Goal: Information Seeking & Learning: Learn about a topic

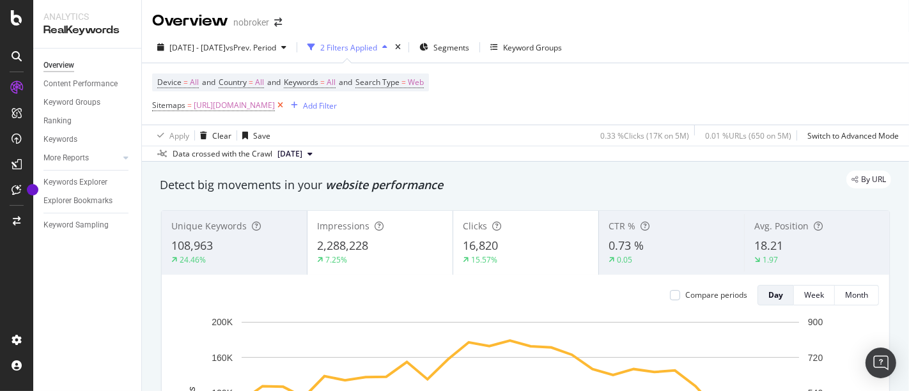
click at [286, 107] on icon at bounding box center [280, 105] width 11 height 13
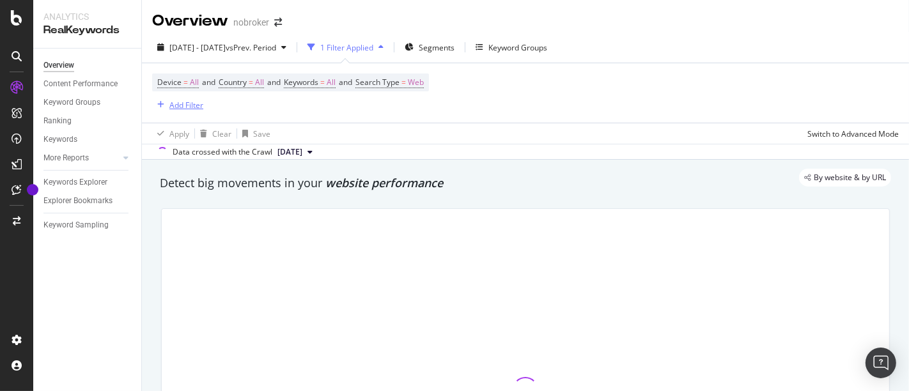
click at [186, 107] on div "Add Filter" at bounding box center [186, 105] width 34 height 11
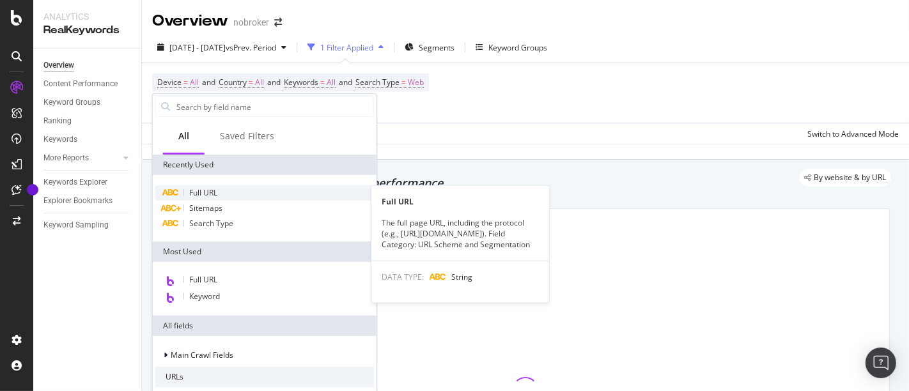
click at [233, 194] on div "Full URL" at bounding box center [264, 192] width 219 height 15
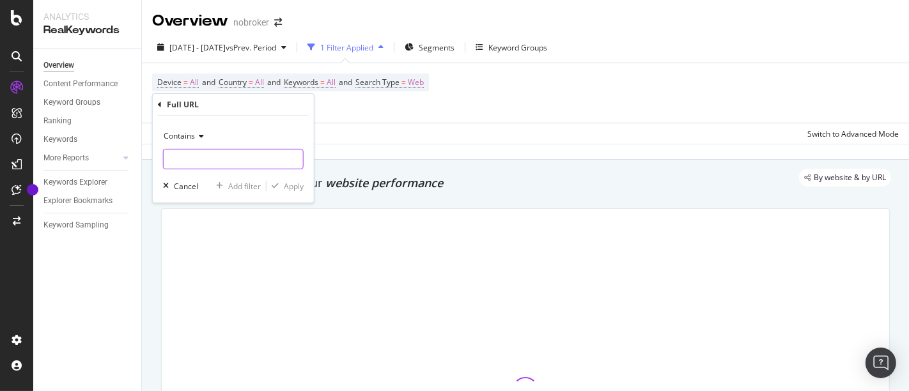
paste input "^home-loan/(mumbai|delhi|bangalore|chennai|hyderabad|kolkata|ahmedabad|pune|ind…"
type input "^home-loan/(mumbai|delhi|bangalore|chennai|hyderabad|kolkata|ahmedabad|pune|ind…"
click at [227, 158] on input "^home-loan/(mumbai|delhi|bangalore|chennai|hyderabad|kolkata|ahmedabad|pune|ind…" at bounding box center [233, 159] width 139 height 20
click at [293, 184] on div "Apply" at bounding box center [294, 185] width 20 height 11
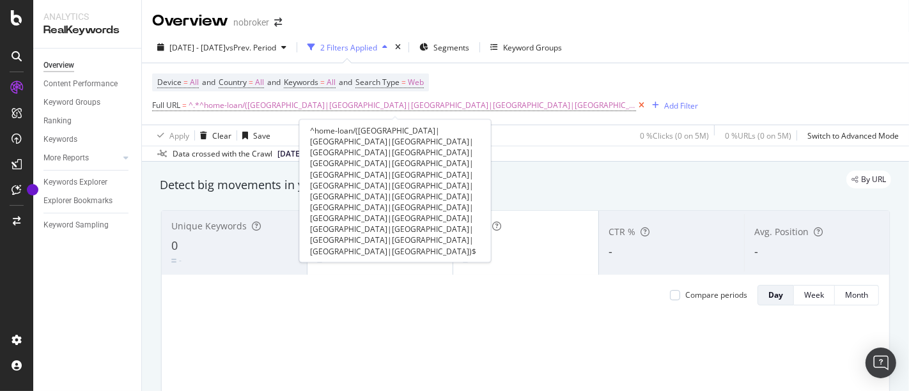
click at [636, 100] on icon at bounding box center [641, 105] width 11 height 13
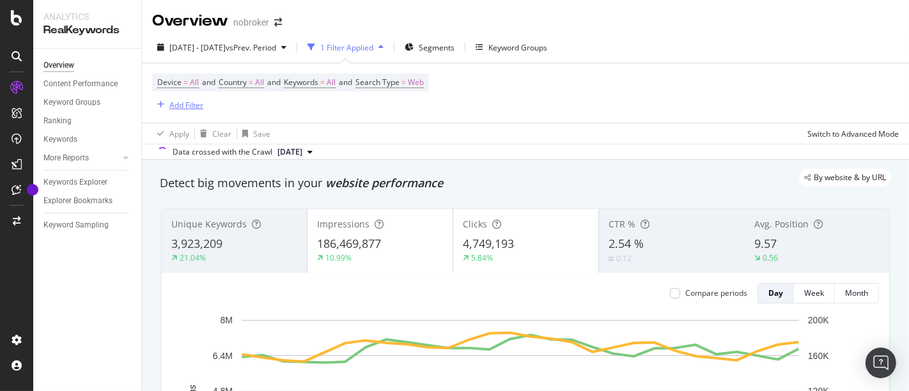
click at [180, 98] on div "Add Filter" at bounding box center [177, 105] width 51 height 14
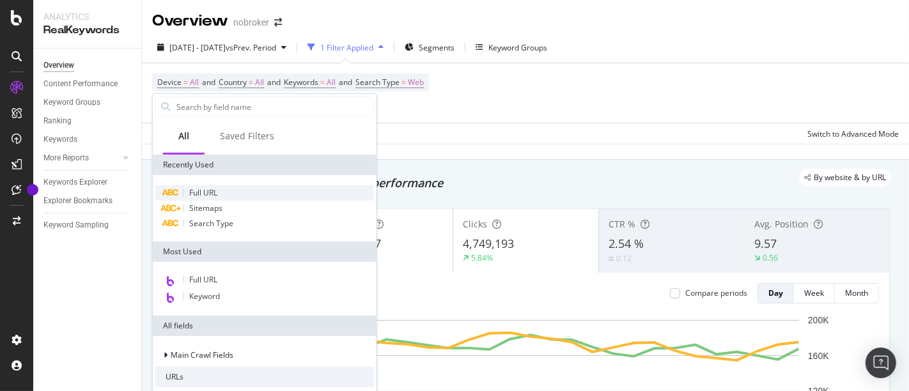
click at [241, 190] on div "Full URL" at bounding box center [264, 192] width 219 height 15
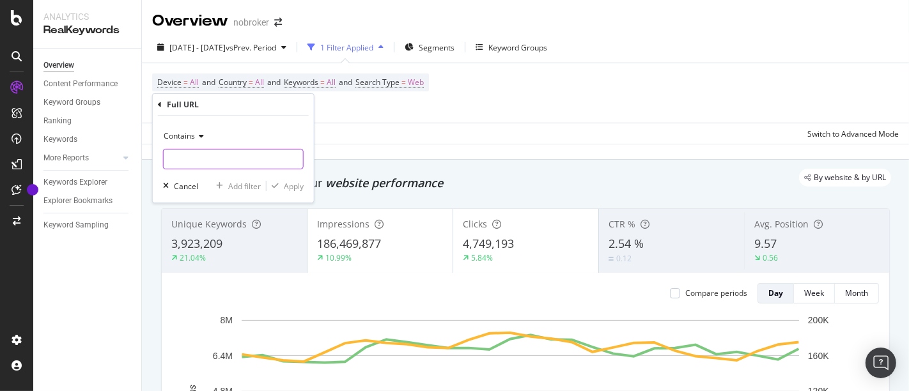
paste input "home-loan/baroda-pre-approved-home-loan|home-loan/icici-step-up-home-loan|home-…"
click at [206, 161] on input "home-loan/baroda-pre-approved-home-loan|home-loan/icici-step-up-home-loan|home-…" at bounding box center [233, 159] width 139 height 20
type input "home-loan/baroda-pre-approved-home-loan|home-loan/icici-step-up-home-loan|home-…"
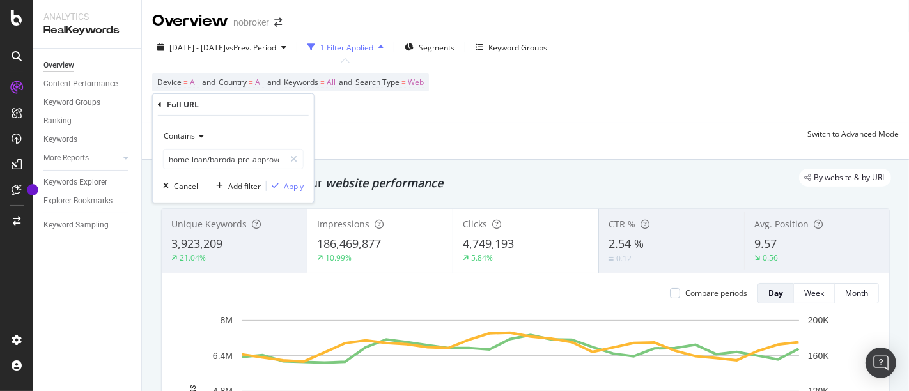
click at [193, 139] on span "Contains" at bounding box center [179, 135] width 31 height 11
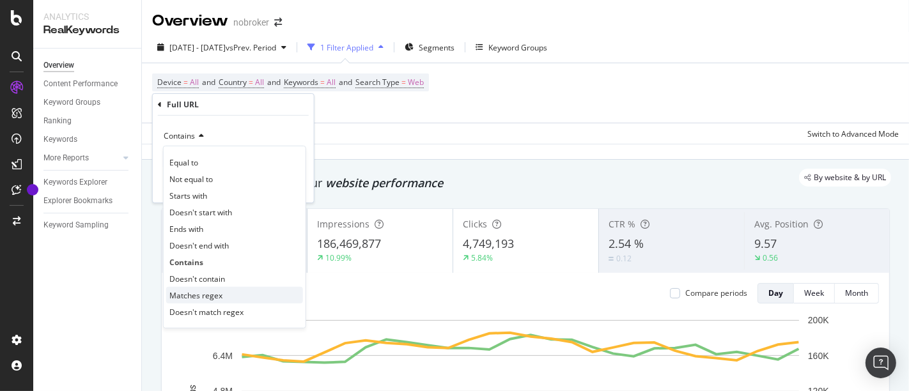
click at [217, 295] on span "Matches regex" at bounding box center [195, 294] width 53 height 11
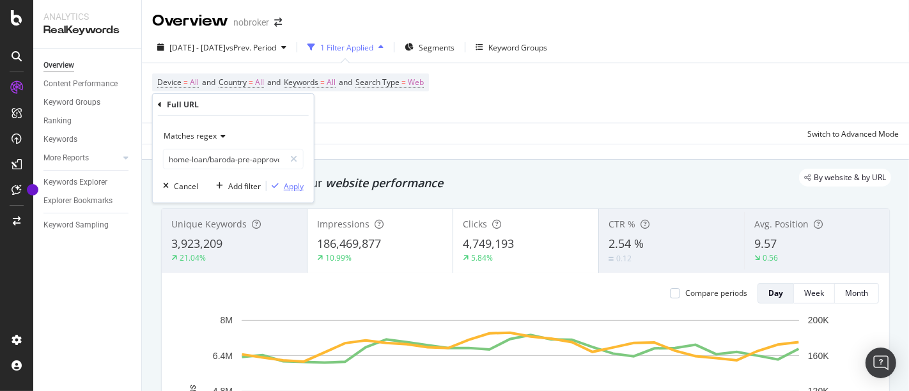
click at [294, 181] on div "Apply" at bounding box center [294, 185] width 20 height 11
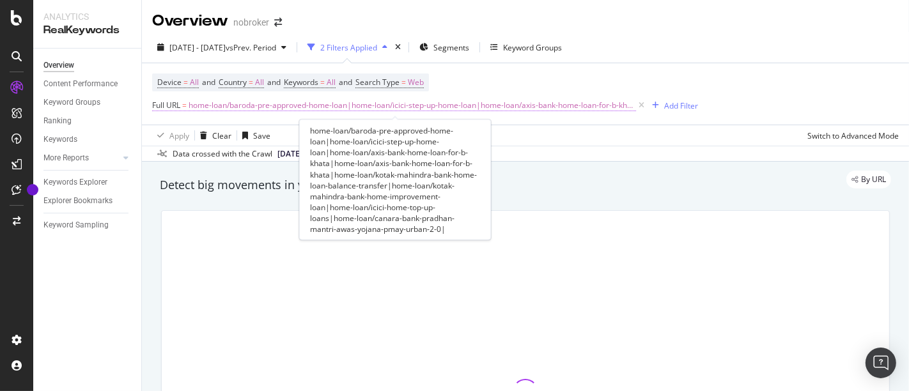
click at [397, 105] on span "home-loan/baroda-pre-approved-home-loan|home-loan/icici-step-up-home-loan|home-…" at bounding box center [412, 105] width 447 height 18
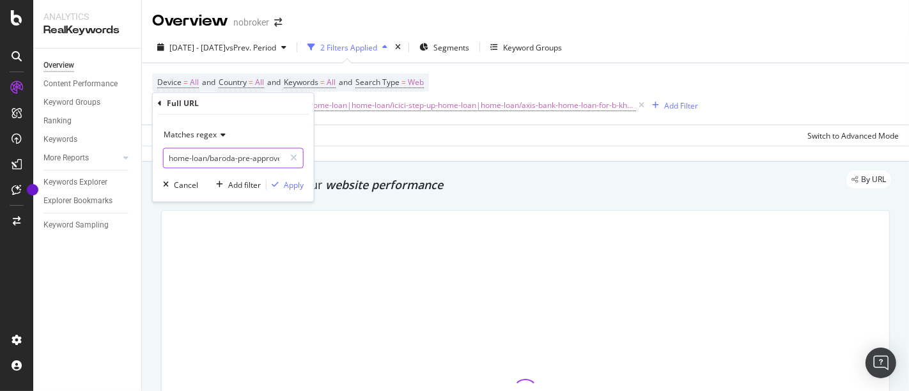
click at [247, 155] on input "home-loan/baroda-pre-approved-home-loan|home-loan/icici-step-up-home-loan|home-…" at bounding box center [224, 158] width 121 height 20
type input "home-loan/baroda-pre-approved-home-loan|home-loan/icici-step-up-home-loan|home-…"
click at [286, 183] on div "Apply" at bounding box center [294, 185] width 20 height 11
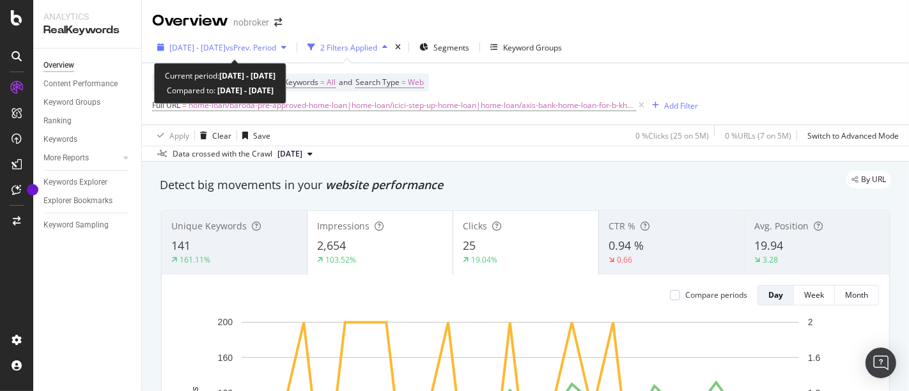
click at [244, 40] on div "[DATE] - [DATE] vs Prev. Period" at bounding box center [221, 47] width 139 height 19
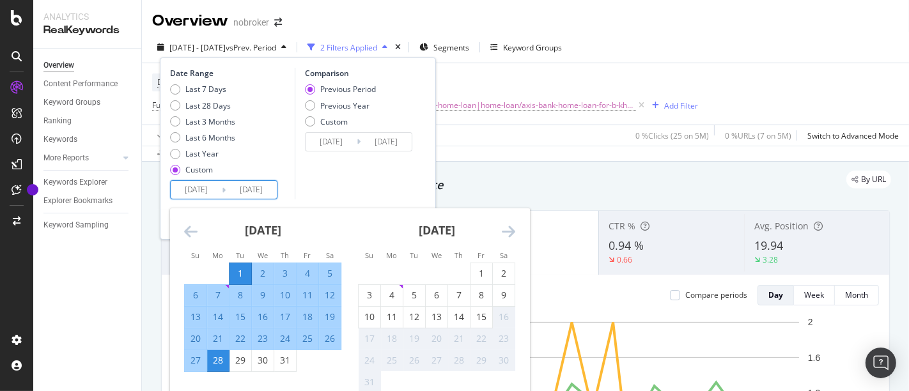
click at [193, 190] on input "[DATE]" at bounding box center [196, 190] width 51 height 18
click at [188, 235] on icon "Move backward to switch to the previous month." at bounding box center [190, 231] width 13 height 15
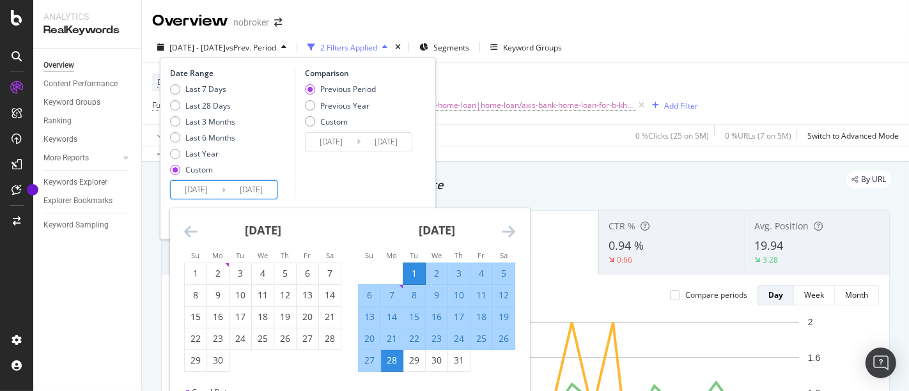
click at [188, 235] on icon "Move backward to switch to the previous month." at bounding box center [190, 231] width 13 height 15
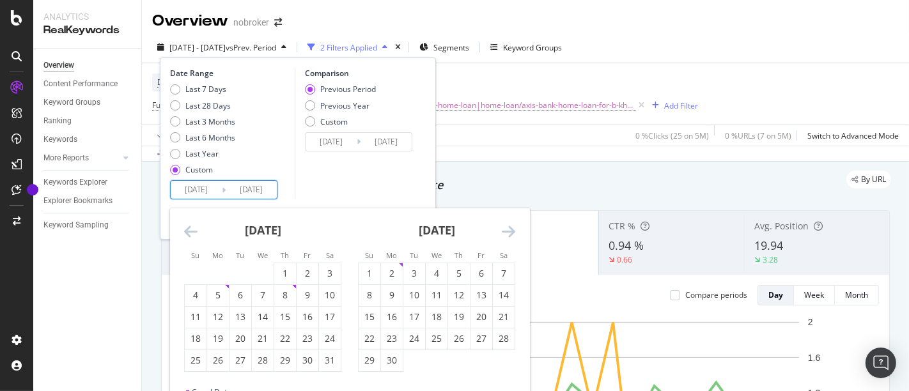
click at [188, 235] on icon "Move backward to switch to the previous month." at bounding box center [190, 231] width 13 height 15
click at [244, 280] on div "1" at bounding box center [240, 273] width 22 height 21
type input "[DATE]"
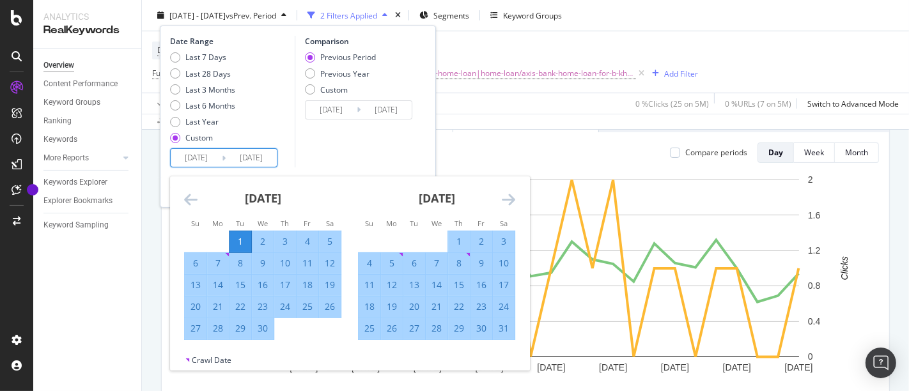
scroll to position [149, 0]
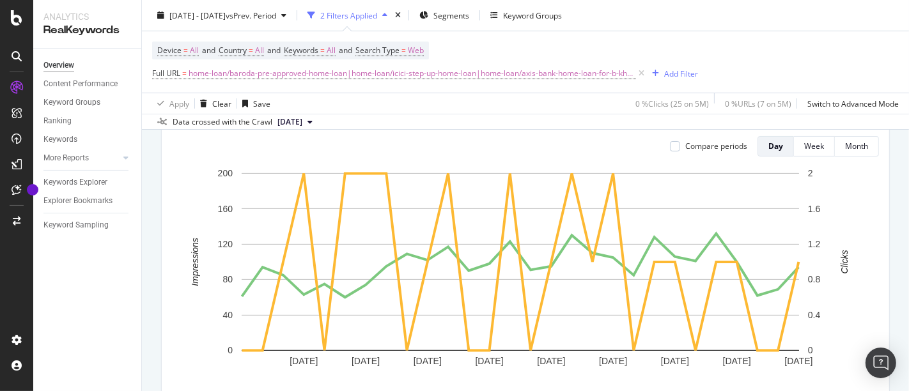
click at [98, 342] on div "Overview Content Performance Keyword Groups Ranking Keywords More Reports Count…" at bounding box center [87, 220] width 108 height 343
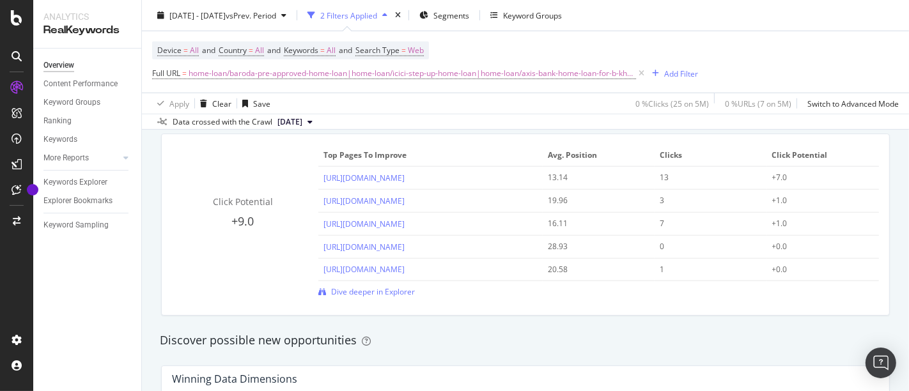
scroll to position [921, 0]
click at [372, 295] on span "Dive deeper in Explorer" at bounding box center [373, 291] width 84 height 11
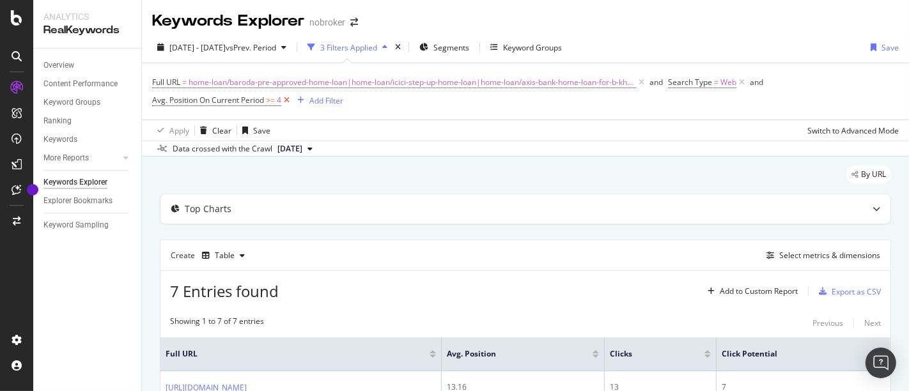
click at [291, 100] on icon at bounding box center [286, 100] width 11 height 13
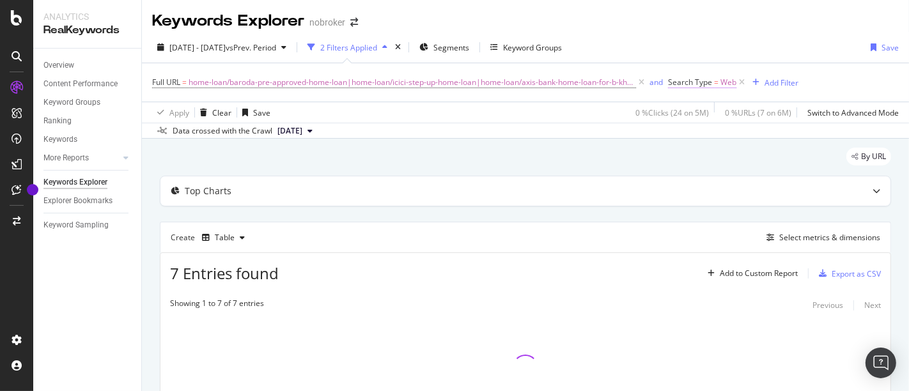
click at [720, 81] on span "Web" at bounding box center [728, 82] width 16 height 18
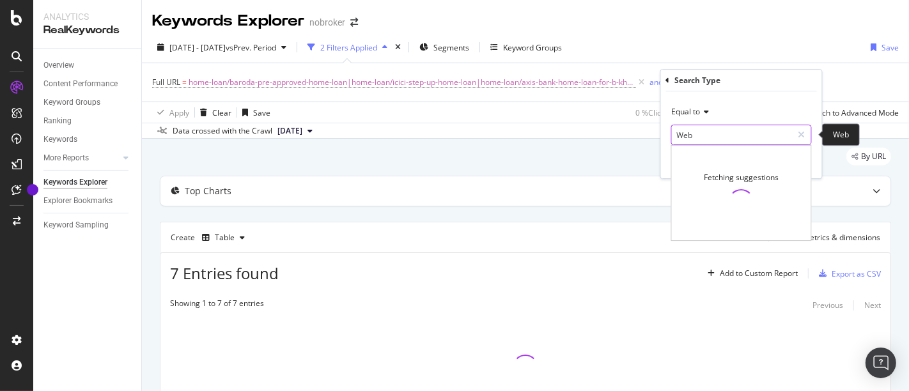
click at [696, 133] on input "Web" at bounding box center [732, 135] width 121 height 20
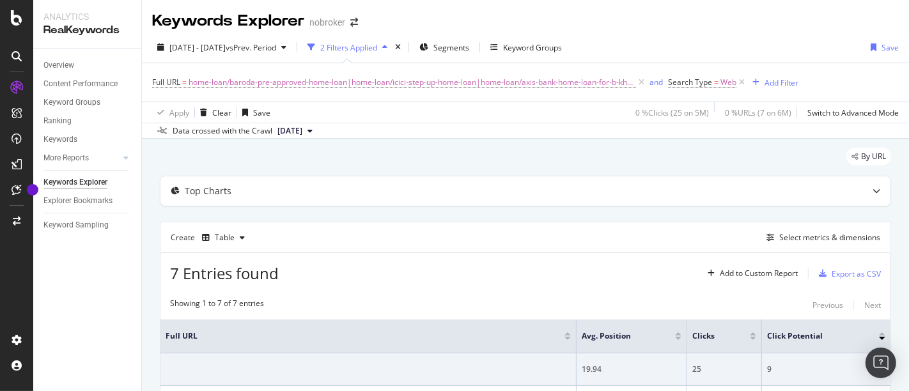
click at [619, 132] on div "Data crossed with the Crawl 2025 Jul. 7th" at bounding box center [525, 130] width 767 height 15
click at [736, 82] on icon at bounding box center [741, 82] width 11 height 13
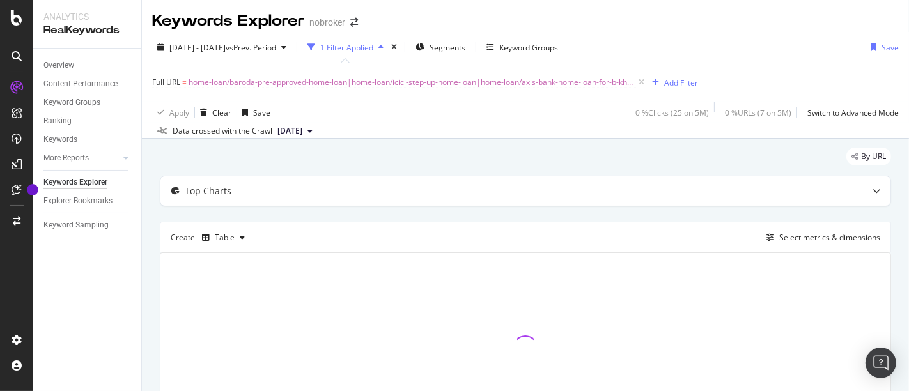
scroll to position [96, 0]
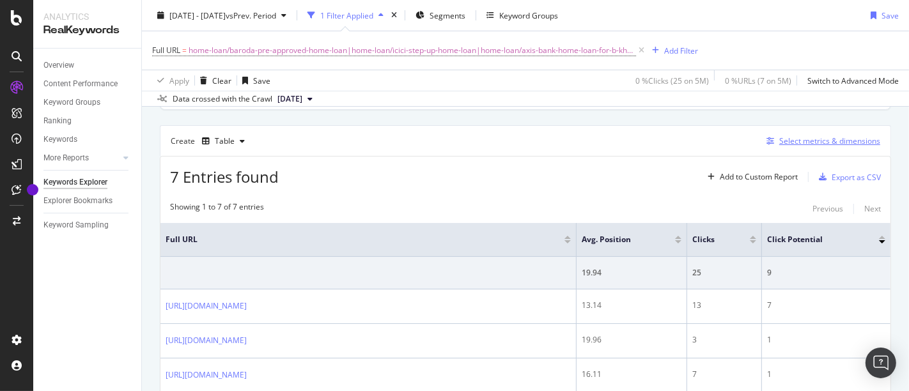
click at [810, 135] on div "Select metrics & dimensions" at bounding box center [829, 140] width 101 height 11
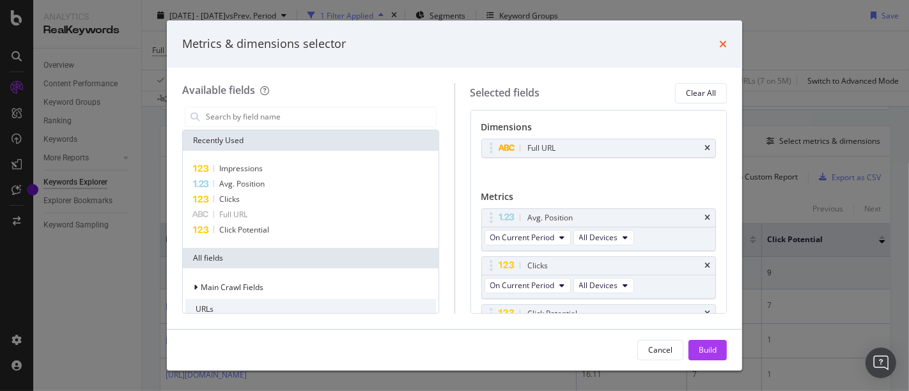
click at [725, 39] on icon "times" at bounding box center [723, 44] width 8 height 10
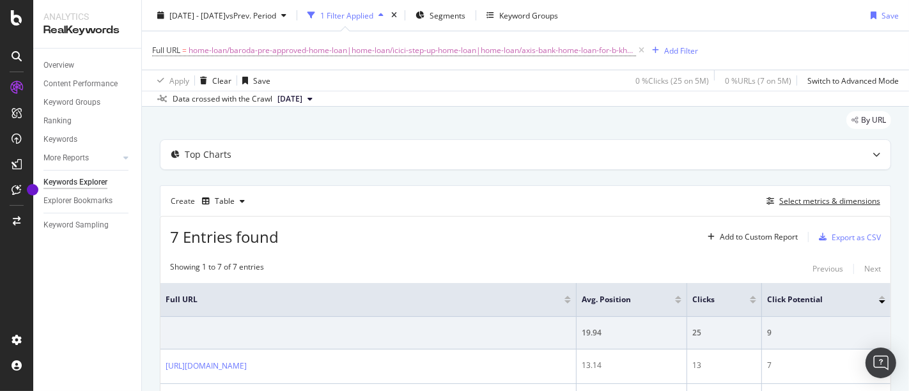
scroll to position [35, 0]
click at [235, 199] on div "button" at bounding box center [242, 203] width 15 height 8
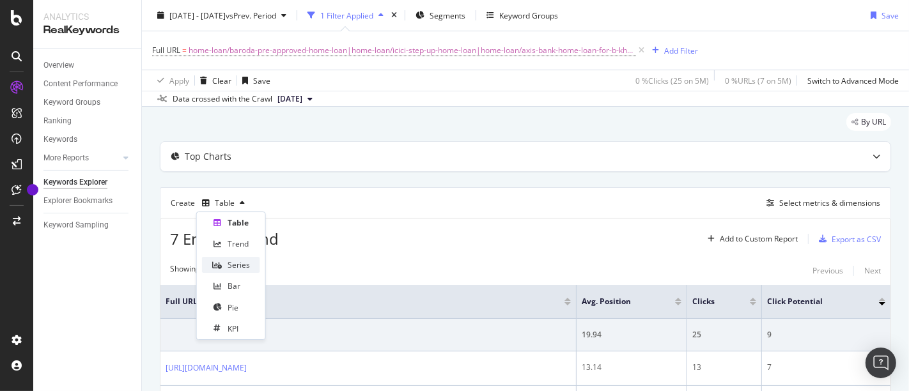
click at [240, 262] on div "Series" at bounding box center [238, 264] width 22 height 11
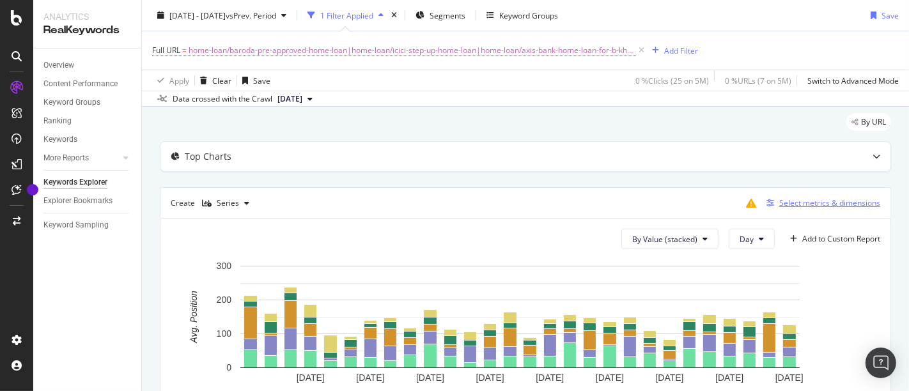
click at [801, 198] on div "Select metrics & dimensions" at bounding box center [829, 202] width 101 height 11
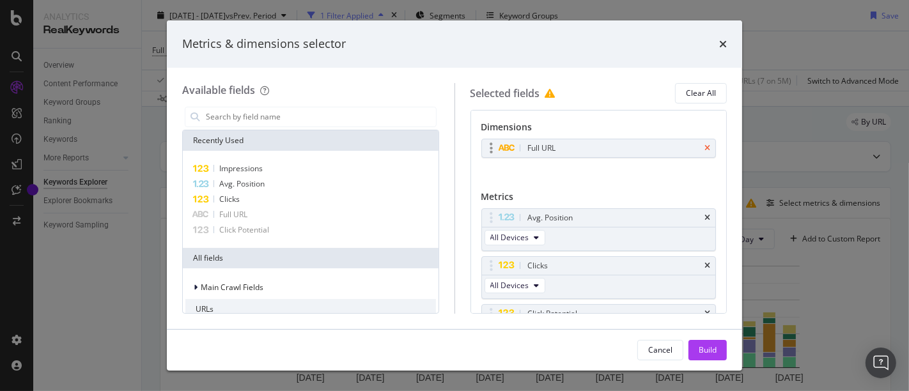
click at [704, 148] on icon "times" at bounding box center [707, 148] width 6 height 8
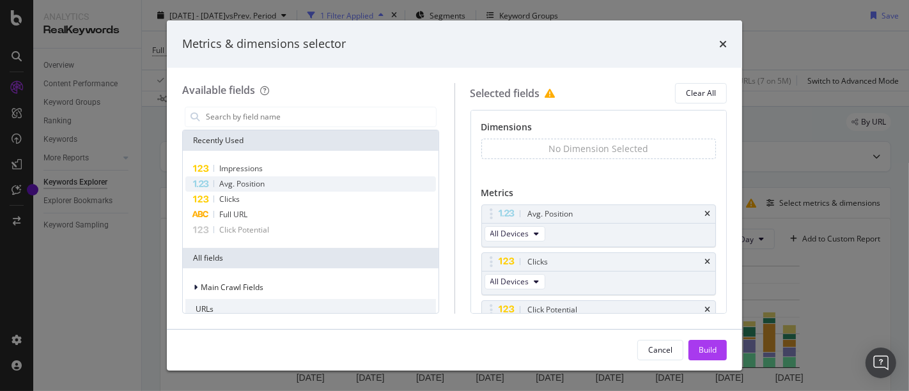
click at [275, 187] on div "Avg. Position" at bounding box center [310, 183] width 250 height 15
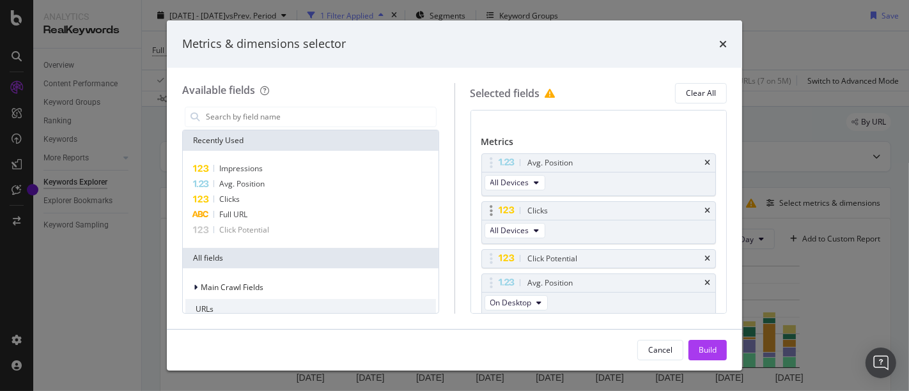
scroll to position [94, 0]
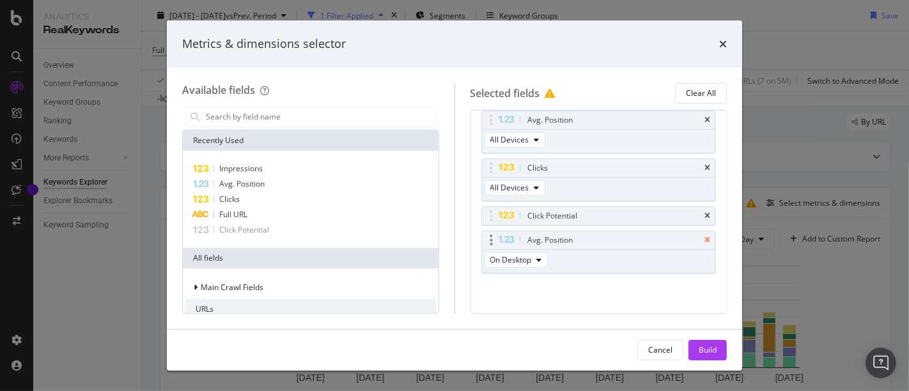
click at [704, 240] on icon "times" at bounding box center [707, 240] width 6 height 8
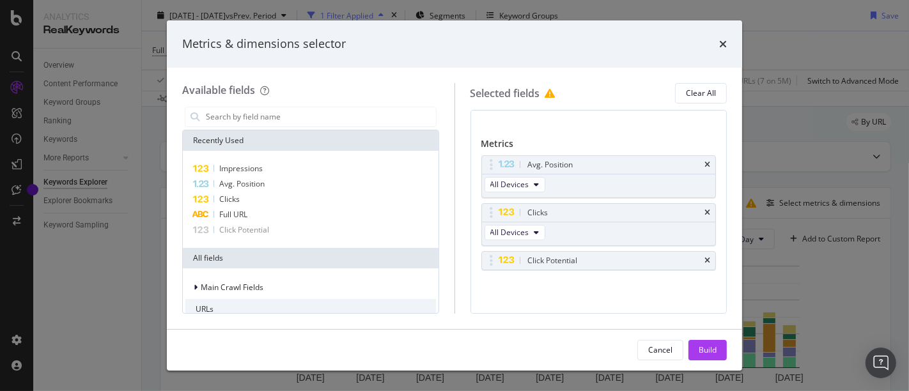
scroll to position [47, 0]
click at [704, 261] on icon "times" at bounding box center [707, 263] width 6 height 8
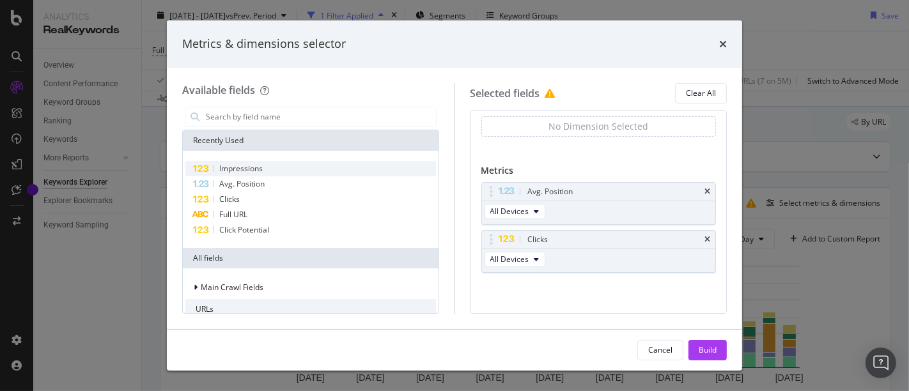
click at [288, 163] on div "Impressions" at bounding box center [310, 168] width 250 height 15
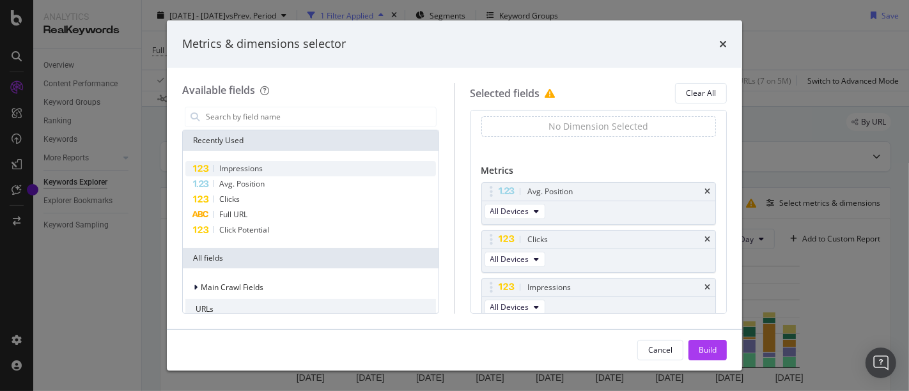
scroll to position [47, 0]
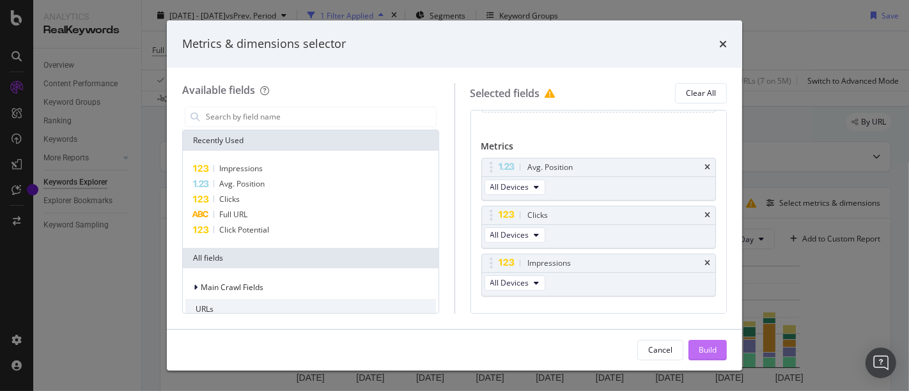
click at [714, 348] on div "Build" at bounding box center [707, 349] width 18 height 11
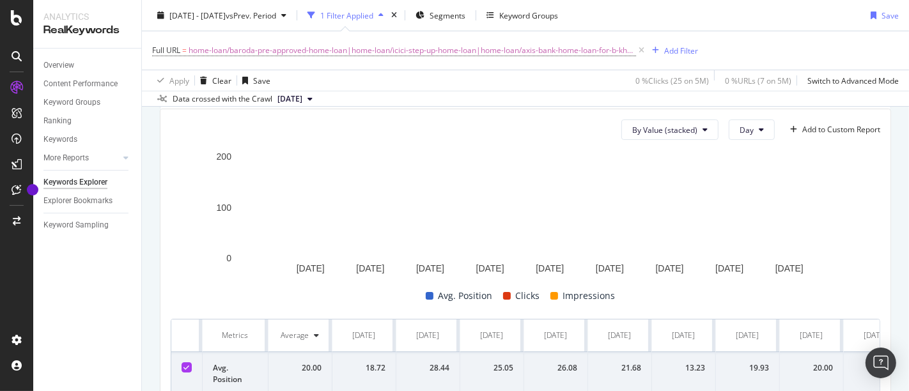
scroll to position [142, 0]
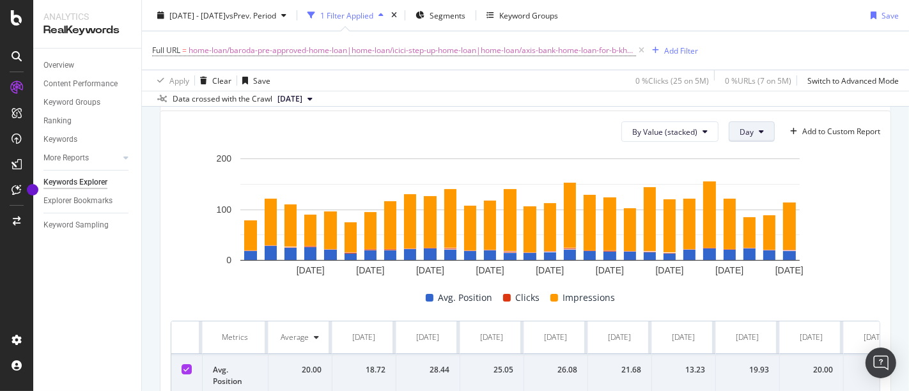
click at [732, 136] on button "Day" at bounding box center [751, 131] width 46 height 20
click at [733, 201] on span "Month" at bounding box center [740, 203] width 23 height 12
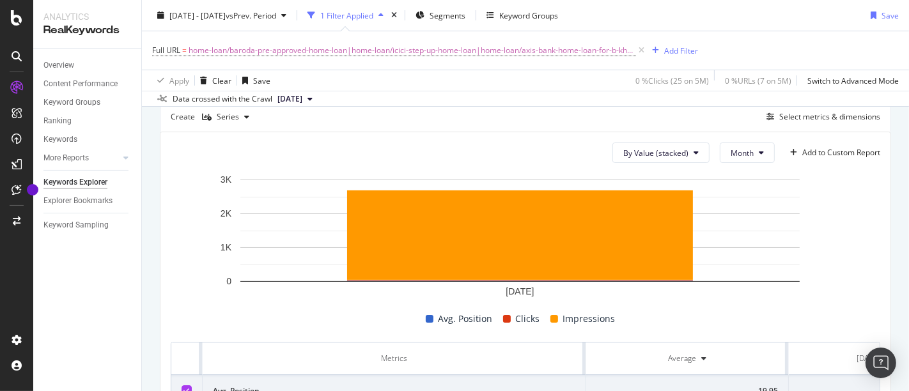
scroll to position [116, 0]
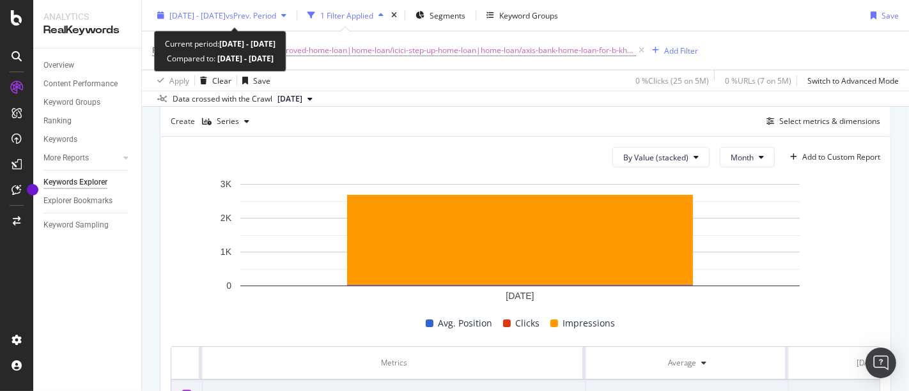
click at [247, 19] on span "vs Prev. Period" at bounding box center [251, 15] width 50 height 11
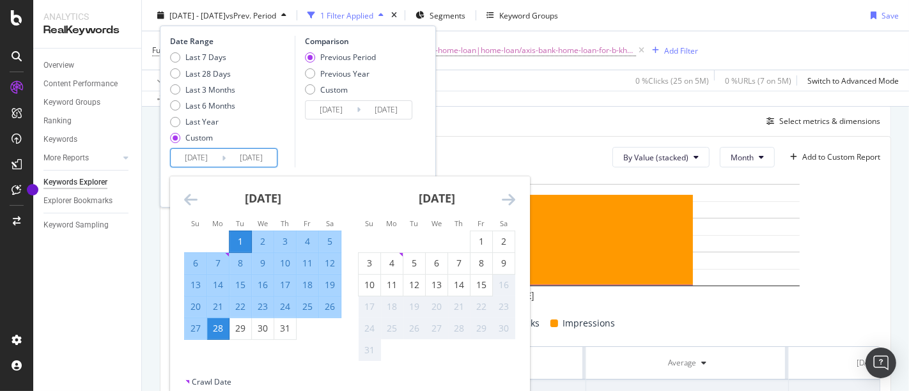
click at [195, 158] on input "[DATE]" at bounding box center [196, 158] width 51 height 18
click at [199, 208] on div "[DATE]" at bounding box center [262, 203] width 157 height 54
click at [194, 203] on icon "Move backward to switch to the previous month." at bounding box center [190, 199] width 13 height 15
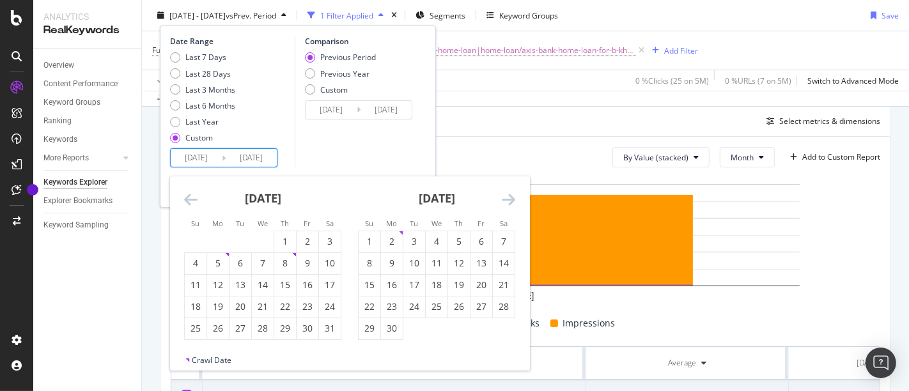
click at [194, 203] on icon "Move backward to switch to the previous month." at bounding box center [190, 199] width 13 height 15
click at [243, 242] on div "1" at bounding box center [240, 241] width 22 height 13
type input "[DATE]"
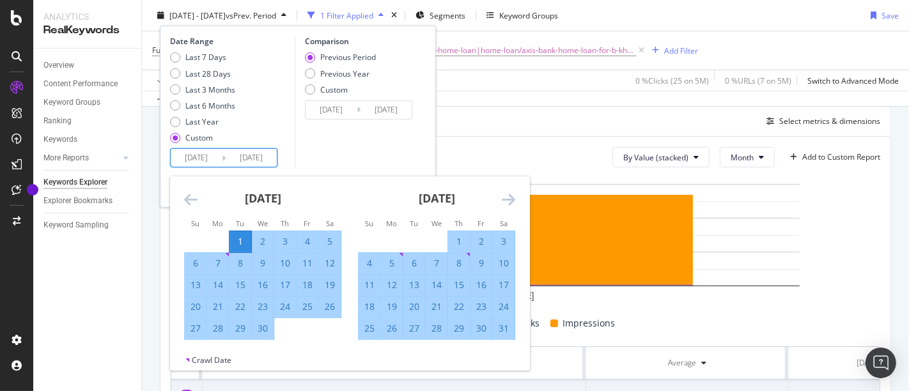
click at [497, 196] on div "[DATE]" at bounding box center [436, 203] width 157 height 54
click at [511, 197] on icon "Move forward to switch to the next month." at bounding box center [508, 199] width 13 height 15
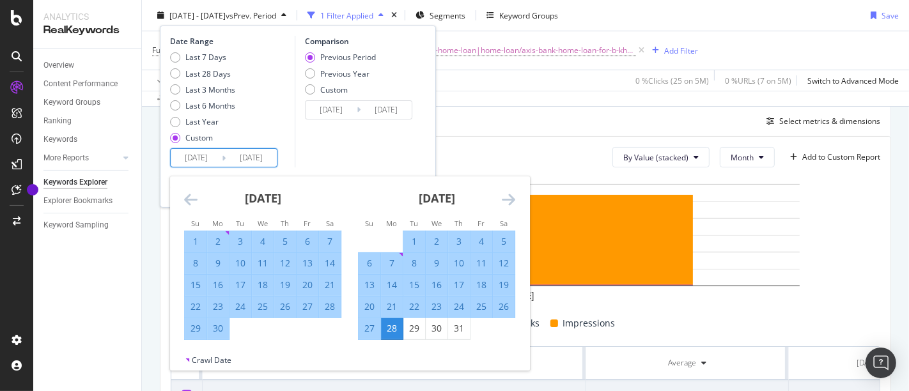
click at [511, 197] on icon "Move forward to switch to the next month." at bounding box center [508, 199] width 13 height 15
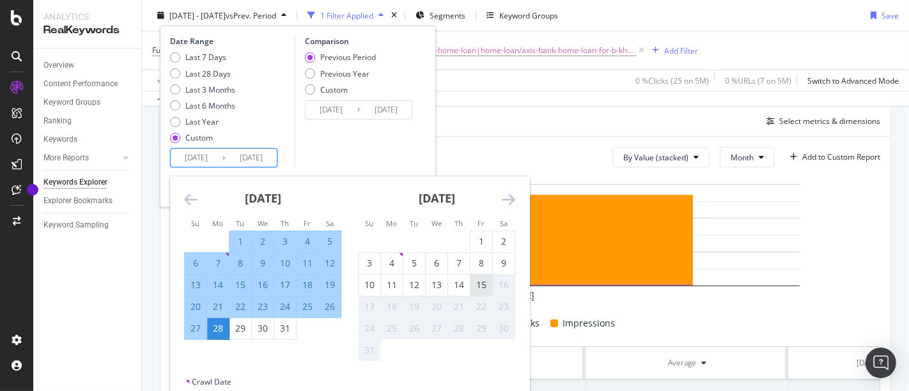
click at [484, 282] on div "15" at bounding box center [481, 285] width 22 height 13
type input "[DATE]"
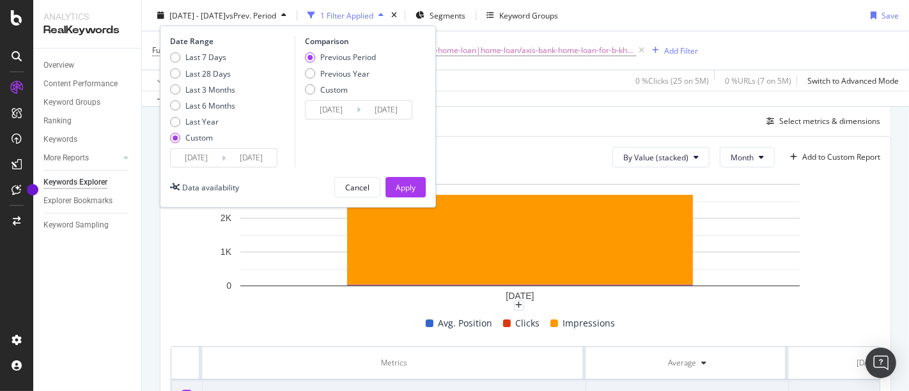
click at [406, 175] on div "Date Range Last 7 Days Last 28 Days Last 3 Months Last 6 Months Last Year Custo…" at bounding box center [298, 117] width 276 height 182
click at [404, 181] on div "Apply" at bounding box center [406, 186] width 20 height 11
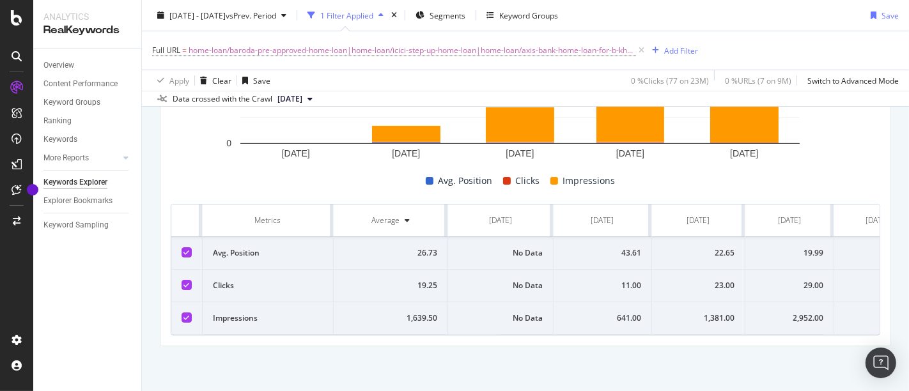
scroll to position [0, 49]
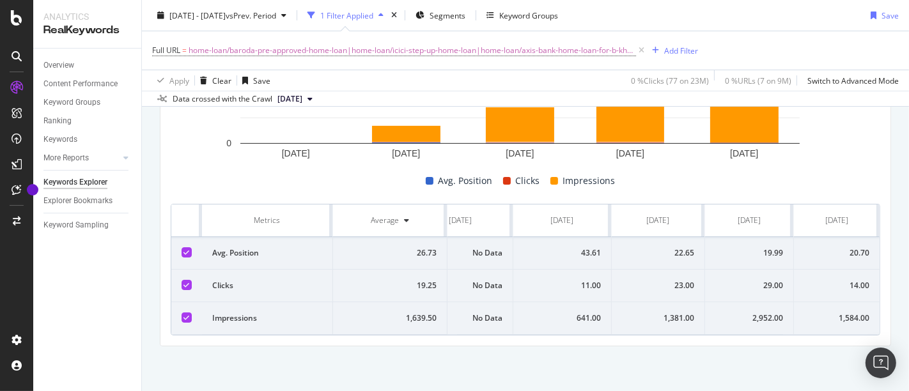
drag, startPoint x: 181, startPoint y: 205, endPoint x: 908, endPoint y: 325, distance: 736.3
click at [908, 325] on div "Keywords Explorer nobroker 2025 Apr. 1st - Aug. 15th vs Prev. Period 1 Filter A…" at bounding box center [525, 195] width 767 height 391
copy thead
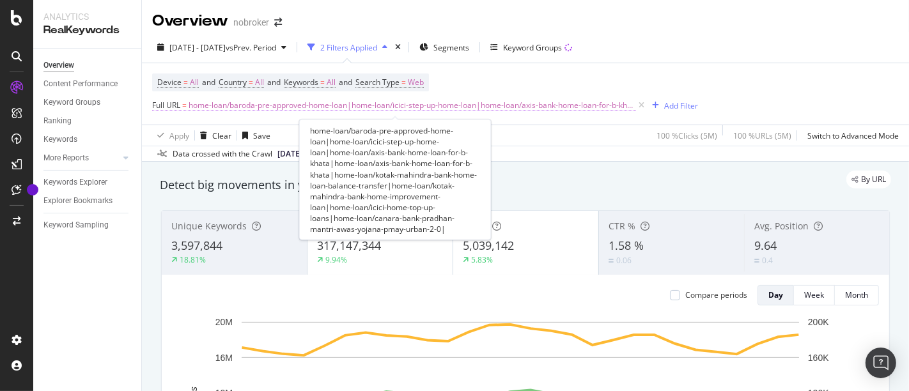
click at [316, 109] on span "home-loan/baroda-pre-approved-home-loan|home-loan/icici-step-up-home-loan|home-…" at bounding box center [412, 105] width 447 height 18
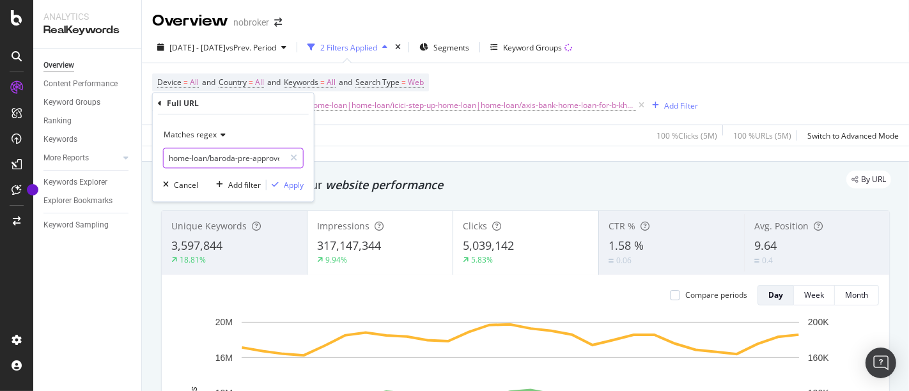
click at [241, 154] on input "home-loan/baroda-pre-approved-home-loan|home-loan/icici-step-up-home-loan|home-…" at bounding box center [224, 158] width 121 height 20
paste input "canara-kuteer-home-loan|home-loan/canara-bank-housing-cum-solar-loan|home-loan/…"
type input "home-loan/canara-kuteer-home-loan|home-loan/canara-bank-housing-cum-solar-loan|…"
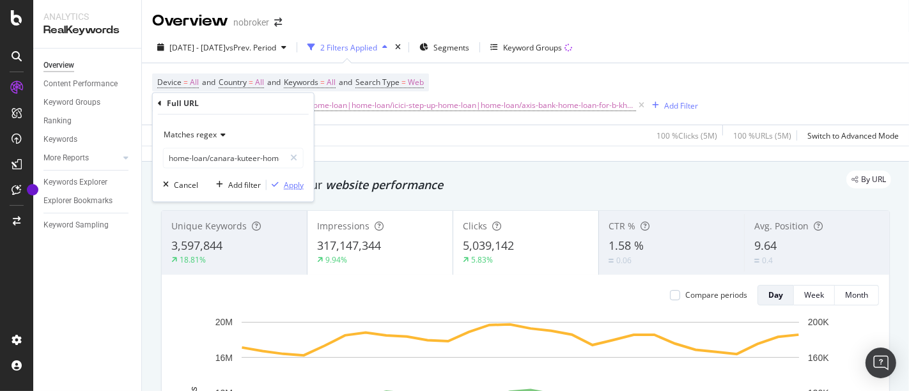
click at [295, 189] on div "Apply" at bounding box center [294, 185] width 20 height 11
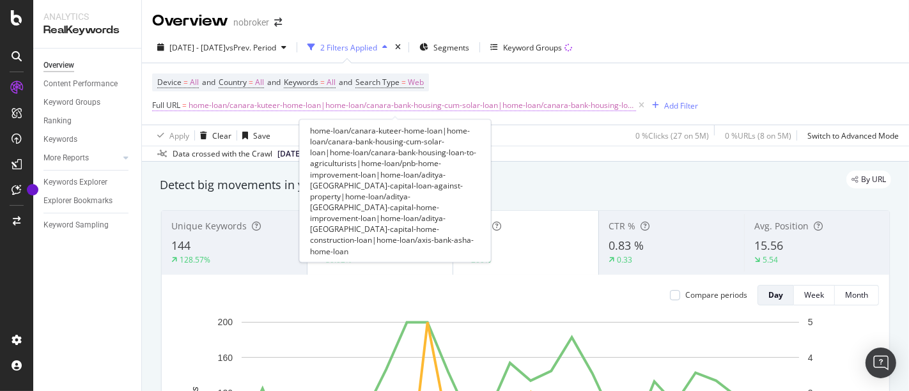
click at [321, 105] on span "home-loan/canara-kuteer-home-loan|home-loan/canara-bank-housing-cum-solar-loan|…" at bounding box center [412, 105] width 447 height 18
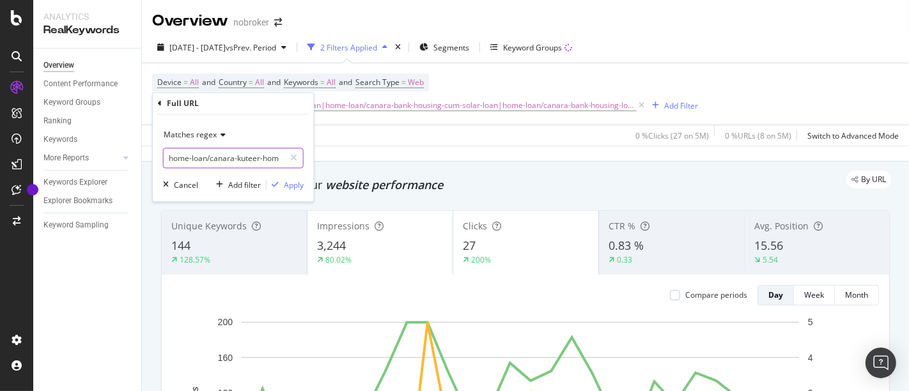
click at [241, 152] on input "home-loan/canara-kuteer-home-loan|home-loan/canara-bank-housing-cum-solar-loan|…" at bounding box center [224, 158] width 121 height 20
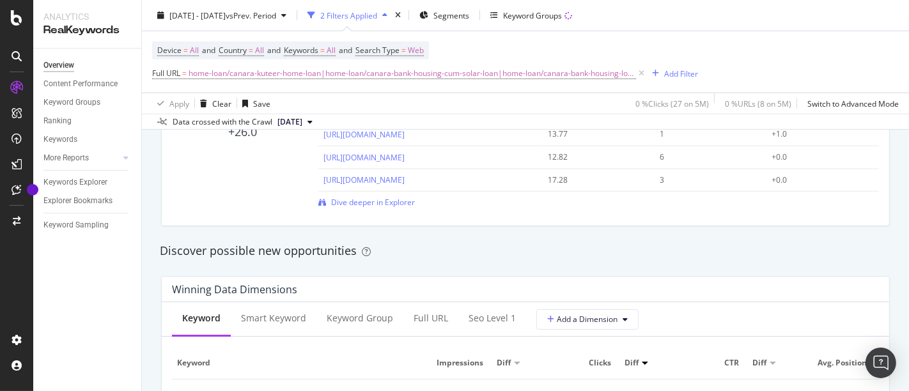
scroll to position [1012, 0]
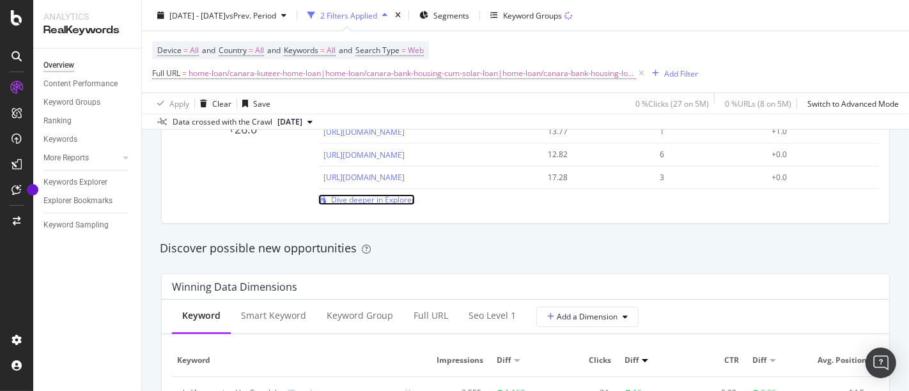
click at [378, 202] on span "Dive deeper in Explorer" at bounding box center [373, 199] width 84 height 11
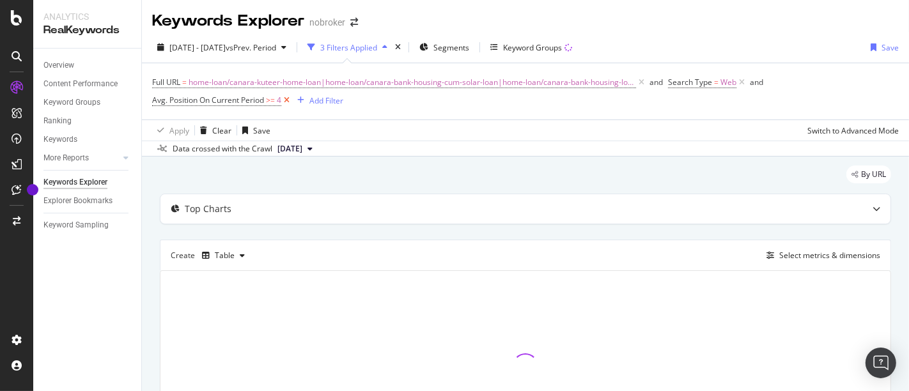
click at [289, 101] on icon at bounding box center [286, 100] width 11 height 13
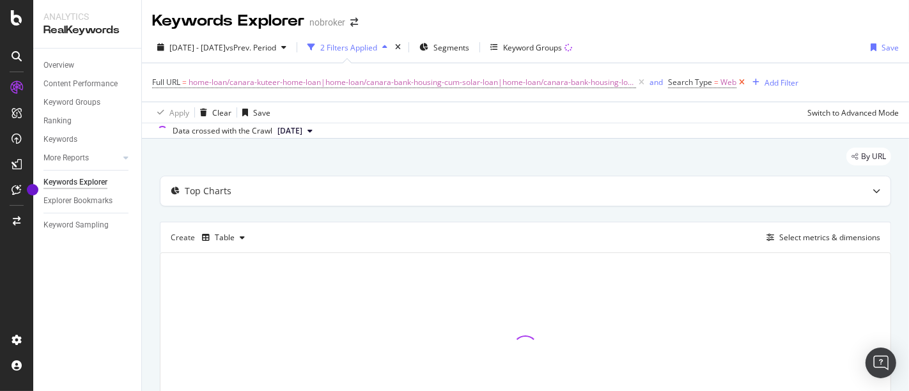
click at [736, 84] on icon at bounding box center [741, 82] width 11 height 13
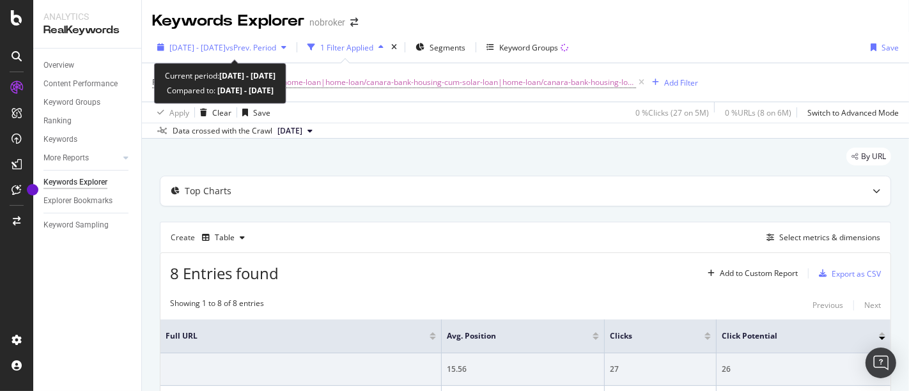
click at [226, 52] on span "[DATE] - [DATE]" at bounding box center [197, 47] width 56 height 11
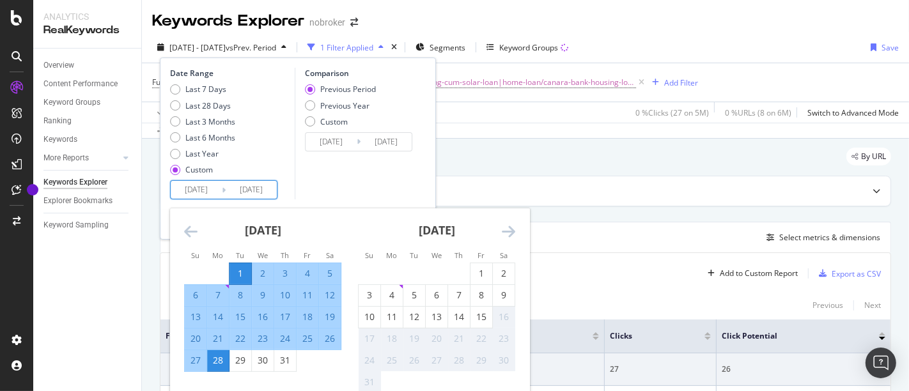
click at [192, 194] on input "[DATE]" at bounding box center [196, 190] width 51 height 18
click at [185, 231] on icon "Move backward to switch to the previous month." at bounding box center [190, 231] width 13 height 15
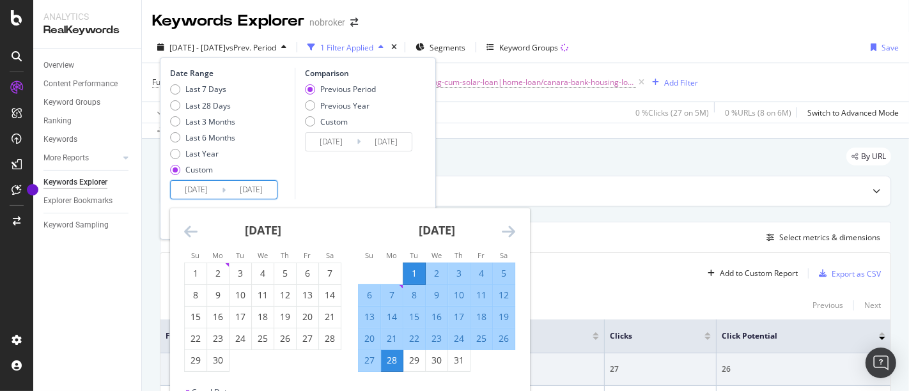
click at [185, 231] on icon "Move backward to switch to the previous month." at bounding box center [190, 231] width 13 height 15
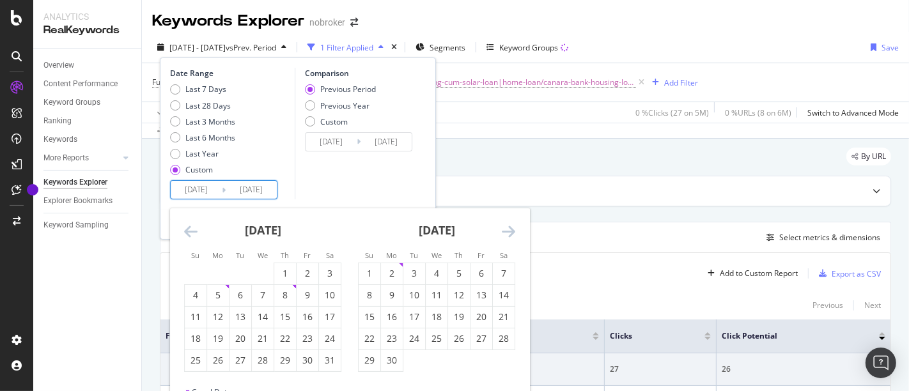
click at [185, 231] on icon "Move backward to switch to the previous month." at bounding box center [190, 231] width 13 height 15
click at [411, 269] on div "1" at bounding box center [414, 273] width 22 height 13
type input "[DATE]"
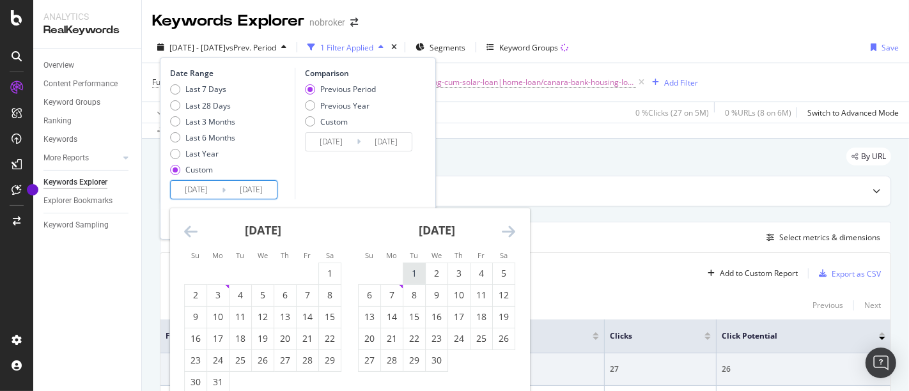
type input "[DATE]"
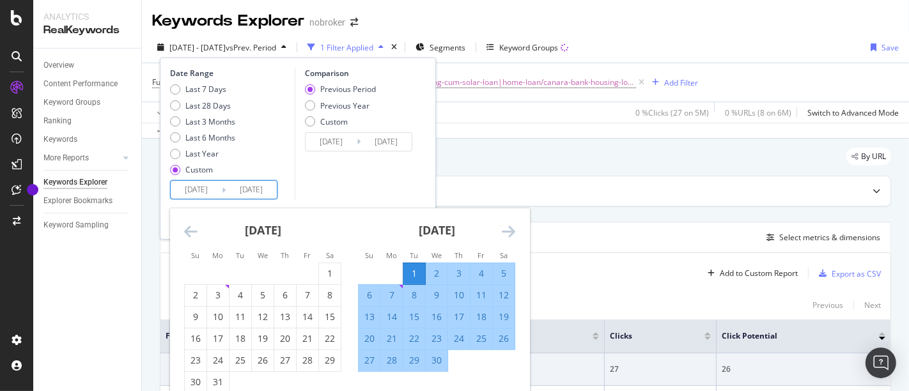
click at [511, 231] on icon "Move forward to switch to the next month." at bounding box center [508, 231] width 13 height 15
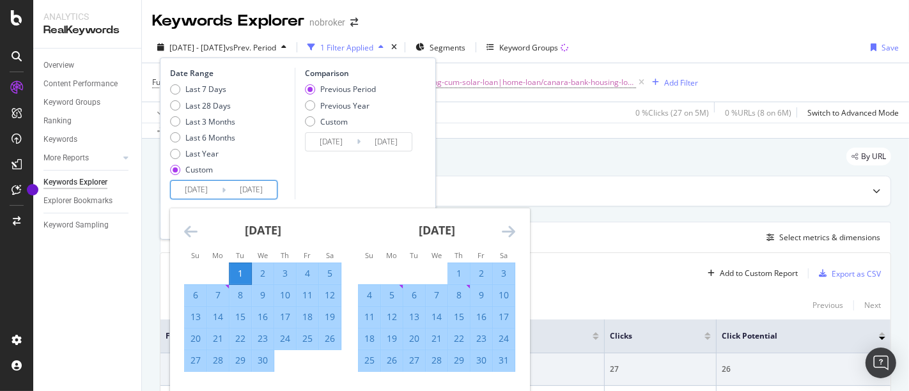
click at [511, 231] on icon "Move forward to switch to the next month." at bounding box center [508, 231] width 13 height 15
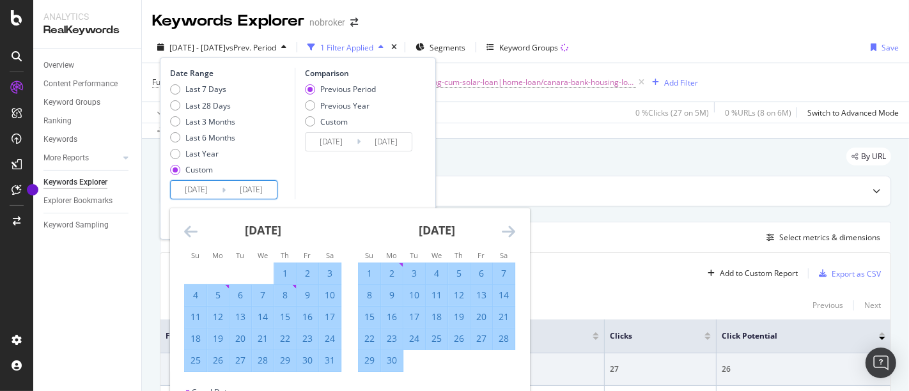
click at [511, 231] on icon "Move forward to switch to the next month." at bounding box center [508, 231] width 13 height 15
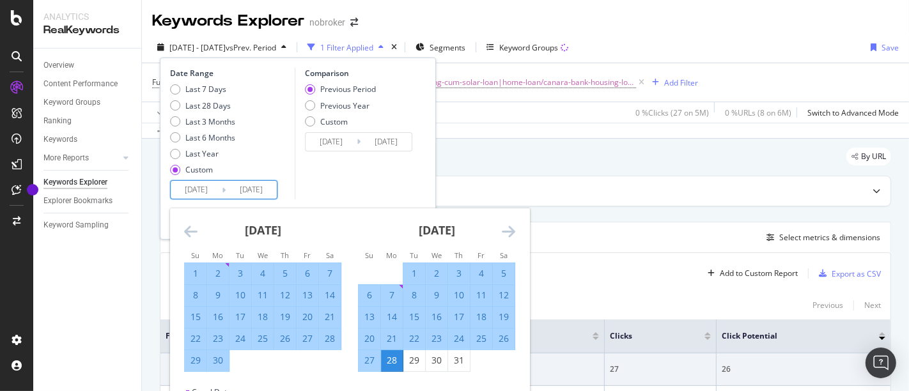
click at [511, 231] on icon "Move forward to switch to the next month." at bounding box center [508, 231] width 13 height 15
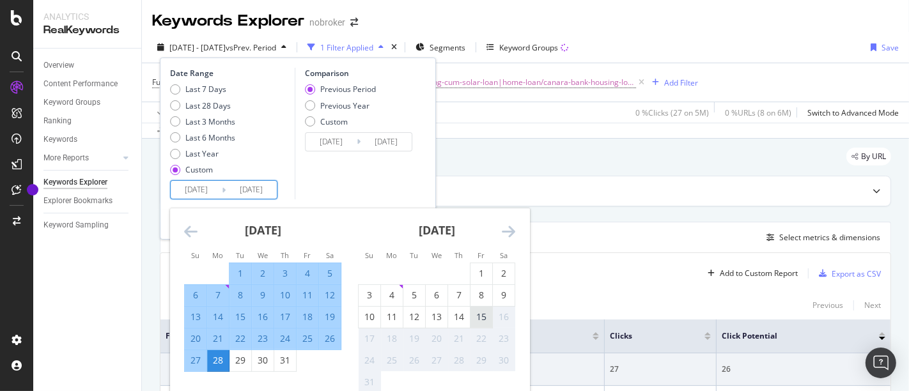
click at [476, 316] on div "15" at bounding box center [481, 317] width 22 height 13
type input "[DATE]"
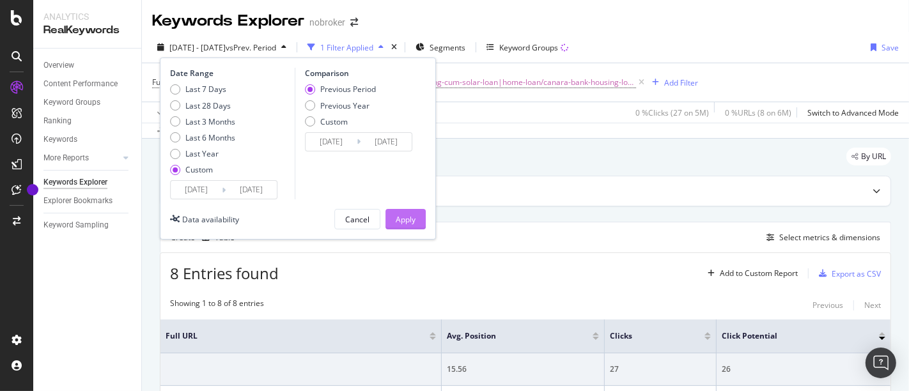
click at [400, 224] on div "Apply" at bounding box center [406, 219] width 20 height 19
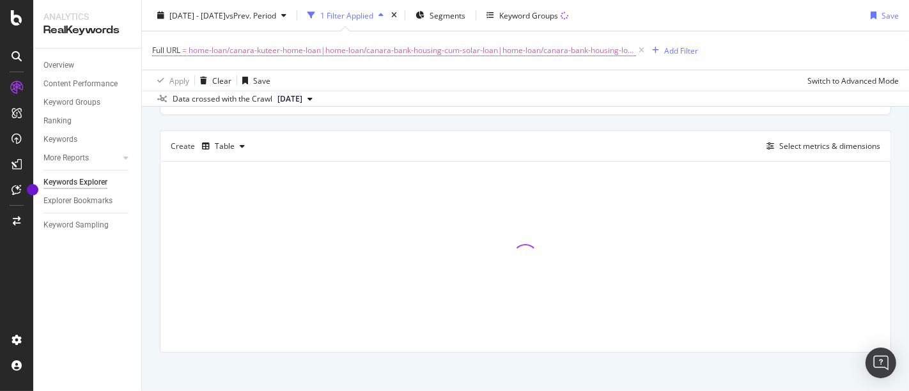
scroll to position [96, 0]
click at [226, 137] on div "Table" at bounding box center [225, 141] width 20 height 8
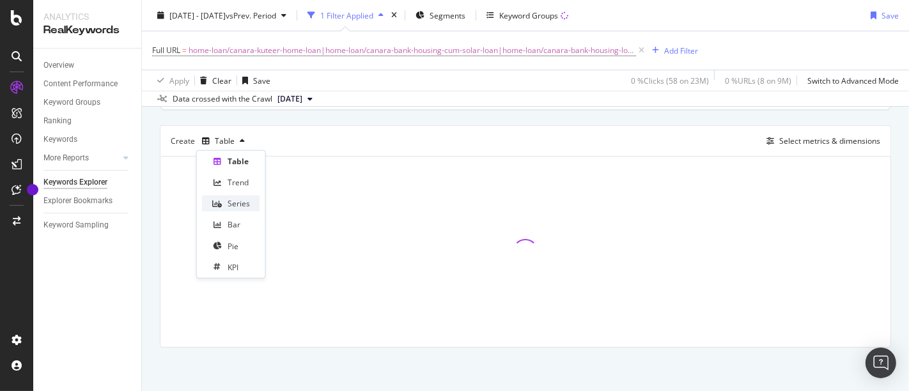
click at [242, 200] on div "Series" at bounding box center [238, 203] width 22 height 11
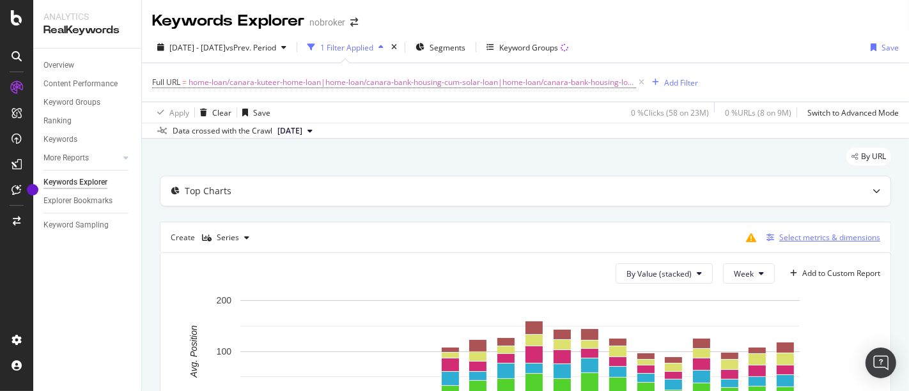
click at [794, 240] on div "Select metrics & dimensions" at bounding box center [829, 237] width 101 height 11
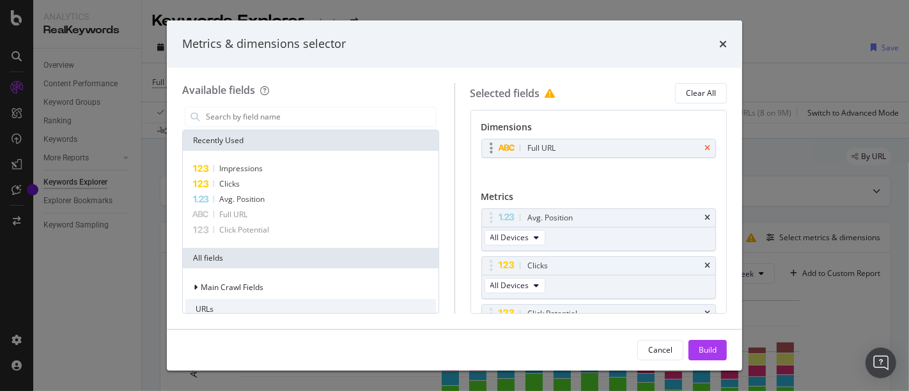
click at [704, 145] on icon "times" at bounding box center [707, 148] width 6 height 8
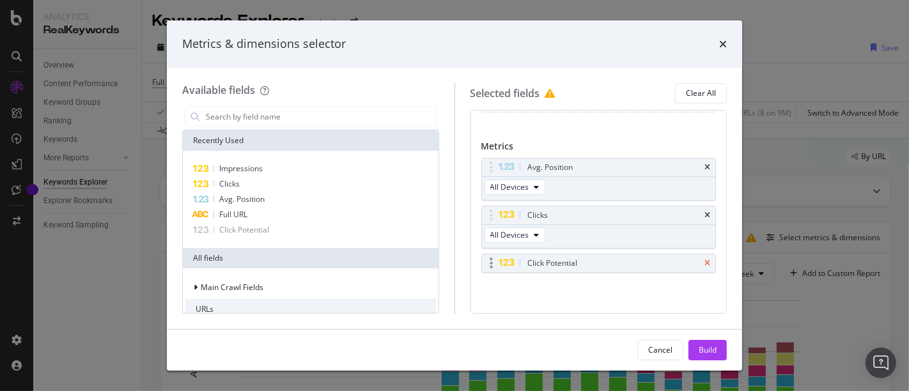
click at [704, 264] on icon "times" at bounding box center [707, 263] width 6 height 8
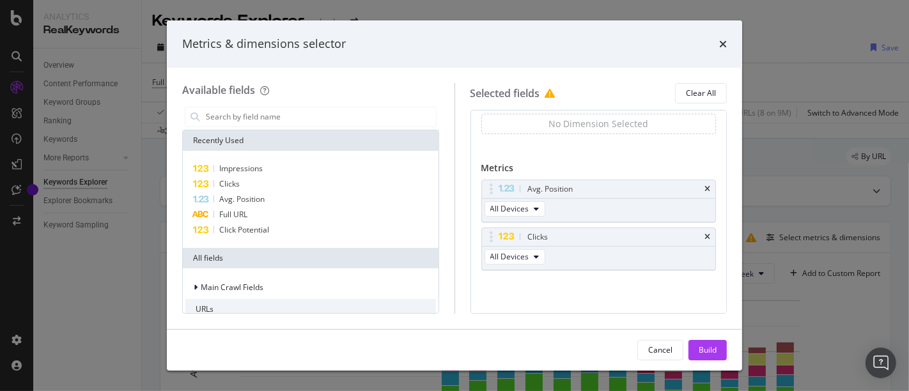
scroll to position [22, 0]
click at [266, 174] on div "Impressions" at bounding box center [310, 168] width 250 height 15
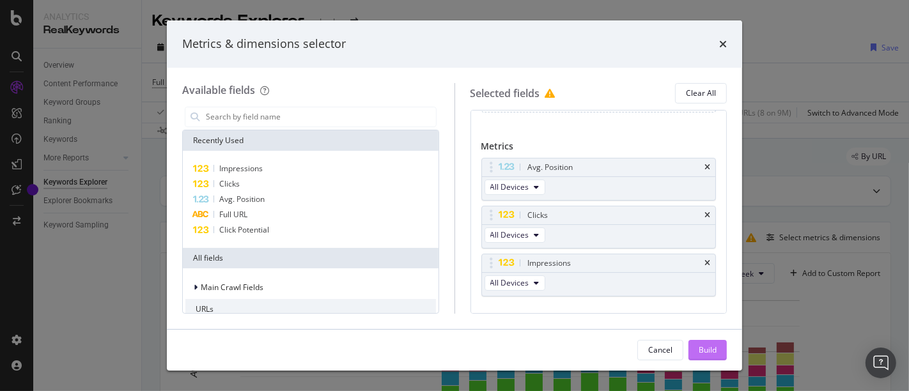
click at [707, 346] on div "Build" at bounding box center [707, 349] width 18 height 11
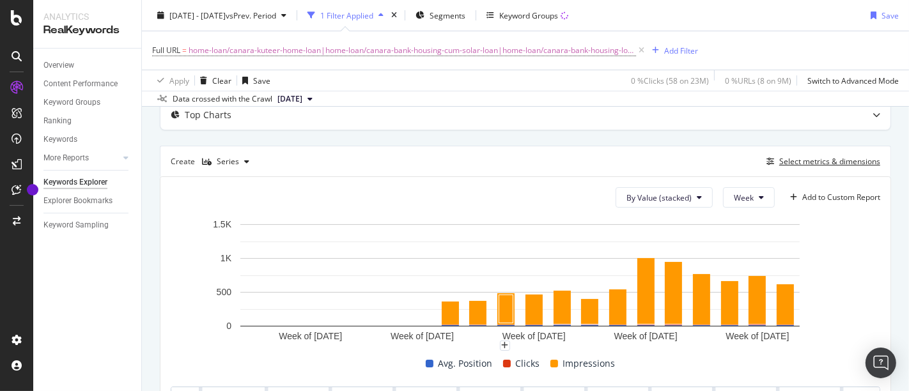
scroll to position [77, 0]
click at [734, 198] on span "Week" at bounding box center [744, 197] width 20 height 11
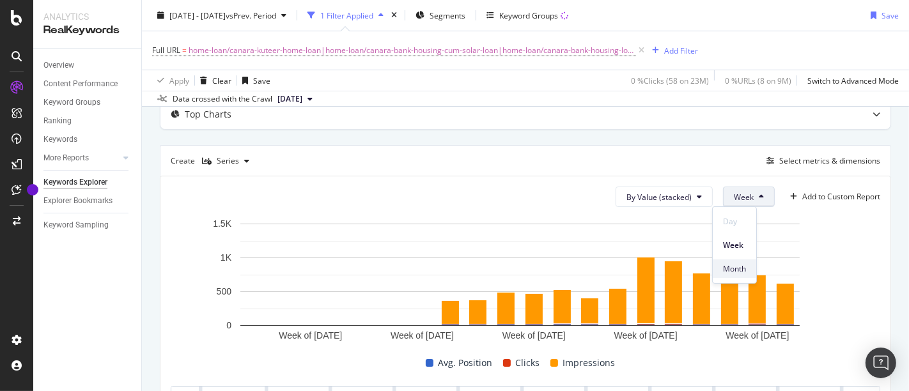
click at [737, 274] on div "Month" at bounding box center [733, 268] width 43 height 19
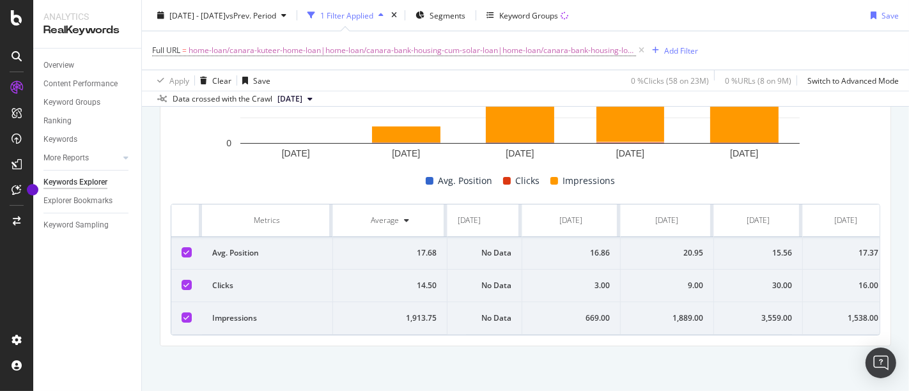
scroll to position [0, 49]
drag, startPoint x: 225, startPoint y: 202, endPoint x: 908, endPoint y: 311, distance: 691.8
click at [908, 311] on div "Keywords Explorer nobroker 2025 Apr. 1st - Aug. 15th vs Prev. Period 1 Filter A…" at bounding box center [525, 195] width 767 height 391
copy thead
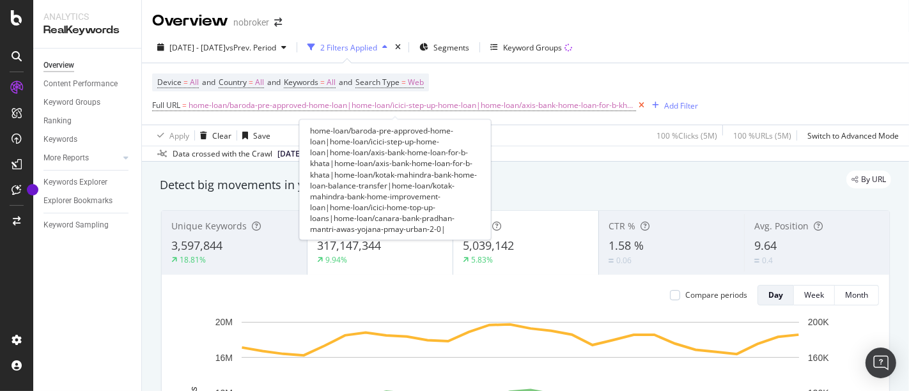
click at [636, 104] on icon at bounding box center [641, 105] width 11 height 13
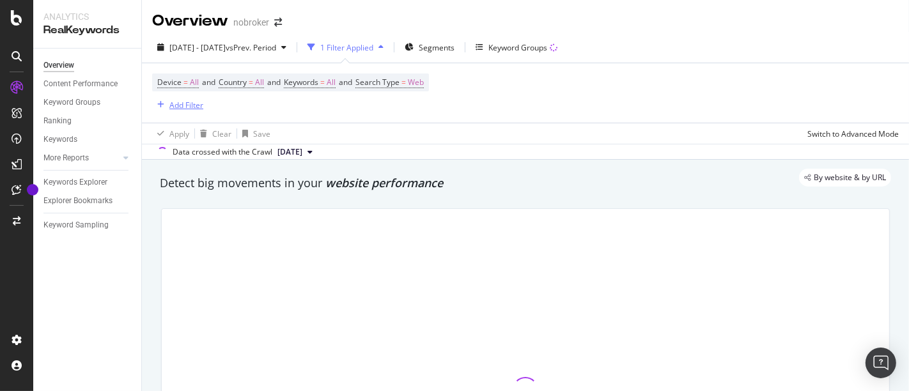
click at [196, 107] on div "Add Filter" at bounding box center [186, 105] width 34 height 11
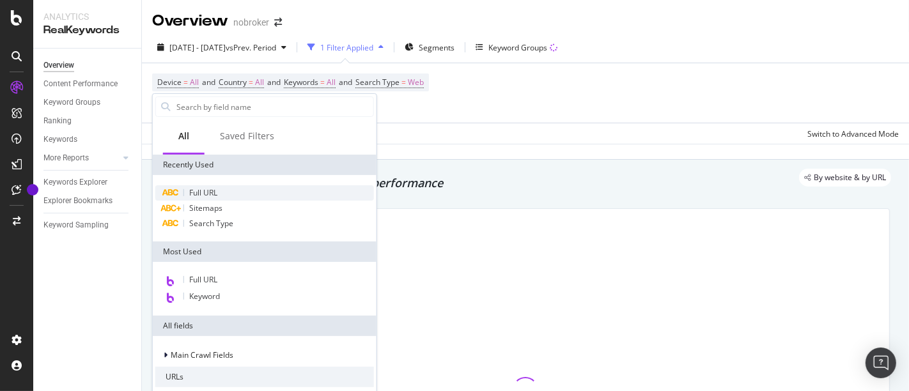
click at [253, 190] on div "Full URL" at bounding box center [264, 192] width 219 height 15
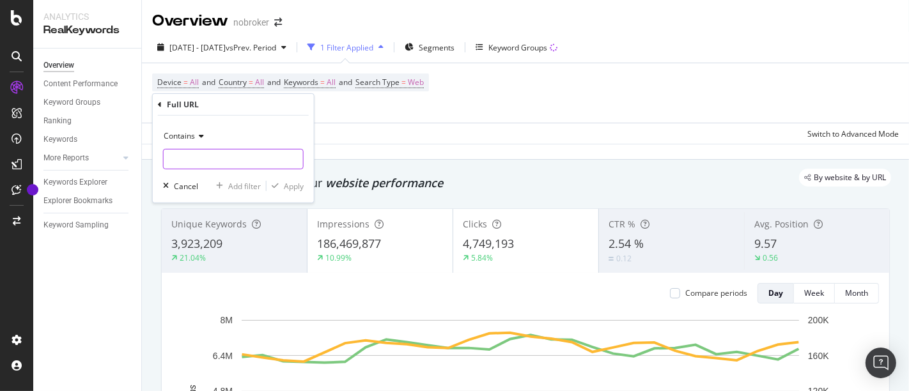
paste input "home-loan/axis-super-saver-home-loan|home-loan/axis-bank-home-loan-top-up|home-…"
click at [254, 155] on input "home-loan/axis-super-saver-home-loan|home-loan/axis-bank-home-loan-top-up|home-…" at bounding box center [233, 159] width 139 height 20
type input "home-loan/axis-super-saver-home-loan|home-loan/axis-bank-home-loan-top-up|home-…"
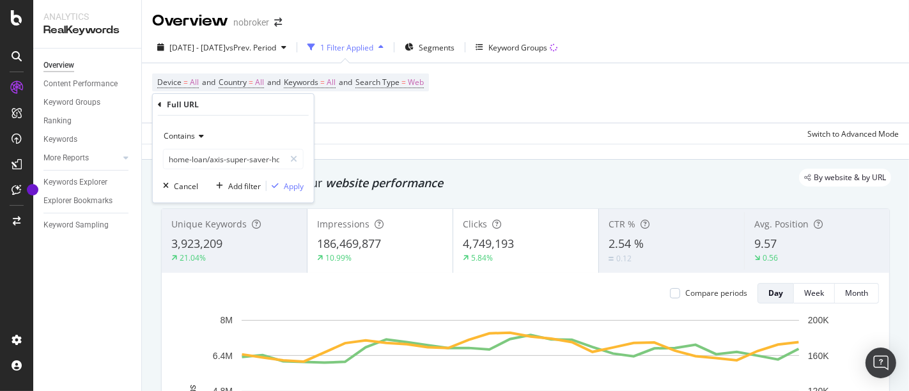
click at [188, 141] on div "Contains" at bounding box center [233, 136] width 141 height 20
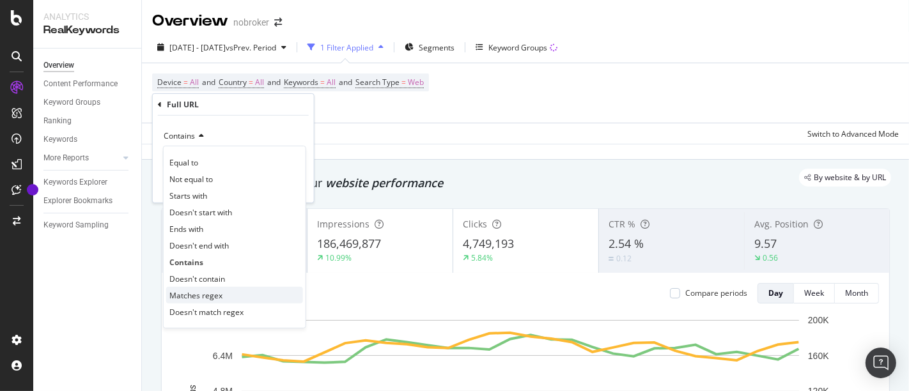
click at [208, 292] on span "Matches regex" at bounding box center [195, 294] width 53 height 11
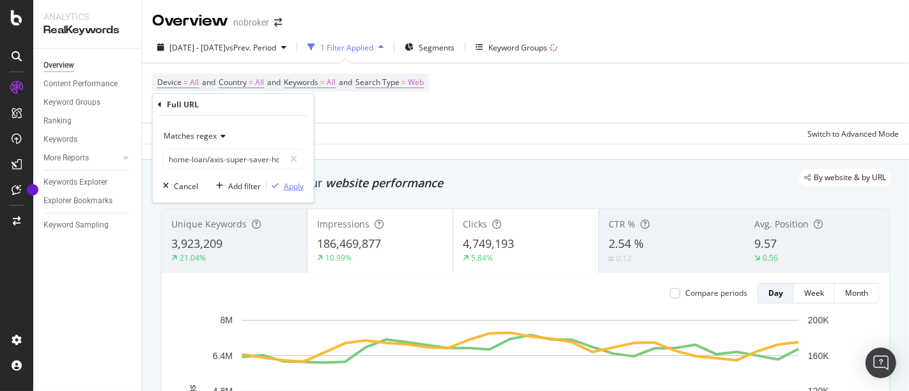
click at [296, 184] on div "Apply" at bounding box center [294, 185] width 20 height 11
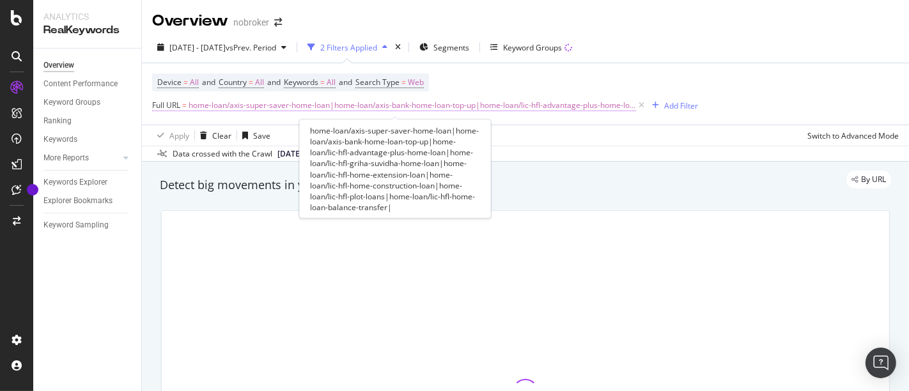
click at [284, 103] on span "home-loan/axis-super-saver-home-loan|home-loan/axis-bank-home-loan-top-up|home-…" at bounding box center [412, 105] width 447 height 18
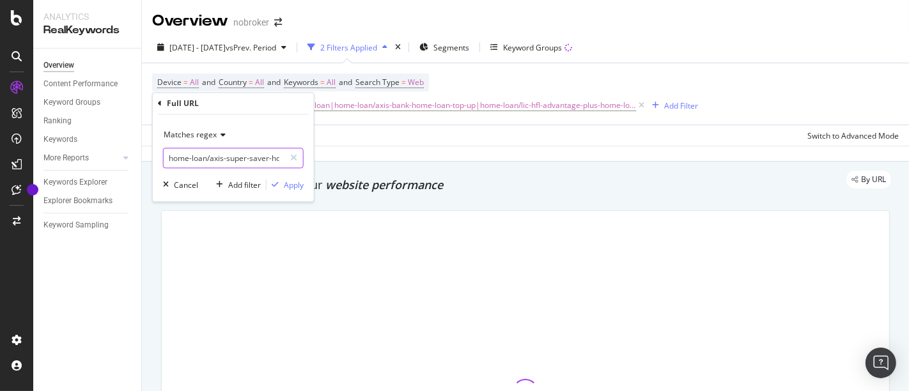
click at [228, 163] on input "home-loan/axis-super-saver-home-loan|home-loan/axis-bank-home-loan-top-up|home-…" at bounding box center [224, 158] width 121 height 20
type input "home-loan/axis-super-saver-home-loan|home-loan/axis-bank-home-loan-top-up|home-…"
click at [284, 186] on div "Apply" at bounding box center [294, 185] width 20 height 11
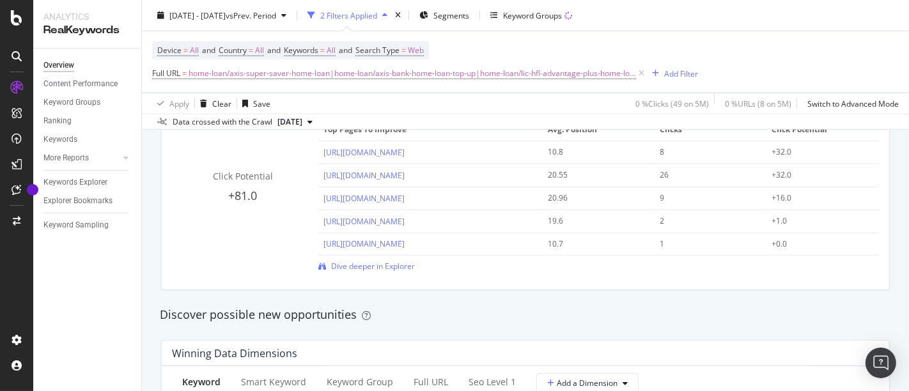
scroll to position [946, 0]
click at [380, 263] on span "Dive deeper in Explorer" at bounding box center [373, 265] width 84 height 11
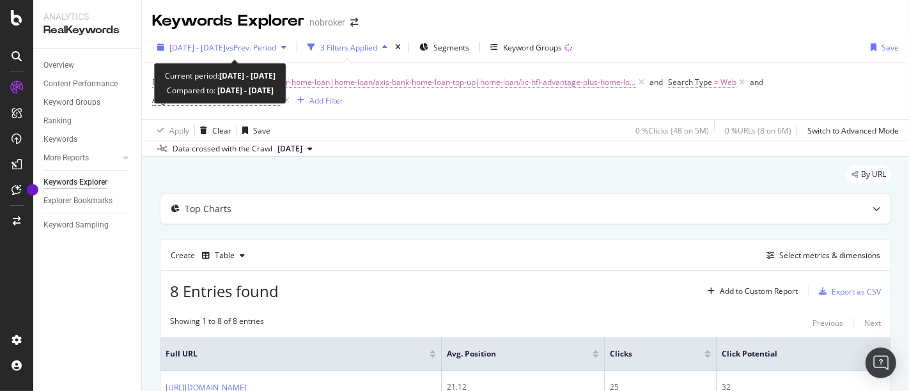
click at [270, 49] on span "vs Prev. Period" at bounding box center [251, 47] width 50 height 11
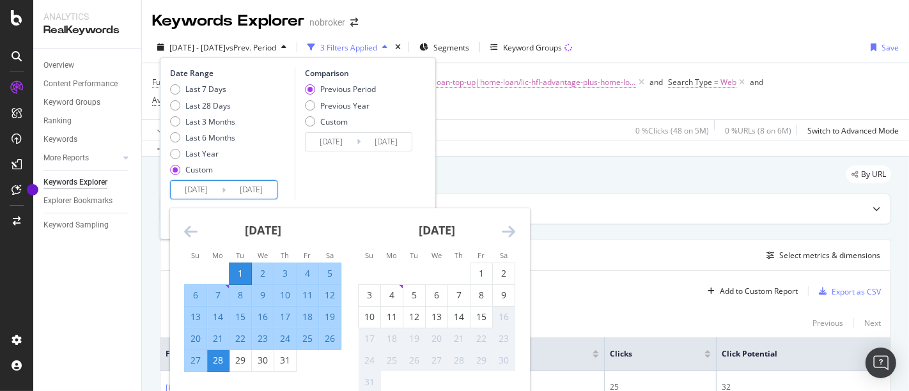
click at [192, 189] on input "[DATE]" at bounding box center [196, 190] width 51 height 18
click at [188, 229] on icon "Move backward to switch to the previous month." at bounding box center [190, 231] width 13 height 15
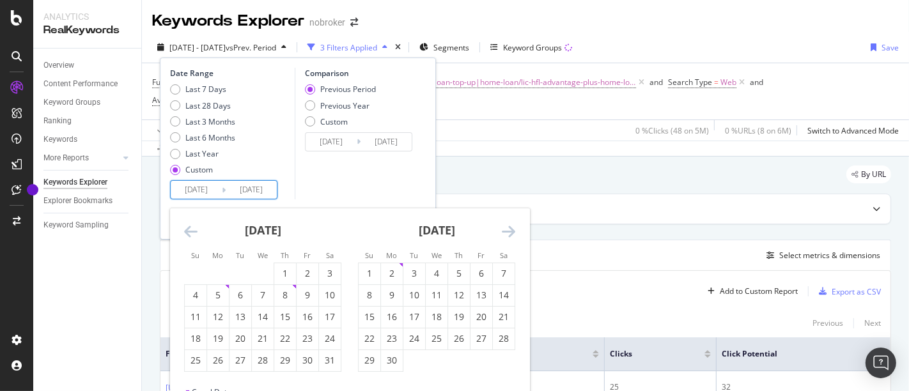
click at [188, 229] on icon "Move backward to switch to the previous month." at bounding box center [190, 231] width 13 height 15
click at [243, 276] on div "1" at bounding box center [240, 273] width 22 height 13
type input "[DATE]"
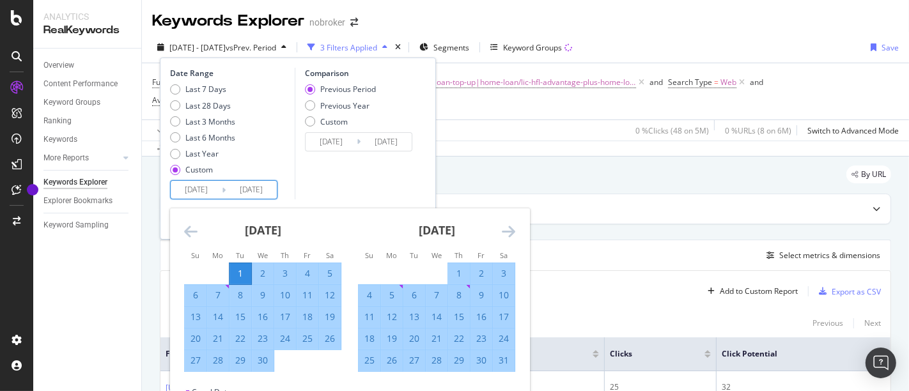
click at [508, 230] on icon "Move forward to switch to the next month." at bounding box center [508, 231] width 13 height 15
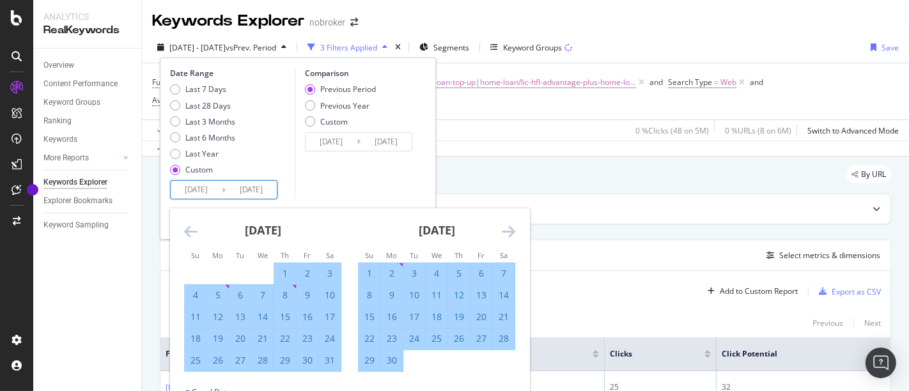
click at [508, 230] on icon "Move forward to switch to the next month." at bounding box center [508, 231] width 13 height 15
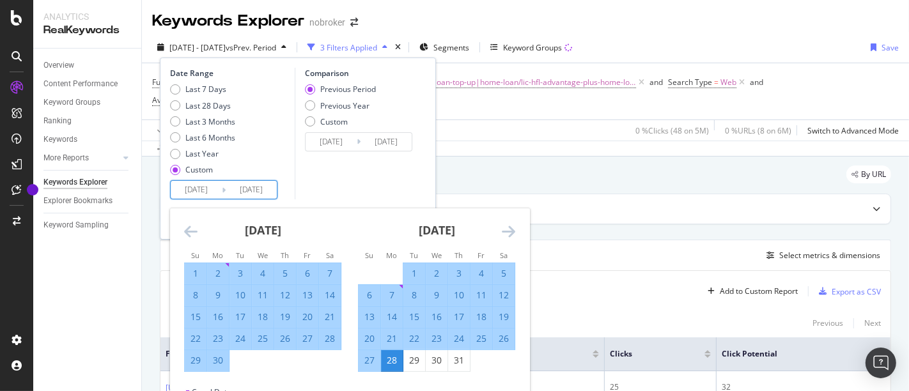
click at [508, 230] on icon "Move forward to switch to the next month." at bounding box center [508, 231] width 13 height 15
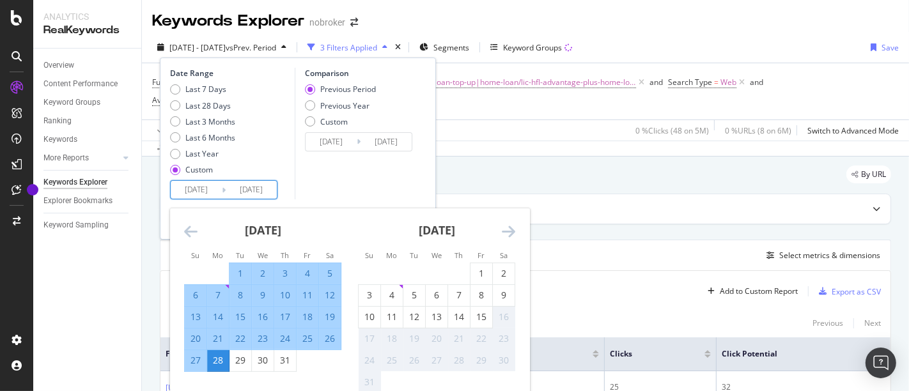
click at [508, 230] on icon "Move forward to switch to the next month." at bounding box center [508, 231] width 13 height 15
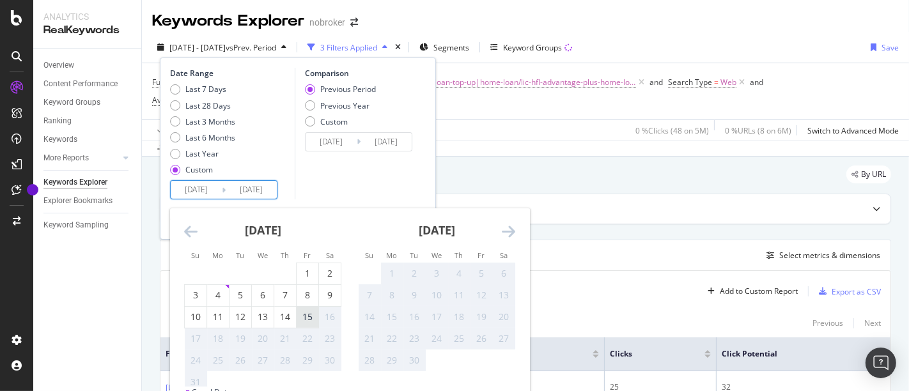
click at [309, 314] on div "15" at bounding box center [308, 317] width 22 height 13
type input "[DATE]"
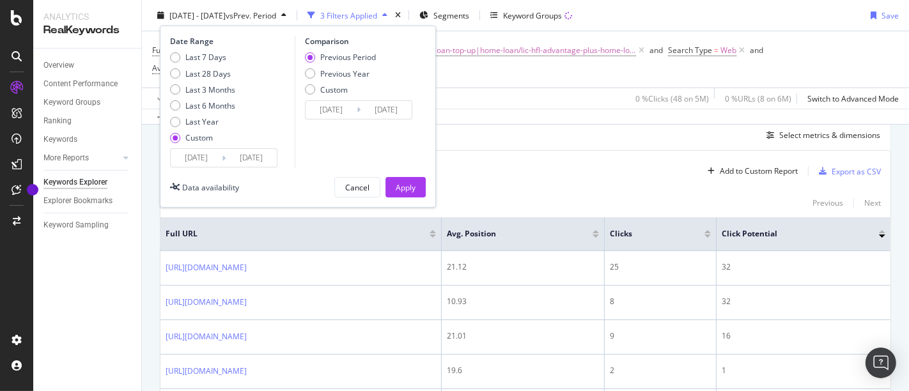
scroll to position [124, 0]
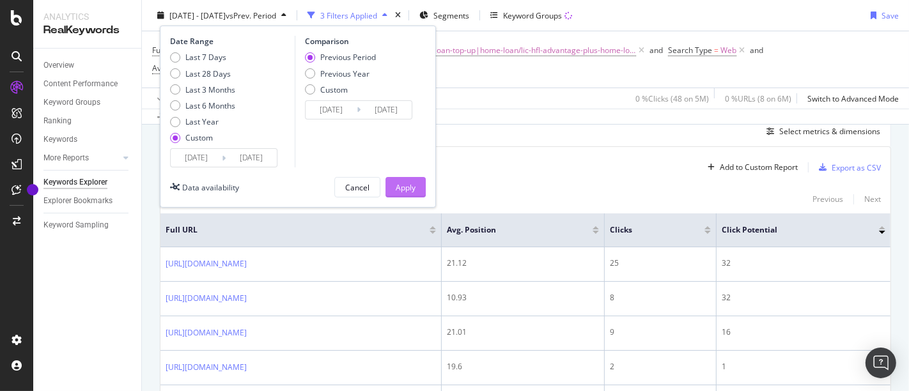
click at [407, 185] on div "Apply" at bounding box center [406, 186] width 20 height 11
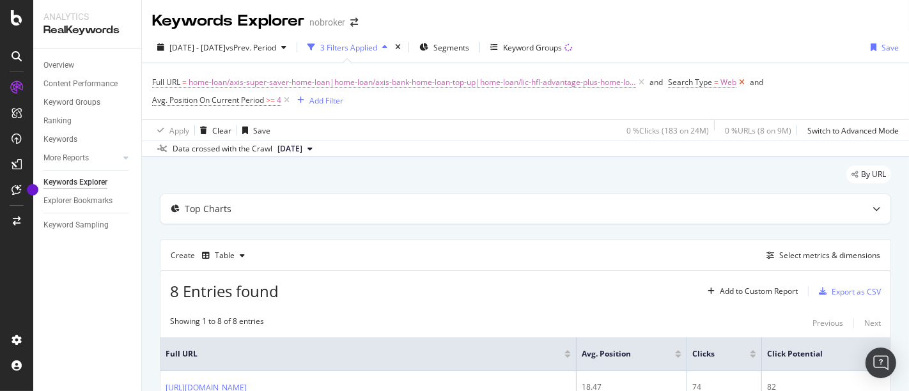
click at [736, 81] on icon at bounding box center [741, 82] width 11 height 13
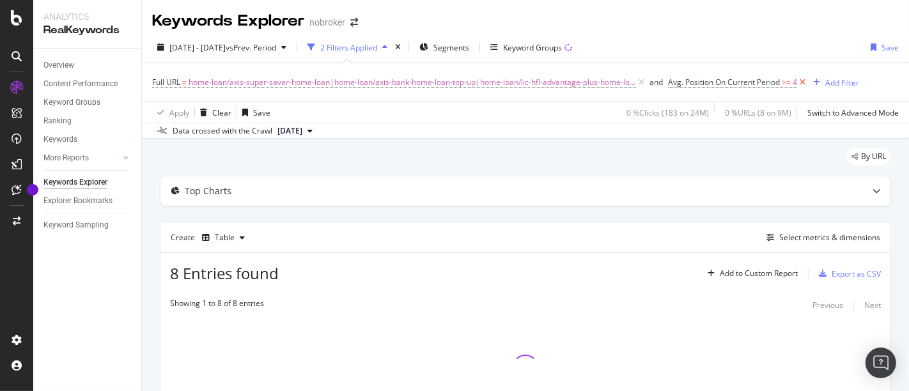
click at [797, 80] on icon at bounding box center [802, 82] width 11 height 13
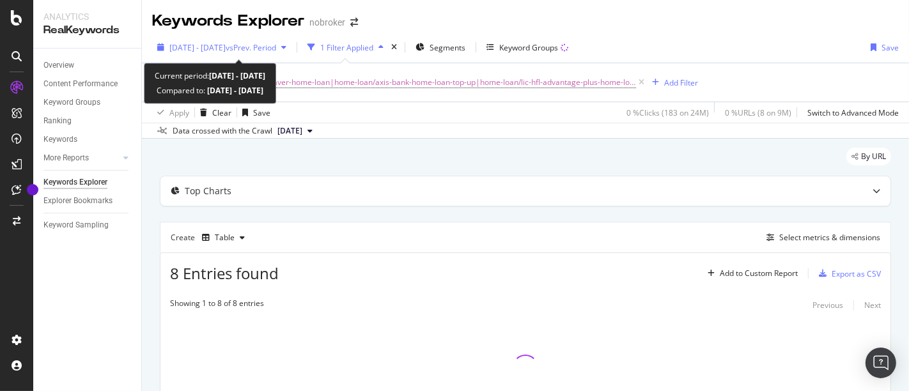
click at [219, 43] on span "[DATE] - [DATE]" at bounding box center [197, 47] width 56 height 11
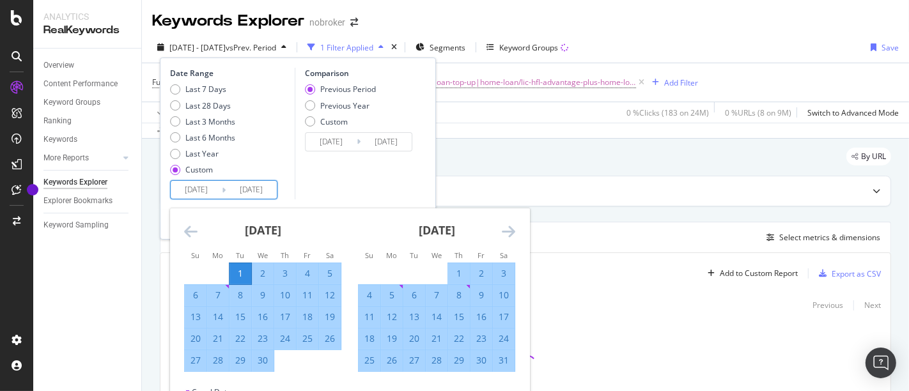
click at [207, 184] on input "[DATE]" at bounding box center [196, 190] width 51 height 18
click at [238, 277] on div "1" at bounding box center [240, 273] width 22 height 13
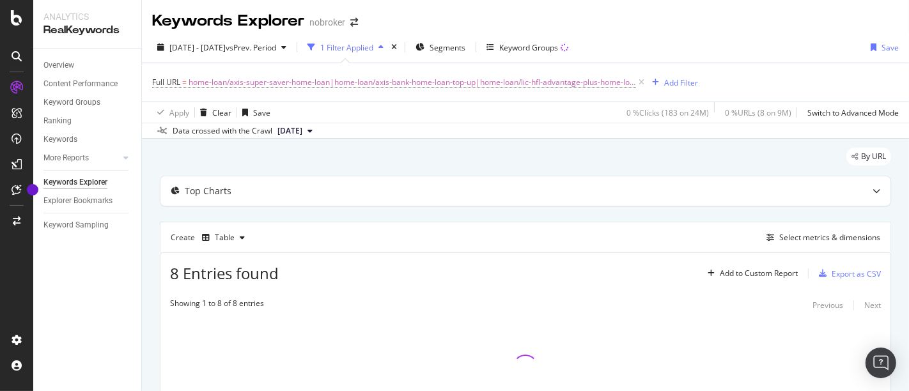
click at [455, 171] on div "By URL" at bounding box center [525, 162] width 731 height 28
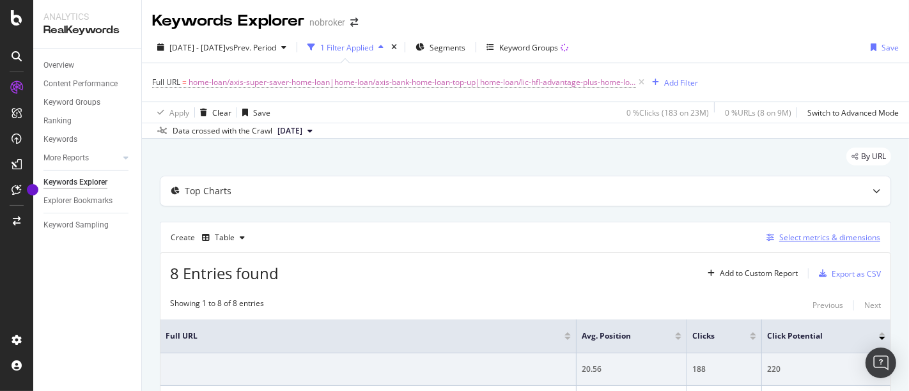
click at [779, 238] on div "Select metrics & dimensions" at bounding box center [829, 237] width 101 height 11
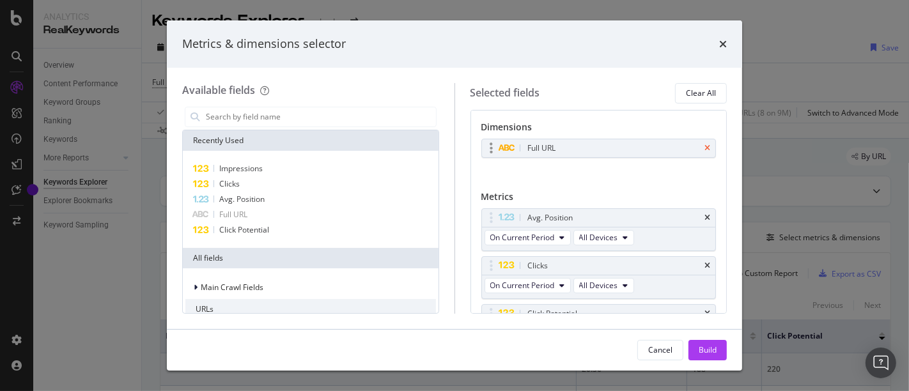
click at [704, 147] on icon "times" at bounding box center [707, 148] width 6 height 8
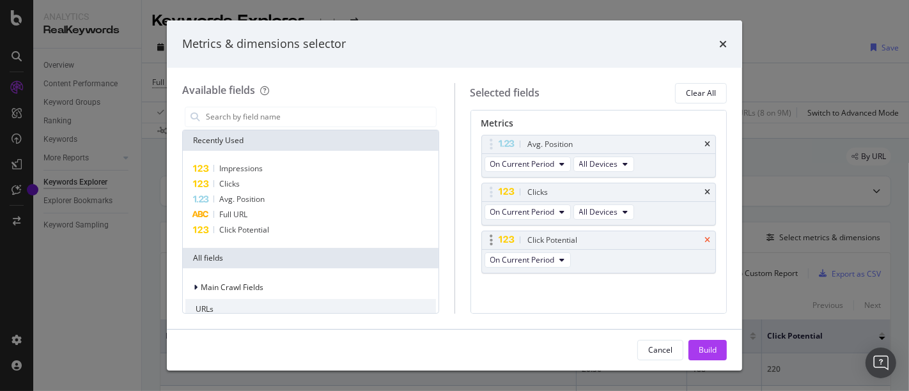
click at [704, 238] on icon "times" at bounding box center [707, 240] width 6 height 8
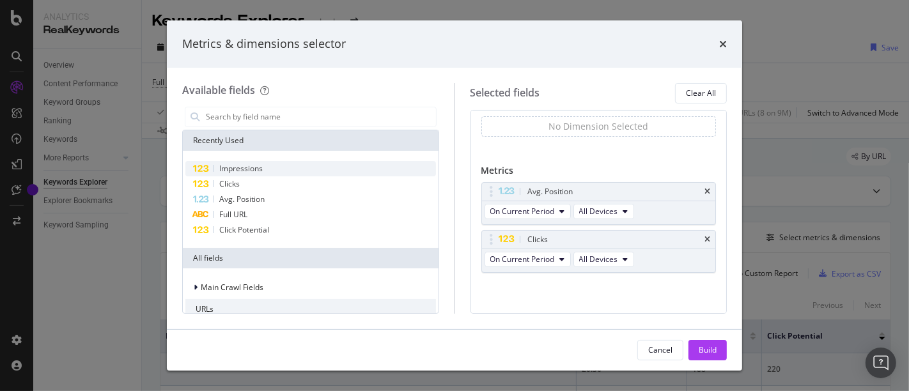
click at [300, 168] on div "Impressions" at bounding box center [310, 168] width 250 height 15
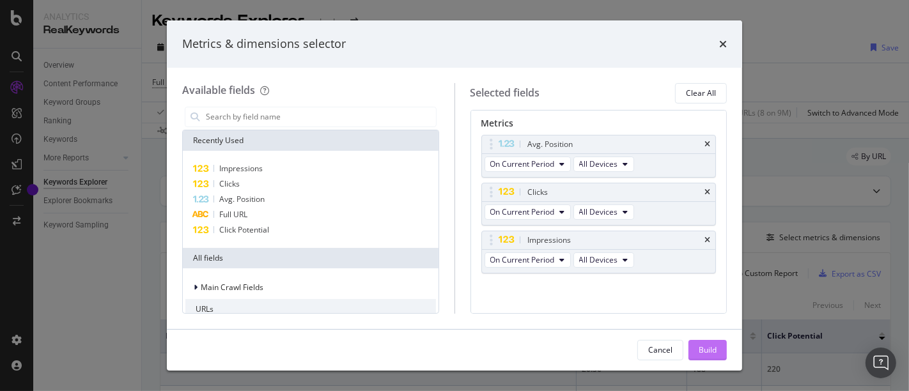
click at [698, 353] on div "Build" at bounding box center [707, 349] width 18 height 11
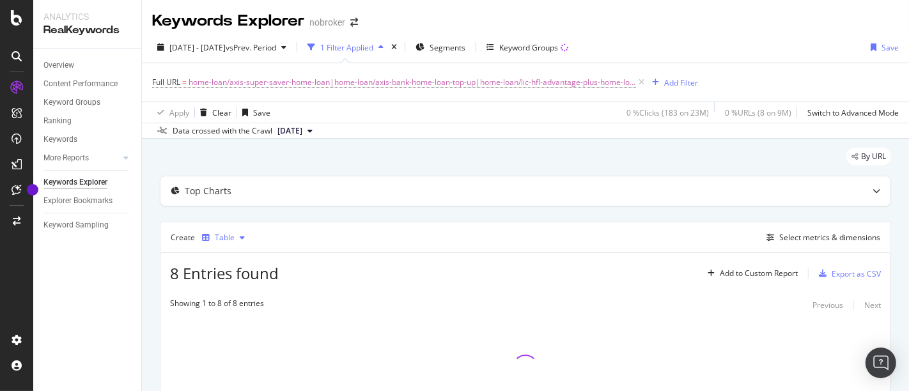
click at [232, 235] on div "Table" at bounding box center [225, 238] width 20 height 8
click at [238, 297] on div "Series" at bounding box center [238, 300] width 22 height 11
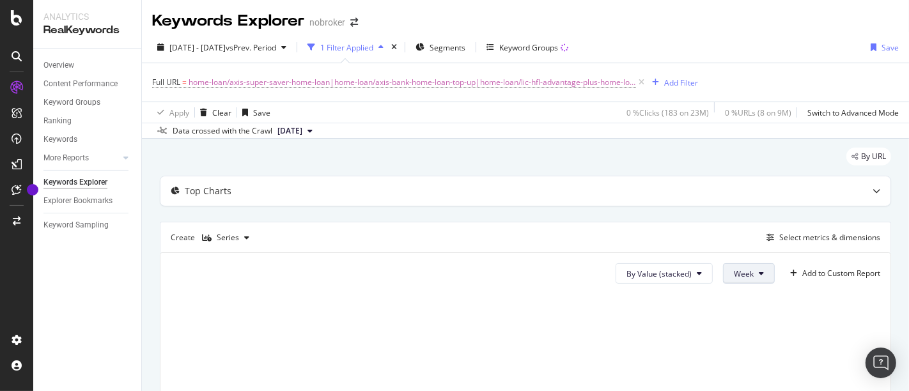
click at [733, 265] on button "Week" at bounding box center [749, 273] width 52 height 20
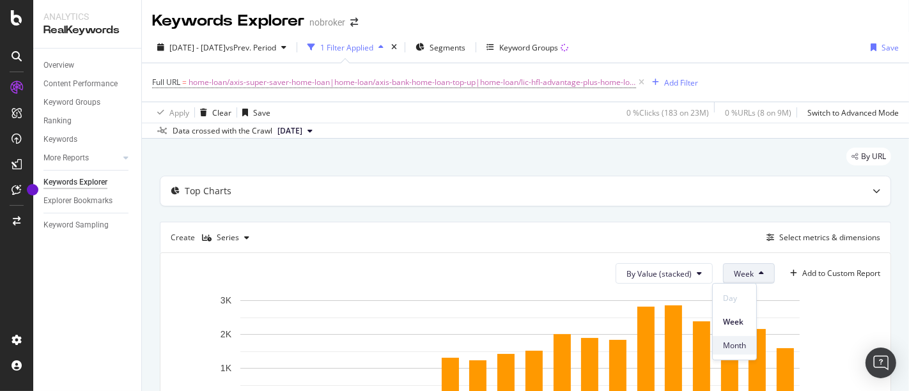
click at [736, 342] on span "Month" at bounding box center [734, 345] width 23 height 12
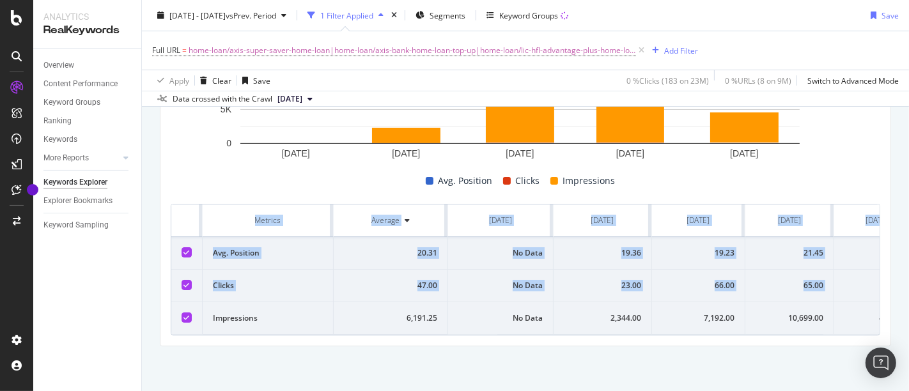
scroll to position [0, 49]
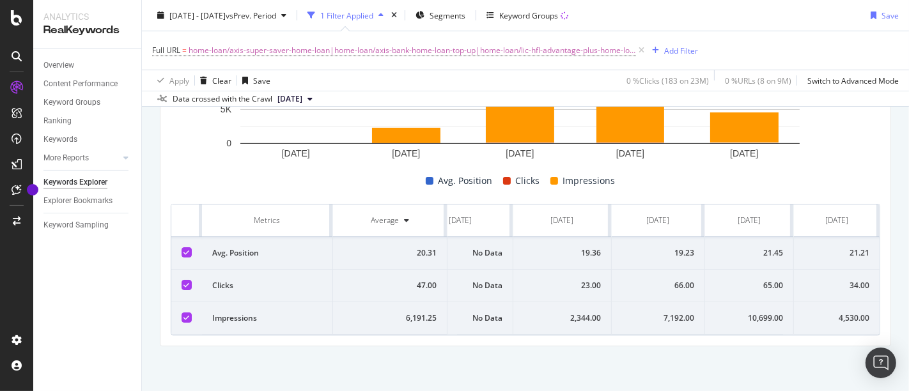
drag, startPoint x: 215, startPoint y: 210, endPoint x: 908, endPoint y: 282, distance: 696.4
click at [908, 282] on div "Keywords Explorer nobroker 2025 Apr. 1st - Aug. 15th vs Prev. Period 1 Filter A…" at bounding box center [525, 195] width 767 height 391
copy thead
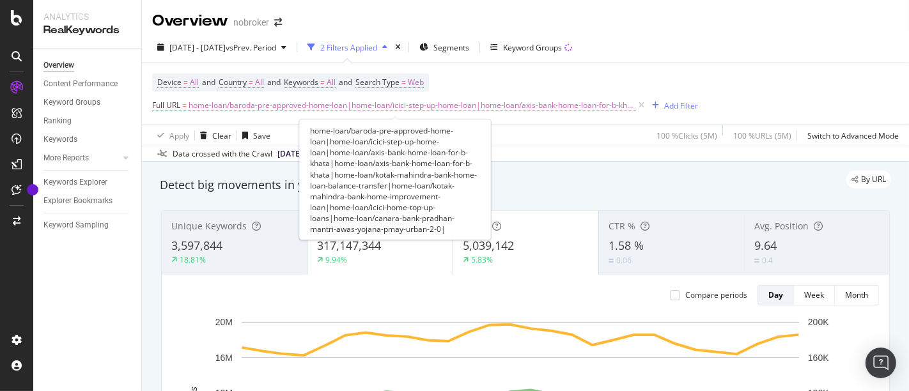
click at [401, 106] on span "home-loan/baroda-pre-approved-home-loan|home-loan/icici-step-up-home-loan|home-…" at bounding box center [412, 105] width 447 height 18
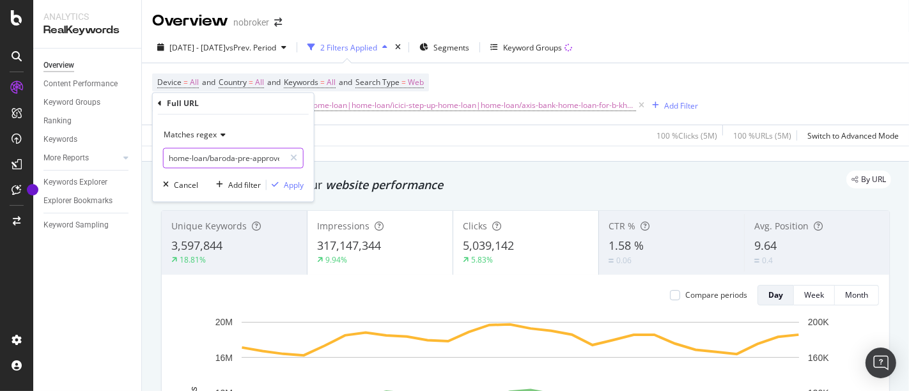
click at [245, 160] on input "home-loan/baroda-pre-approved-home-loan|home-loan/icici-step-up-home-loan|home-…" at bounding box center [224, 158] width 121 height 20
paste input "lic-hfl-home-improvement-loan|home-loan/lic-hfl-home-loan-for-pensioners|home-l…"
type input "home-loan/lic-hfl-home-improvement-loan|home-loan/lic-hfl-home-loan-for-pension…"
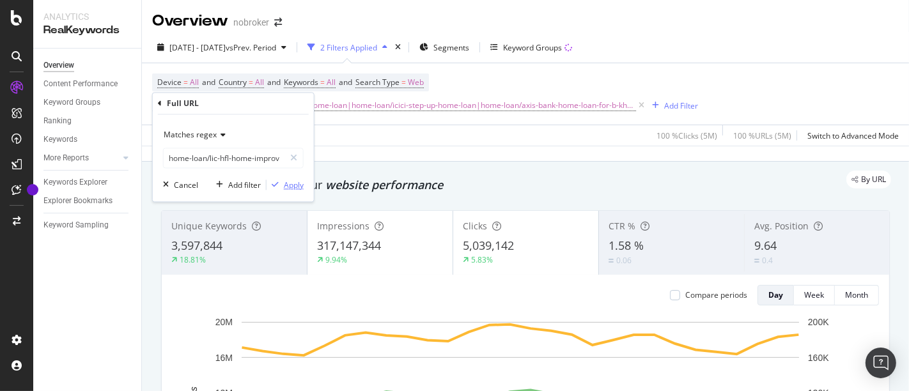
click at [285, 183] on div "Apply" at bounding box center [294, 185] width 20 height 11
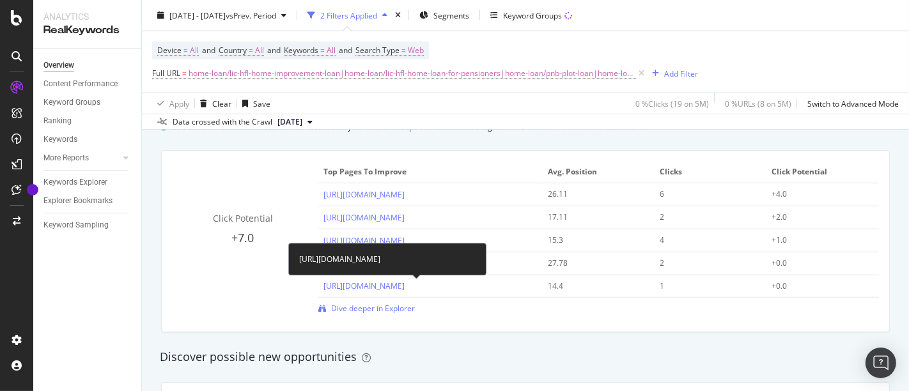
scroll to position [902, 0]
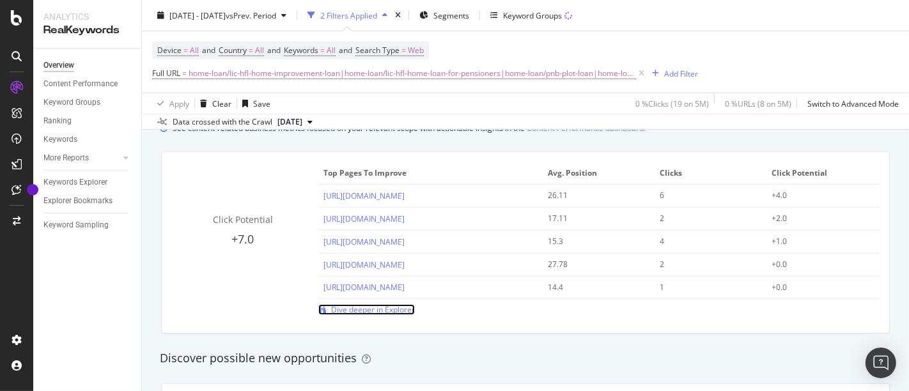
click at [396, 307] on span "Dive deeper in Explorer" at bounding box center [373, 309] width 84 height 11
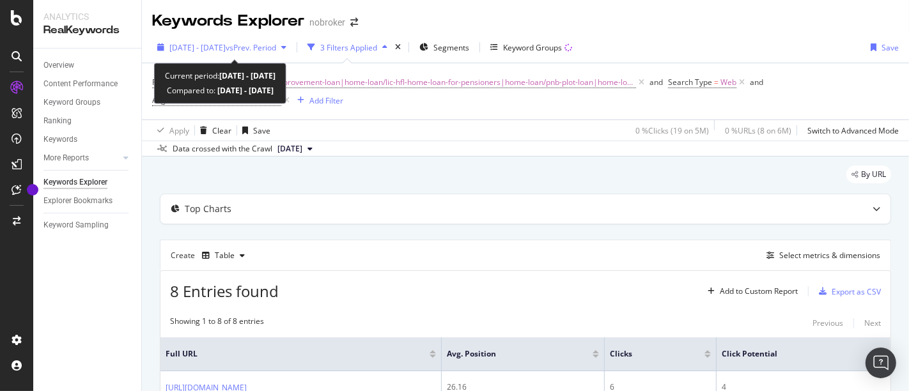
click at [225, 45] on span "[DATE] - [DATE]" at bounding box center [197, 47] width 56 height 11
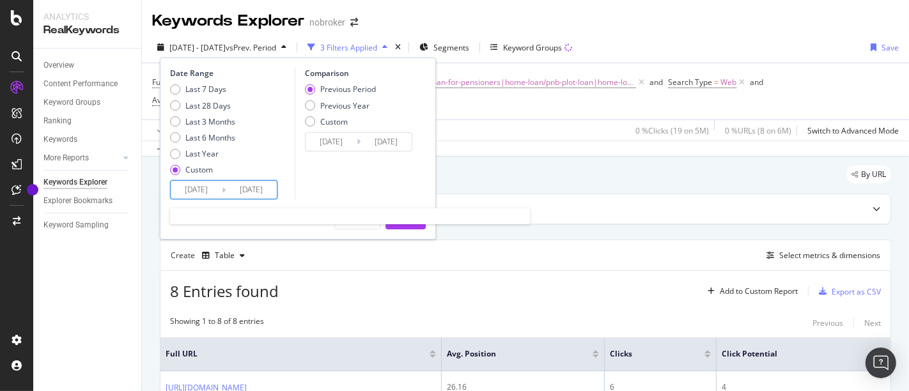
click at [206, 196] on input "[DATE]" at bounding box center [196, 190] width 51 height 18
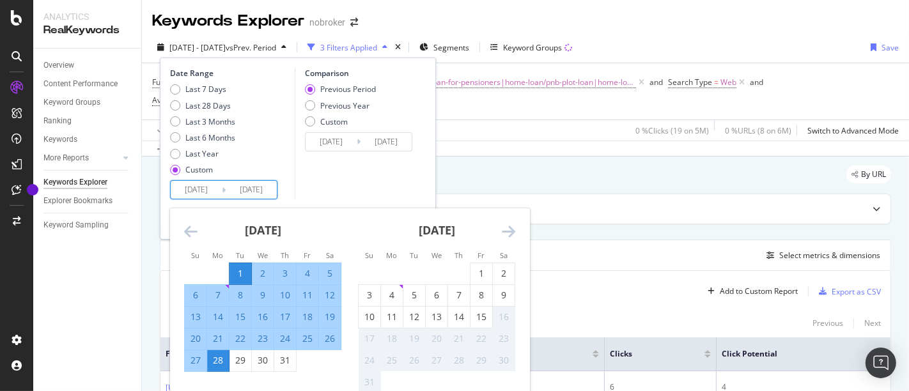
click at [189, 238] on icon "Move backward to switch to the previous month." at bounding box center [190, 231] width 13 height 15
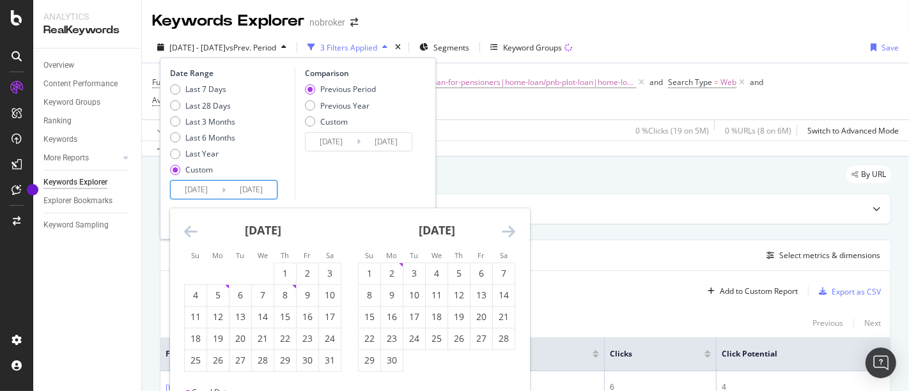
click at [189, 238] on icon "Move backward to switch to the previous month." at bounding box center [190, 231] width 13 height 15
click at [418, 275] on div "1" at bounding box center [414, 273] width 22 height 13
type input "[DATE]"
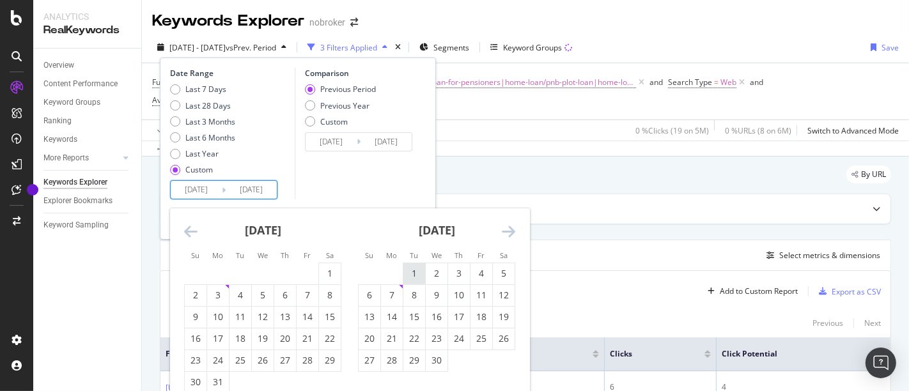
type input "[DATE]"
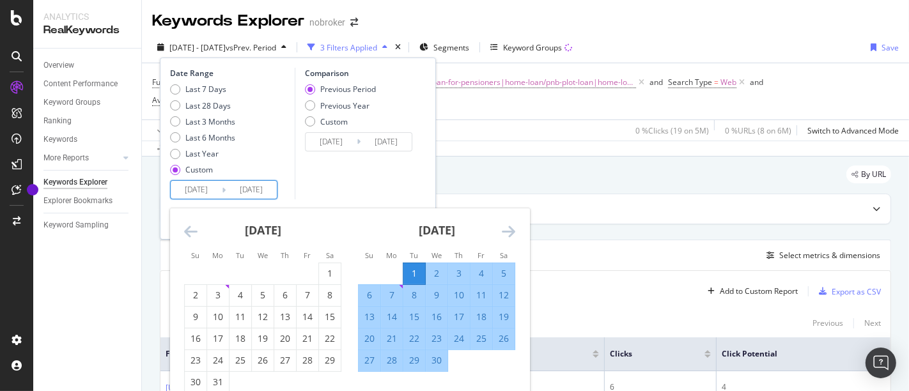
click at [271, 192] on input "[DATE]" at bounding box center [251, 190] width 51 height 18
click at [513, 231] on icon "Move forward to switch to the next month." at bounding box center [508, 231] width 13 height 15
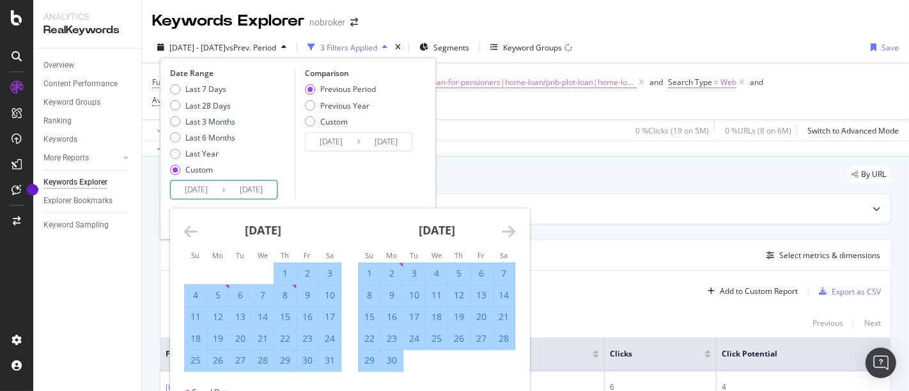
click at [513, 231] on icon "Move forward to switch to the next month." at bounding box center [508, 231] width 13 height 15
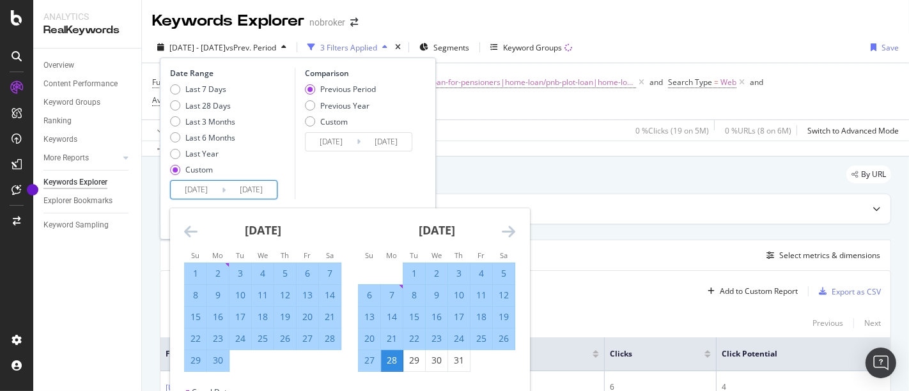
click at [513, 231] on icon "Move forward to switch to the next month." at bounding box center [508, 231] width 13 height 15
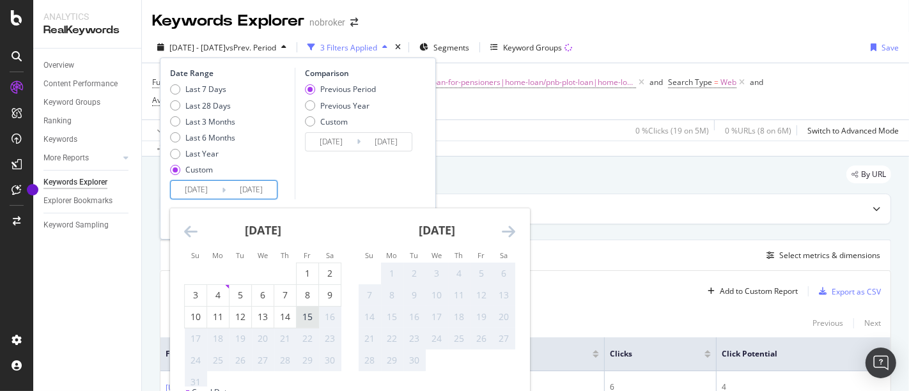
click at [312, 326] on div "15" at bounding box center [308, 317] width 22 height 21
type input "[DATE]"
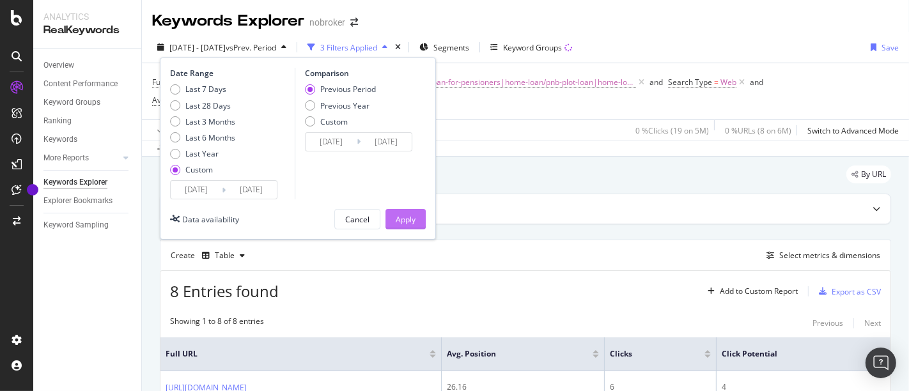
click at [412, 217] on div "Apply" at bounding box center [406, 219] width 20 height 11
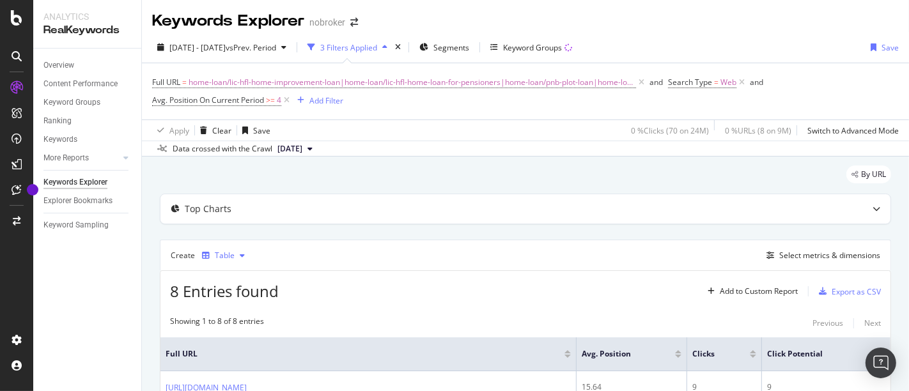
click at [235, 256] on div "button" at bounding box center [242, 256] width 15 height 8
click at [241, 174] on div "Series" at bounding box center [238, 169] width 22 height 11
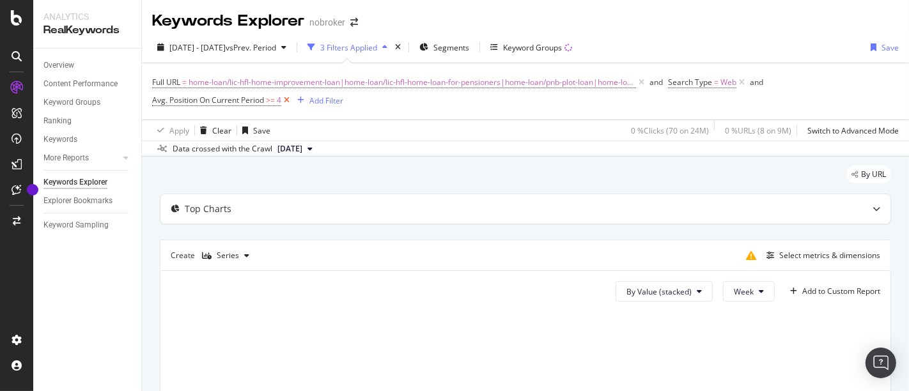
click at [288, 97] on icon at bounding box center [286, 100] width 11 height 13
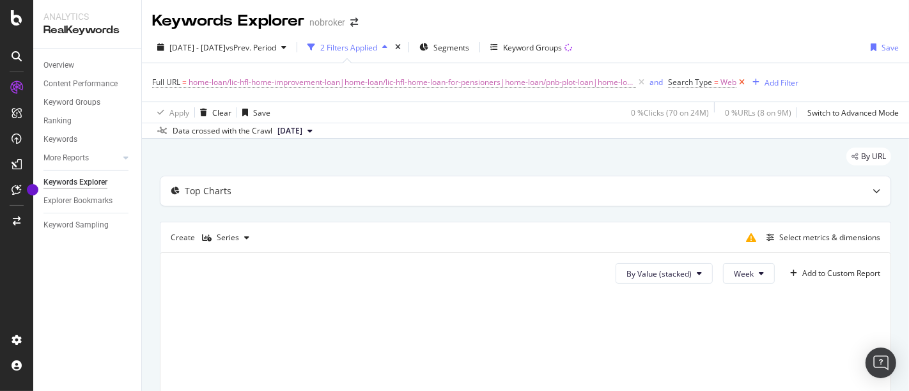
click at [736, 83] on icon at bounding box center [741, 82] width 11 height 13
click at [758, 278] on button "Week" at bounding box center [749, 273] width 52 height 20
click at [741, 280] on button "Week" at bounding box center [749, 273] width 52 height 20
click at [737, 340] on span "Month" at bounding box center [734, 345] width 23 height 12
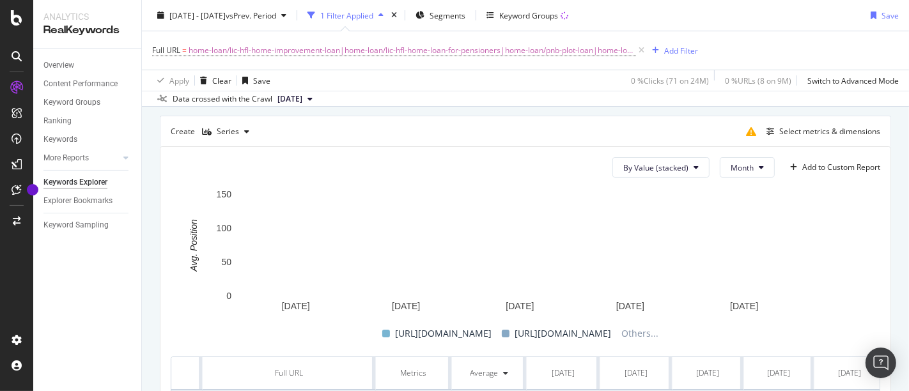
scroll to position [107, 0]
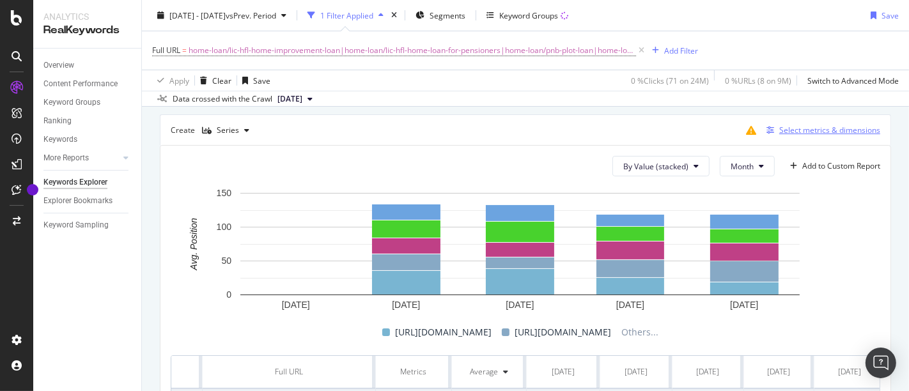
click at [797, 134] on div "Select metrics & dimensions" at bounding box center [829, 130] width 101 height 11
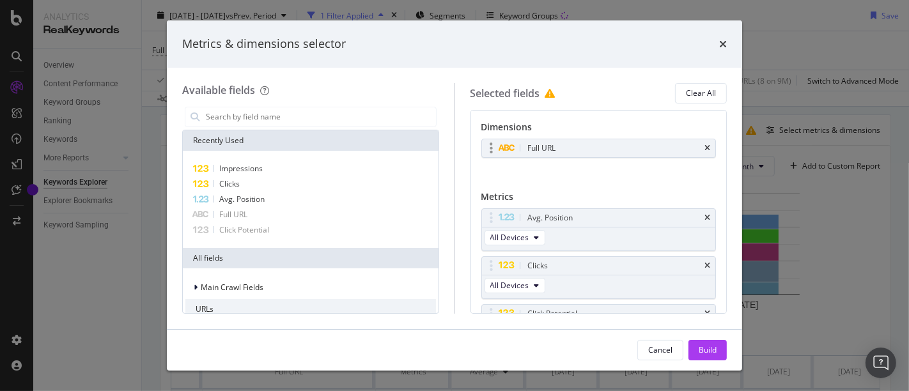
click at [701, 144] on div "Full URL" at bounding box center [599, 148] width 234 height 18
click at [704, 310] on icon "times" at bounding box center [707, 314] width 6 height 8
click at [698, 152] on div "Full URL" at bounding box center [599, 148] width 234 height 18
click at [704, 147] on icon "times" at bounding box center [707, 148] width 6 height 8
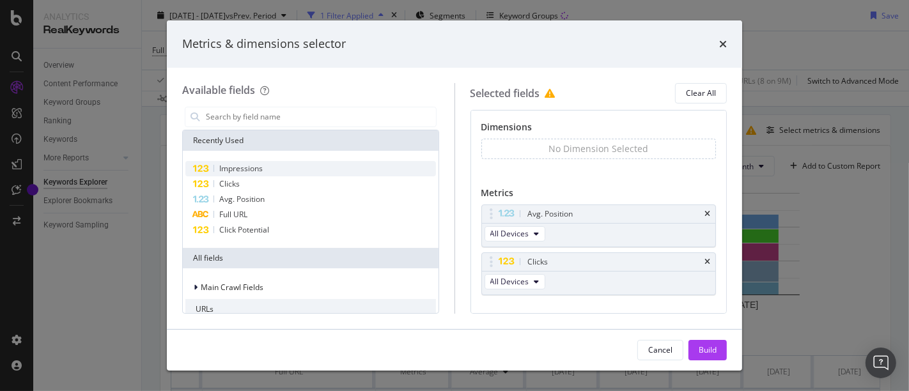
click at [312, 164] on div "Impressions" at bounding box center [310, 168] width 250 height 15
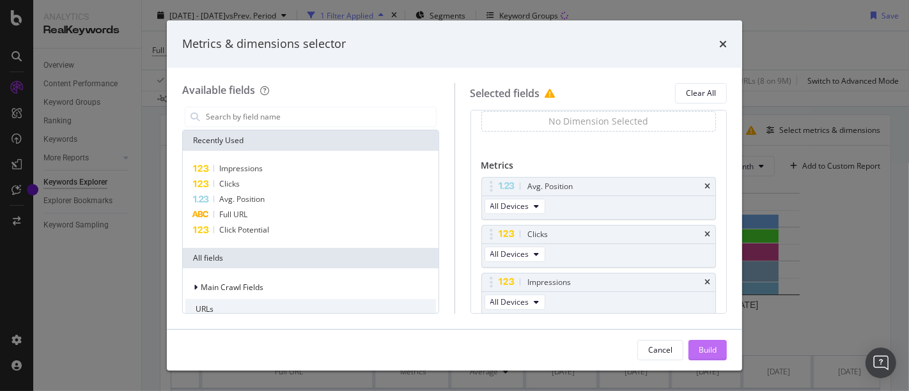
click at [705, 347] on div "Build" at bounding box center [707, 349] width 18 height 11
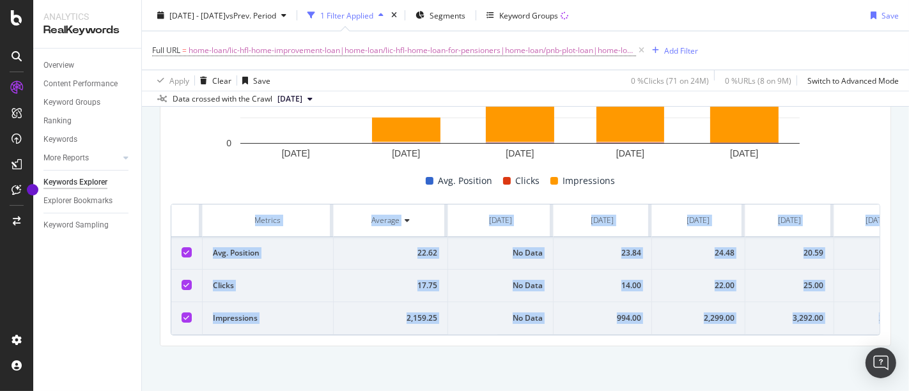
scroll to position [0, 49]
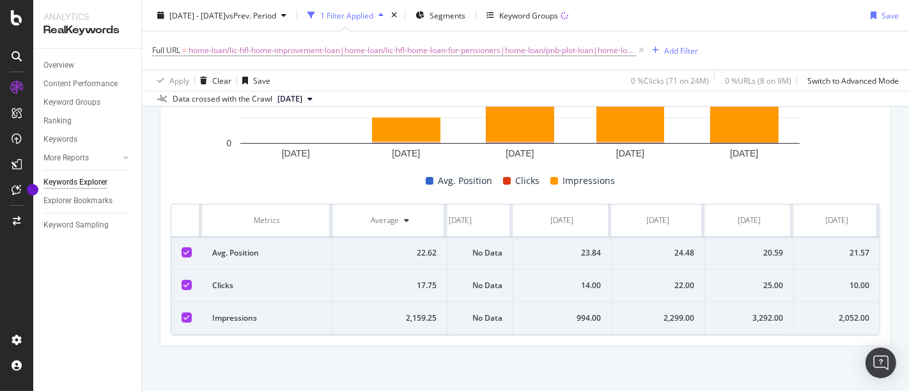
drag, startPoint x: 239, startPoint y: 210, endPoint x: 908, endPoint y: 343, distance: 682.1
click at [908, 343] on div "Keywords Explorer nobroker 2025 Apr. 1st - Aug. 15th vs Prev. Period 1 Filter A…" at bounding box center [525, 195] width 767 height 391
copy thead
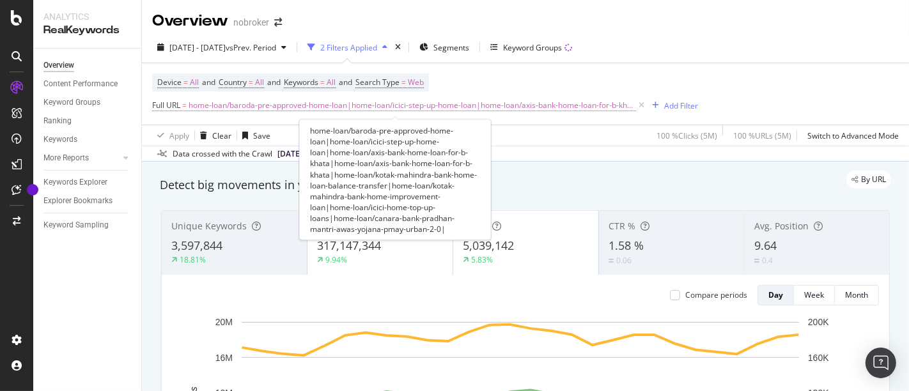
click at [580, 105] on span "home-loan/baroda-pre-approved-home-loan|home-loan/icici-step-up-home-loan|home-…" at bounding box center [412, 105] width 447 height 18
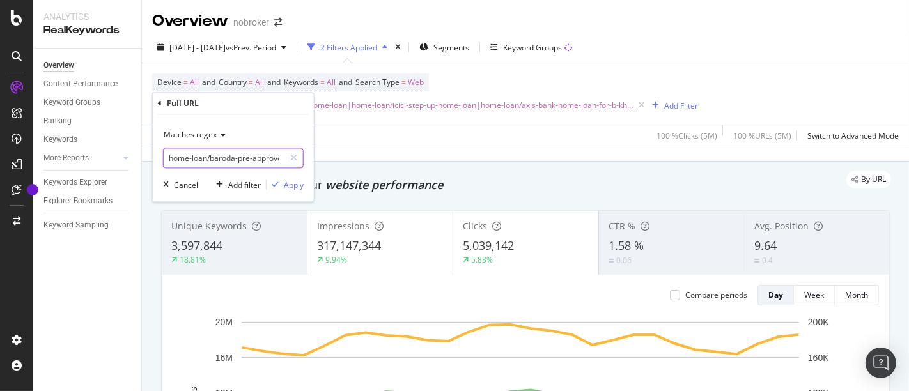
click at [270, 158] on input "home-loan/baroda-pre-approved-home-loan|home-loan/icici-step-up-home-loan|home-…" at bounding box center [224, 158] width 121 height 20
paste input "pnb-home-construction-loan|home-loan/bank-of-baroda-home-loan-takeover-scheme|h…"
type input "home-loan/pnb-home-construction-loan|home-loan/bank-of-baroda-home-loan-takeove…"
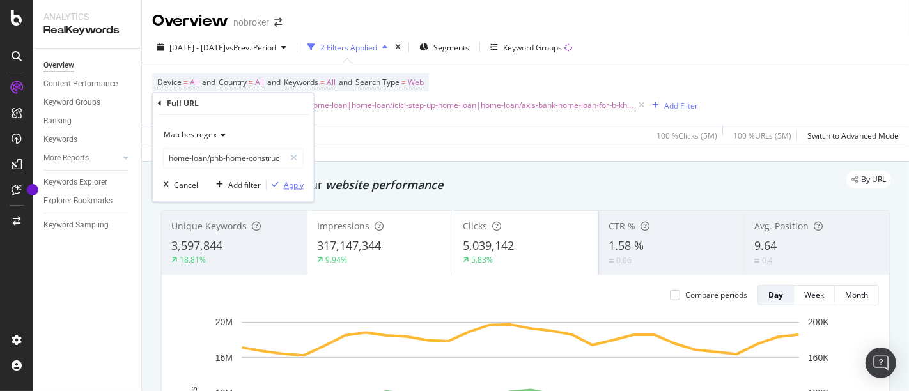
click at [284, 186] on div "Apply" at bounding box center [294, 185] width 20 height 11
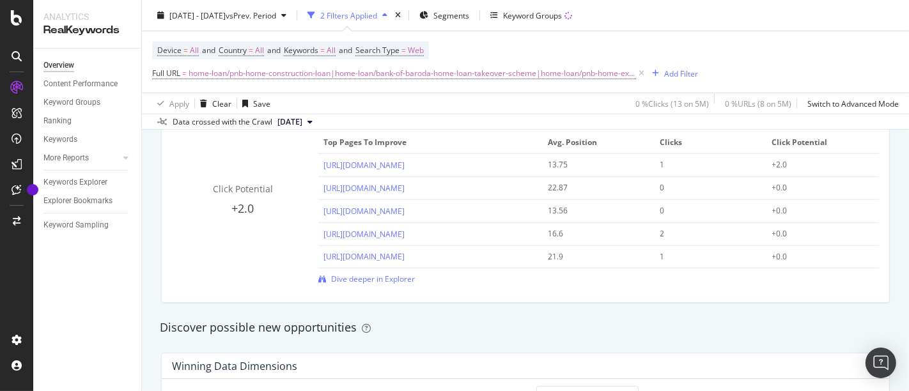
scroll to position [984, 0]
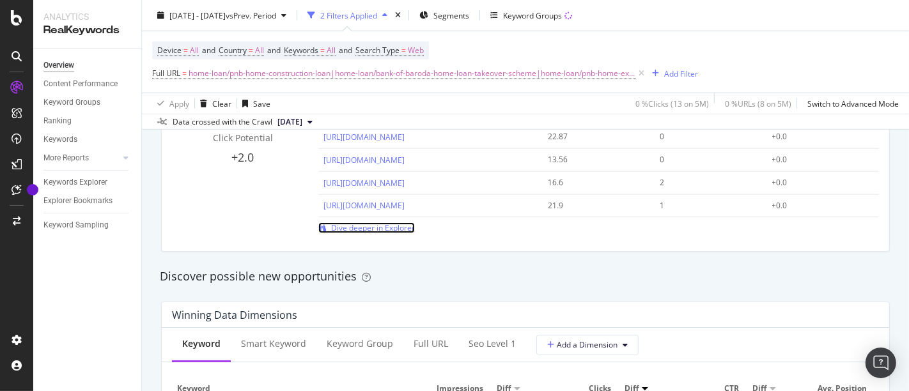
click at [378, 225] on span "Dive deeper in Explorer" at bounding box center [373, 227] width 84 height 11
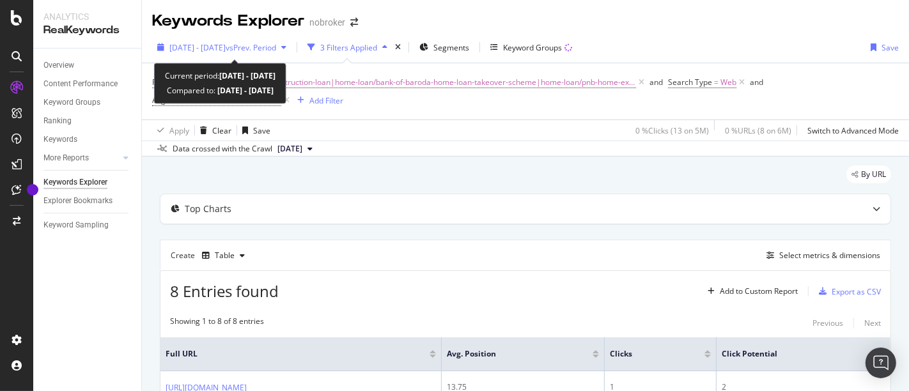
click at [226, 50] on span "[DATE] - [DATE]" at bounding box center [197, 47] width 56 height 11
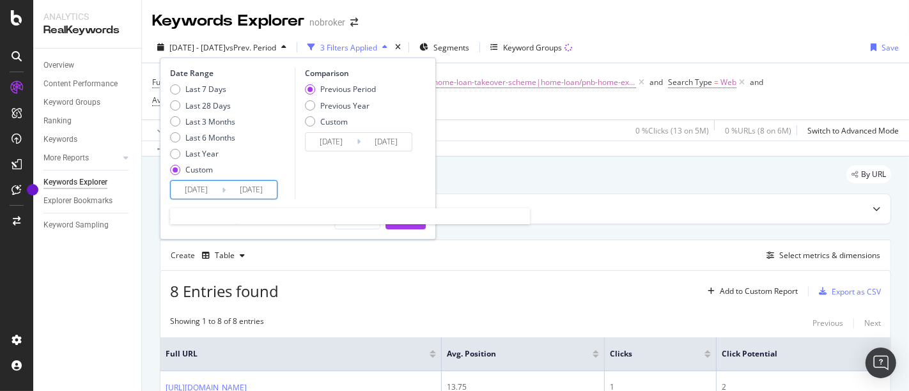
click at [202, 188] on input "[DATE]" at bounding box center [196, 190] width 51 height 18
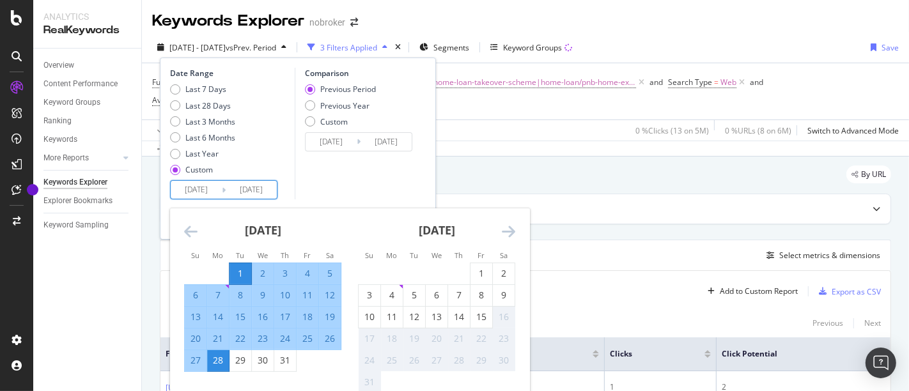
click at [196, 227] on icon "Move backward to switch to the previous month." at bounding box center [190, 231] width 13 height 15
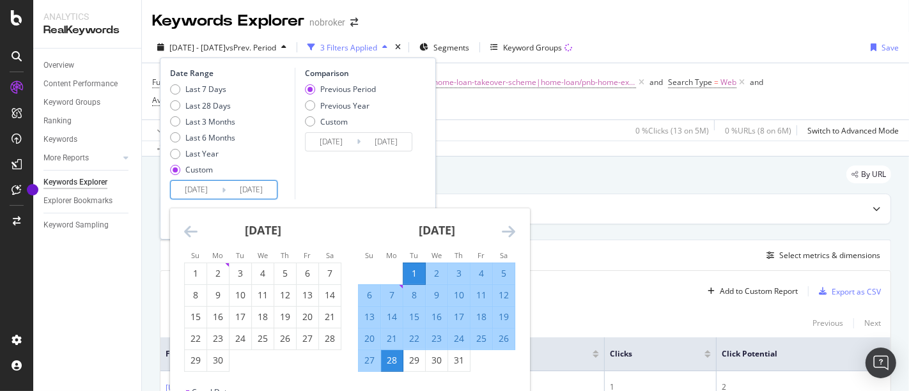
click at [196, 227] on icon "Move backward to switch to the previous month." at bounding box center [190, 231] width 13 height 15
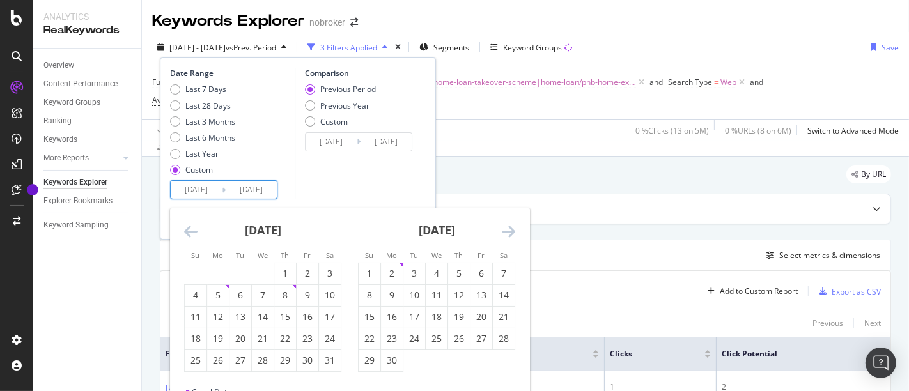
click at [196, 227] on icon "Move backward to switch to the previous month." at bounding box center [190, 231] width 13 height 15
click at [245, 271] on div "1" at bounding box center [240, 273] width 22 height 13
type input "[DATE]"
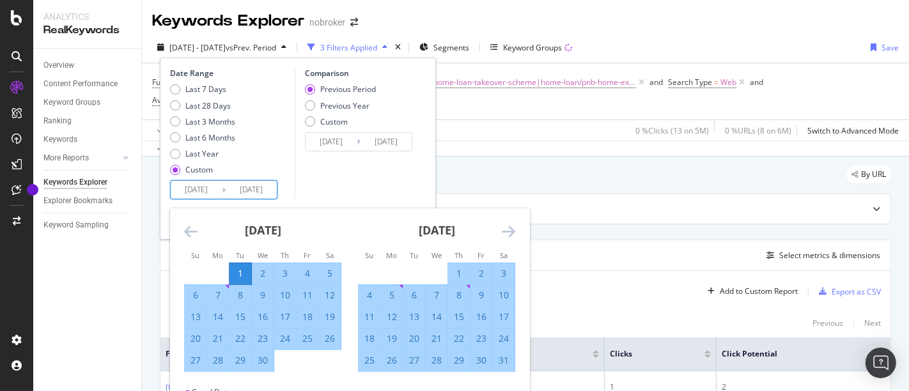
click at [507, 229] on icon "Move forward to switch to the next month." at bounding box center [508, 231] width 13 height 15
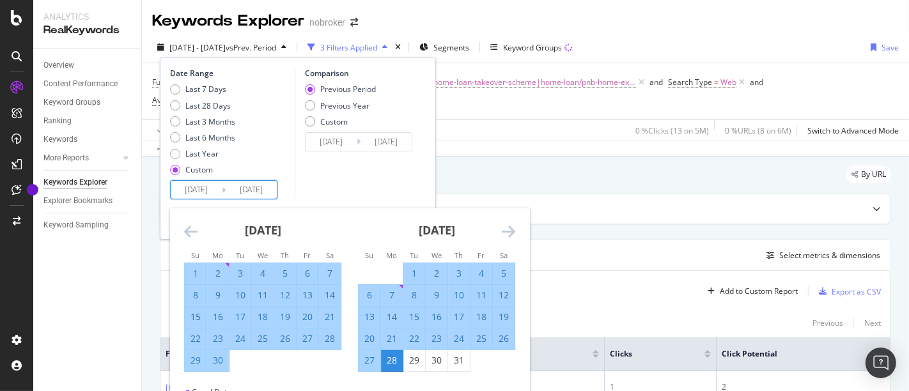
click at [507, 229] on icon "Move forward to switch to the next month." at bounding box center [508, 231] width 13 height 15
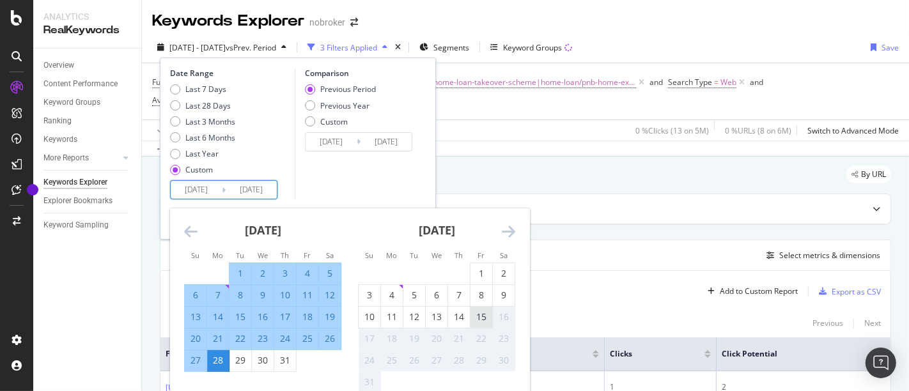
click at [475, 320] on div "15" at bounding box center [481, 317] width 22 height 13
type input "[DATE]"
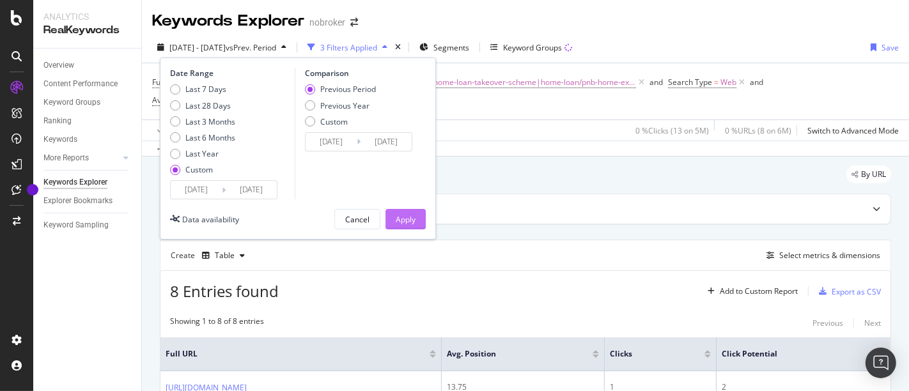
click at [410, 217] on div "Apply" at bounding box center [406, 219] width 20 height 11
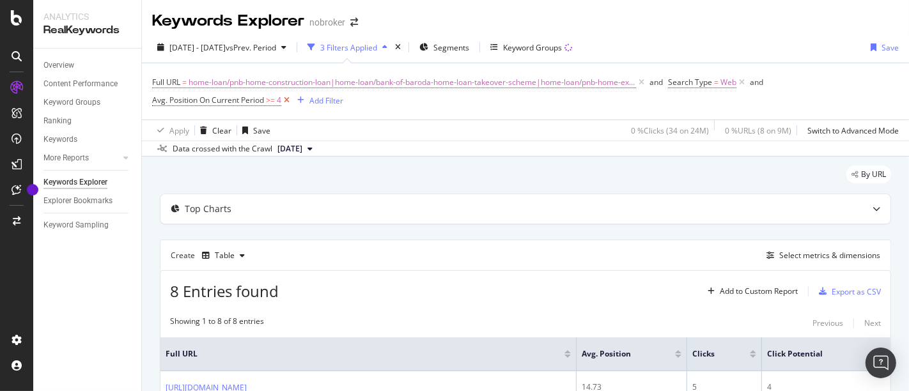
click at [289, 103] on icon at bounding box center [286, 100] width 11 height 13
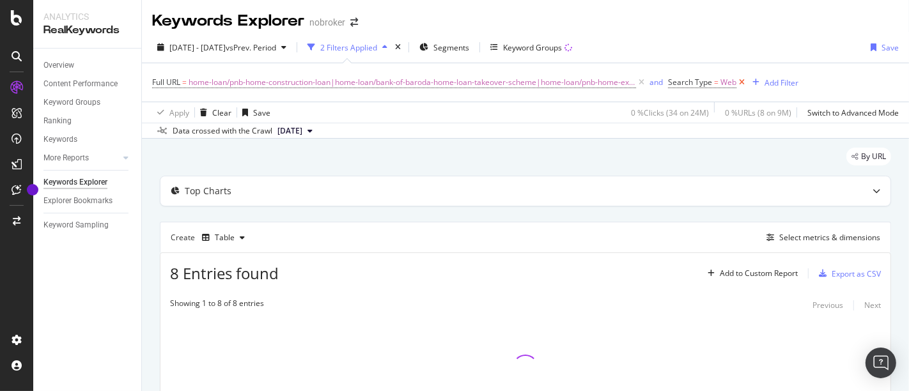
click at [736, 81] on icon at bounding box center [741, 82] width 11 height 13
click at [243, 235] on div "button" at bounding box center [242, 238] width 15 height 8
click at [244, 302] on div "Series" at bounding box center [238, 300] width 22 height 11
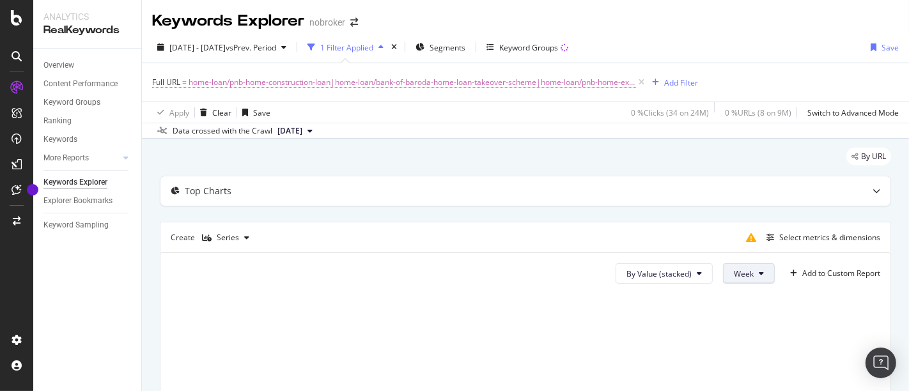
click at [744, 263] on button "Week" at bounding box center [749, 273] width 52 height 20
click at [732, 347] on span "Month" at bounding box center [734, 345] width 23 height 12
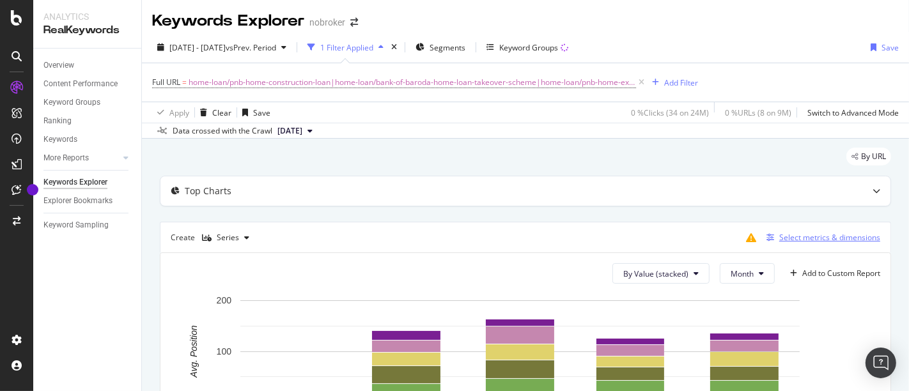
click at [789, 235] on div "Select metrics & dimensions" at bounding box center [829, 237] width 101 height 11
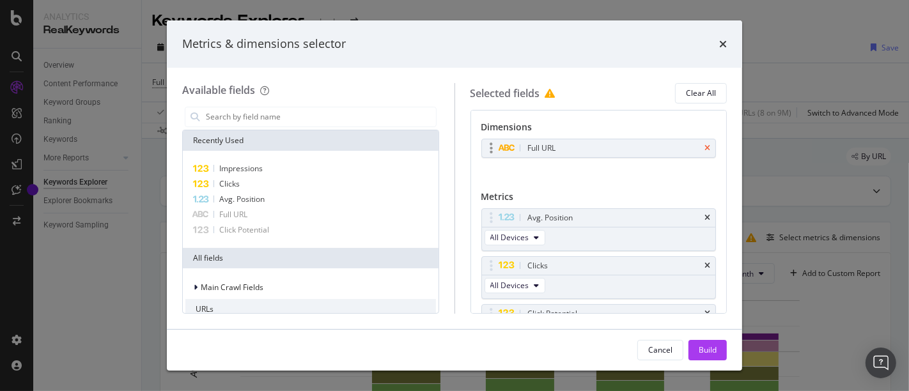
click at [704, 148] on icon "times" at bounding box center [707, 148] width 6 height 8
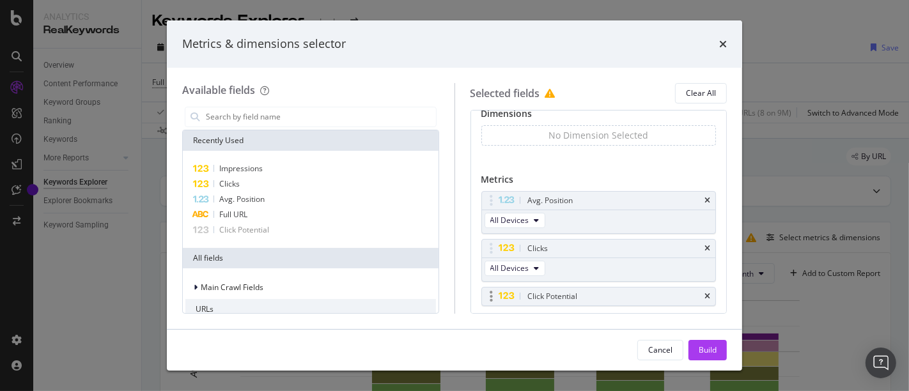
click at [701, 295] on div "Click Potential" at bounding box center [599, 297] width 234 height 18
click at [704, 293] on icon "times" at bounding box center [707, 297] width 6 height 8
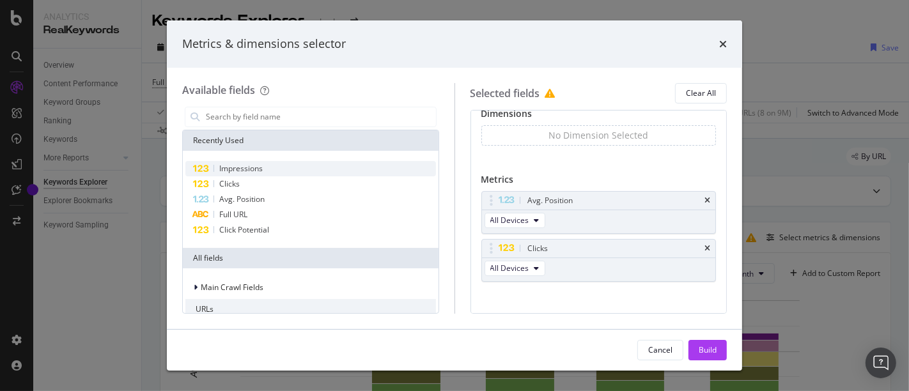
click at [266, 163] on div "Impressions" at bounding box center [310, 168] width 250 height 15
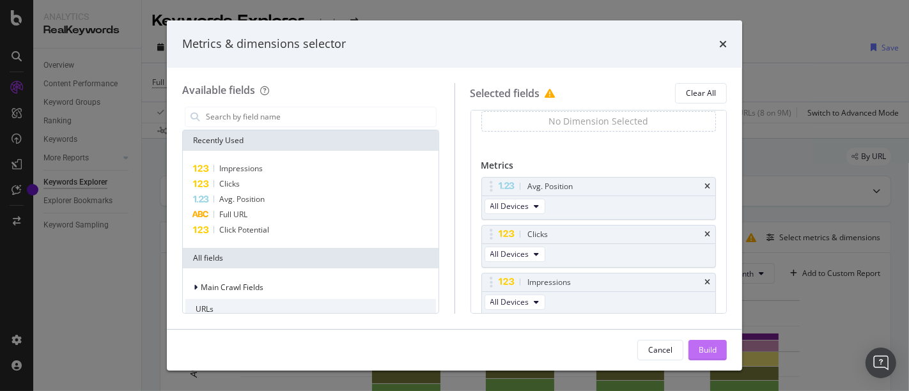
click at [704, 355] on div "Build" at bounding box center [707, 349] width 18 height 11
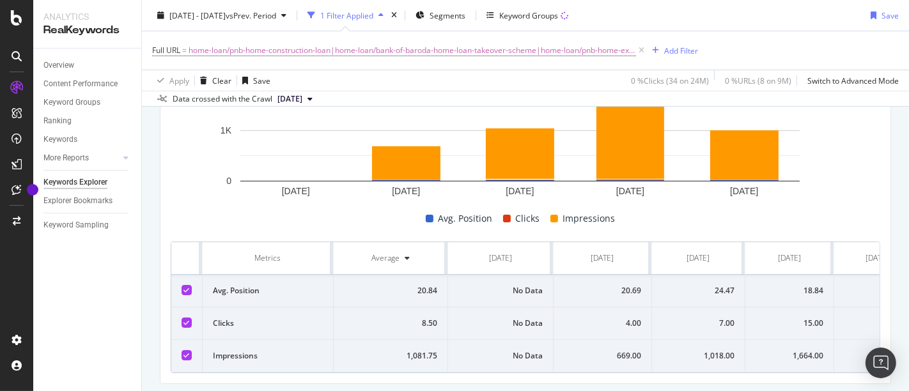
scroll to position [228, 0]
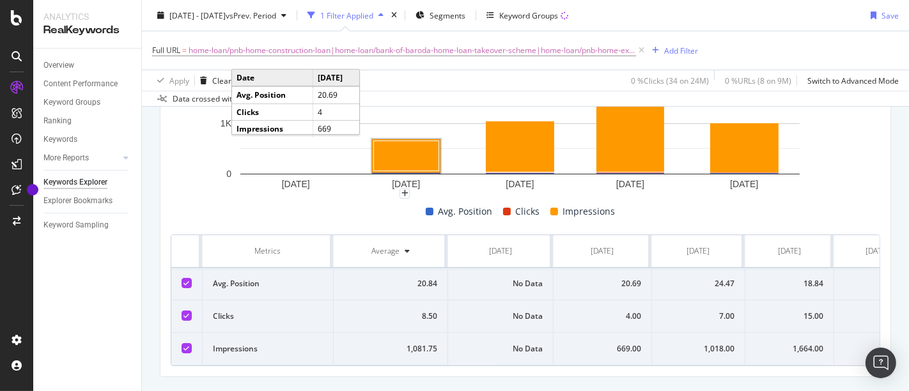
drag, startPoint x: 223, startPoint y: 236, endPoint x: 908, endPoint y: 369, distance: 697.8
click at [908, 369] on div "Keywords Explorer nobroker 2025 Apr. 1st - Aug. 15th vs Prev. Period 1 Filter A…" at bounding box center [525, 195] width 767 height 391
copy thead
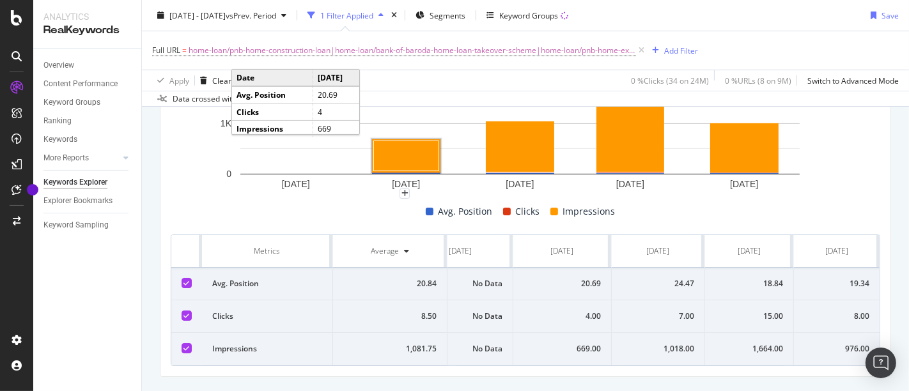
copy thead
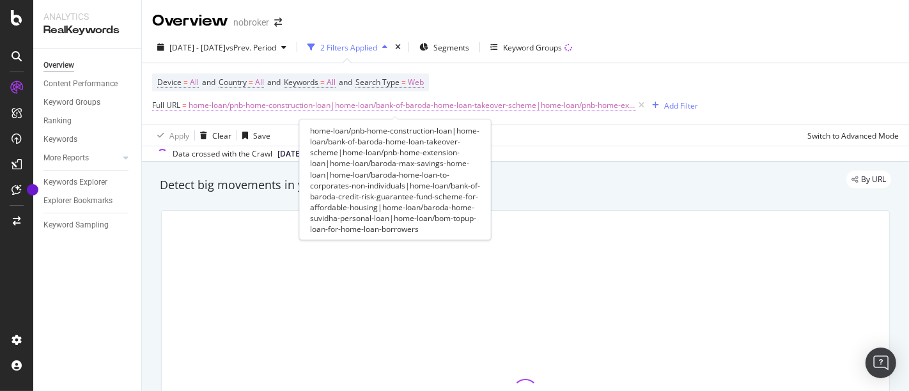
click at [579, 111] on span "home-loan/pnb-home-construction-loan|home-loan/bank-of-baroda-home-loan-takeove…" at bounding box center [412, 105] width 447 height 18
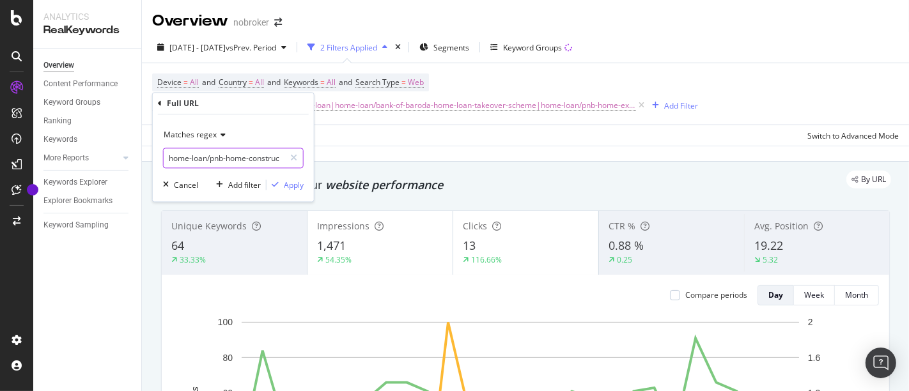
click at [266, 156] on input "home-loan/pnb-home-construction-loan|home-loan/bank-of-baroda-home-loan-takeove…" at bounding box center [224, 158] width 121 height 20
paste input "bom-[GEOGRAPHIC_DATA]-mantri-awas-yojana-urban-2-0|home-loan/bank-of-[GEOGRAPHI…"
type input "home-loan/bom-[GEOGRAPHIC_DATA]-mantri-awas-yojana-urban-2-0|home-loan/bank-of-…"
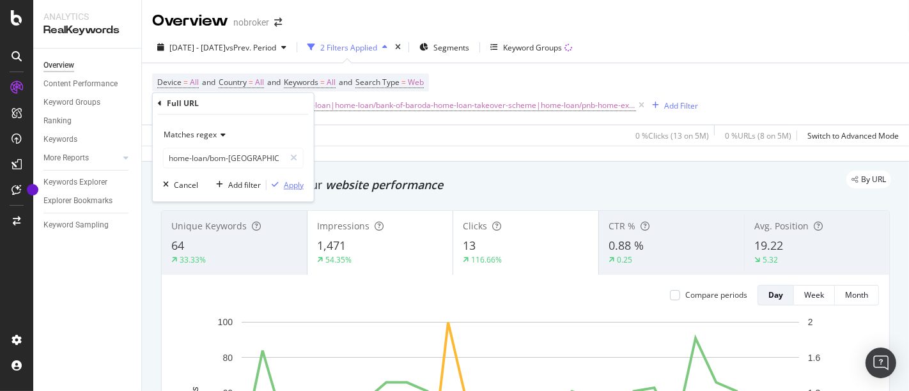
click at [291, 187] on div "Apply" at bounding box center [294, 185] width 20 height 11
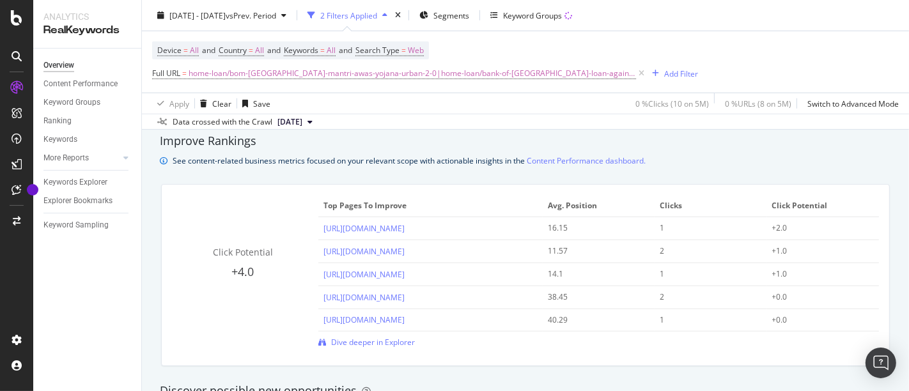
scroll to position [870, 0]
click at [392, 343] on span "Dive deeper in Explorer" at bounding box center [373, 341] width 84 height 11
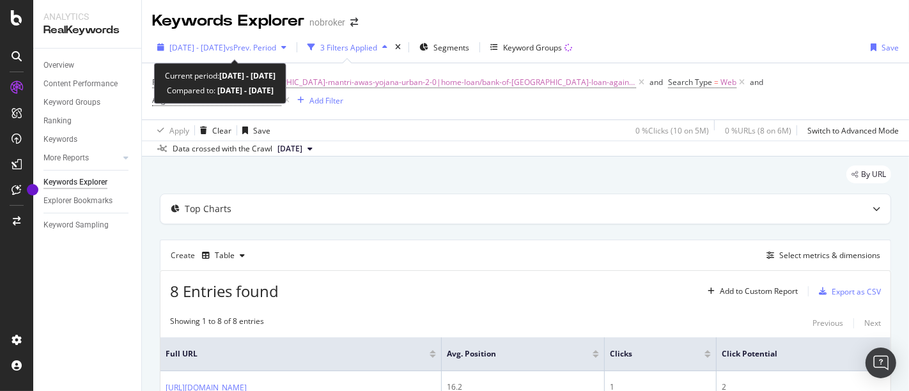
click at [251, 45] on span "vs Prev. Period" at bounding box center [251, 47] width 50 height 11
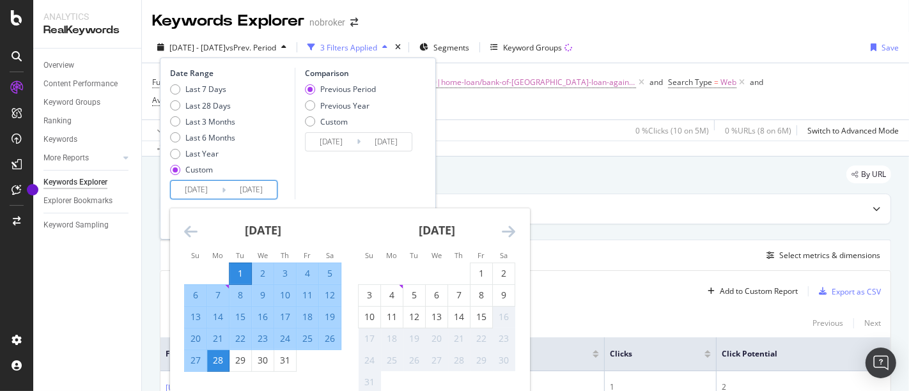
click at [195, 198] on input "[DATE]" at bounding box center [196, 190] width 51 height 18
click at [195, 231] on icon "Move backward to switch to the previous month." at bounding box center [190, 231] width 13 height 15
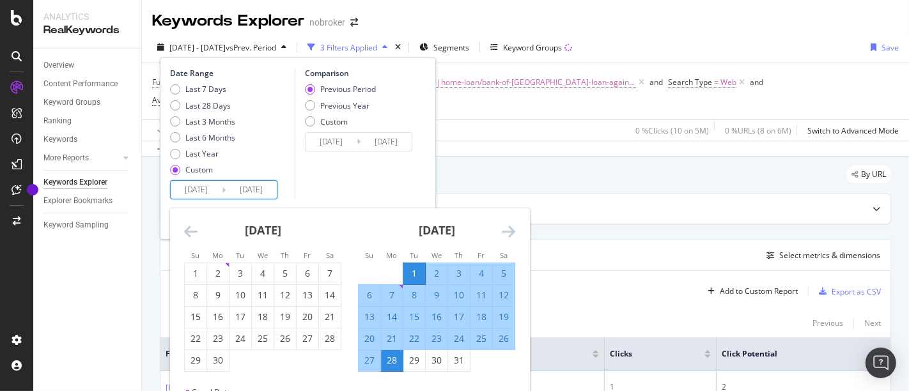
click at [195, 231] on icon "Move backward to switch to the previous month." at bounding box center [190, 231] width 13 height 15
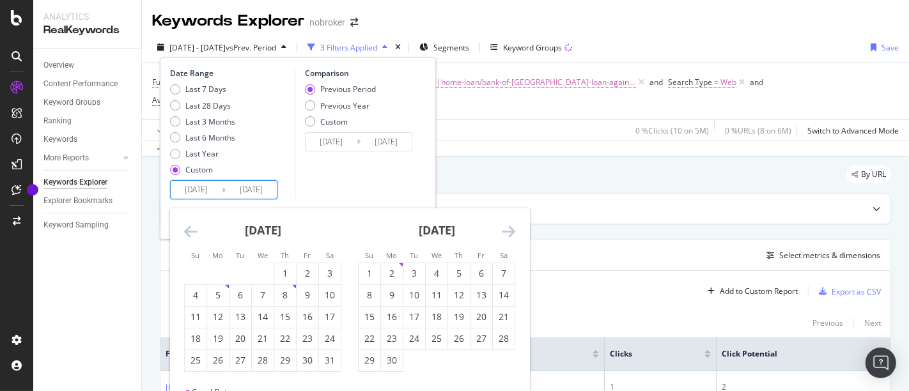
click at [195, 231] on icon "Move backward to switch to the previous month." at bounding box center [190, 231] width 13 height 15
click at [242, 269] on div "1" at bounding box center [240, 273] width 22 height 13
type input "[DATE]"
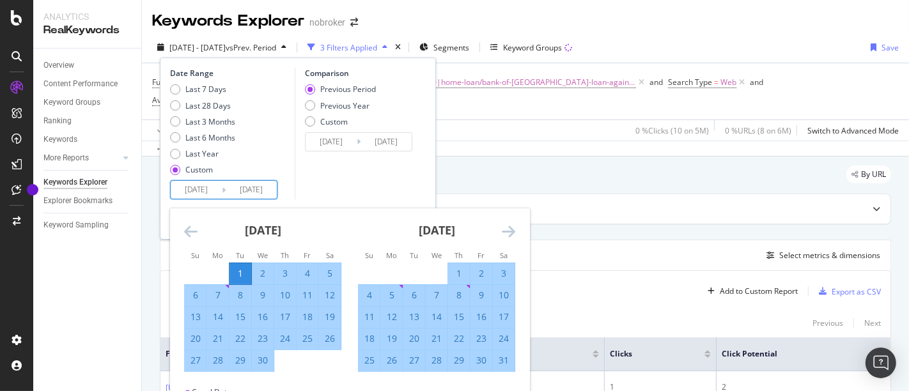
click at [509, 229] on icon "Move forward to switch to the next month." at bounding box center [508, 231] width 13 height 15
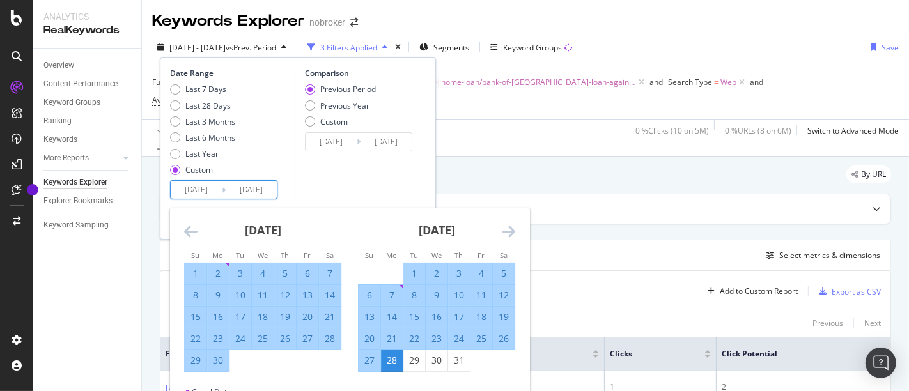
click at [509, 229] on icon "Move forward to switch to the next month." at bounding box center [508, 231] width 13 height 15
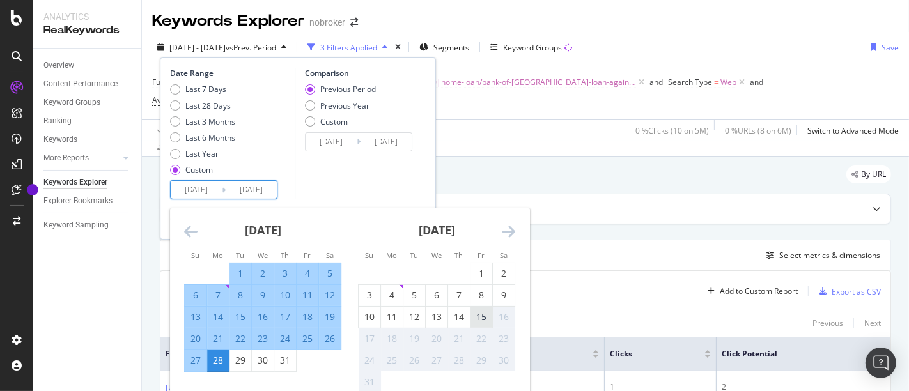
click at [476, 311] on div "15" at bounding box center [481, 317] width 22 height 13
type input "[DATE]"
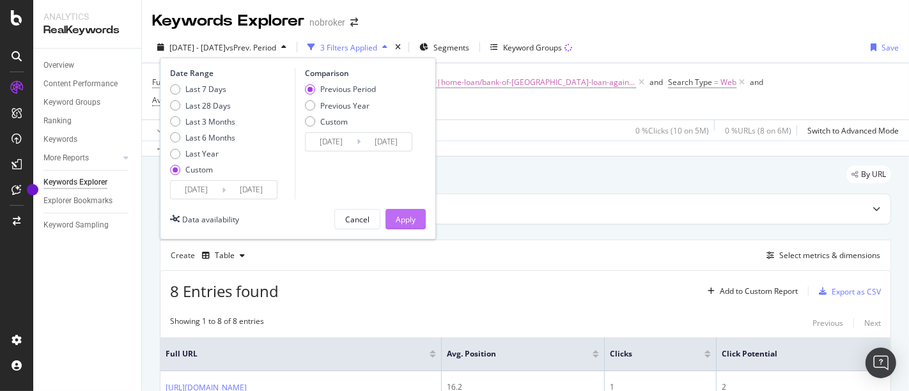
click at [406, 217] on div "Apply" at bounding box center [406, 219] width 20 height 11
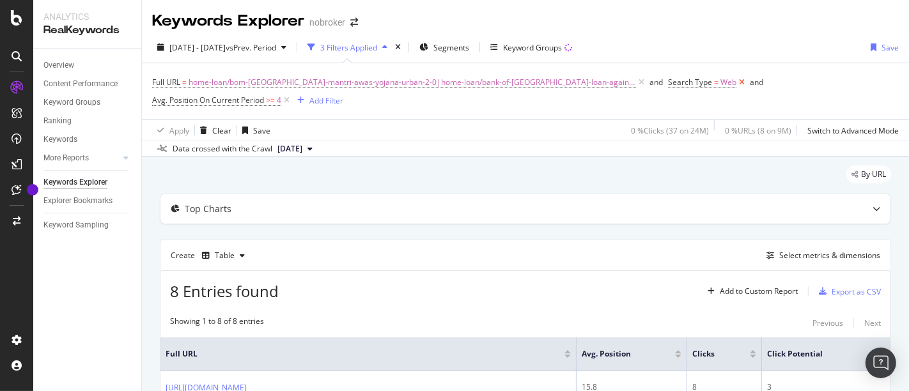
click at [736, 81] on icon at bounding box center [741, 82] width 11 height 13
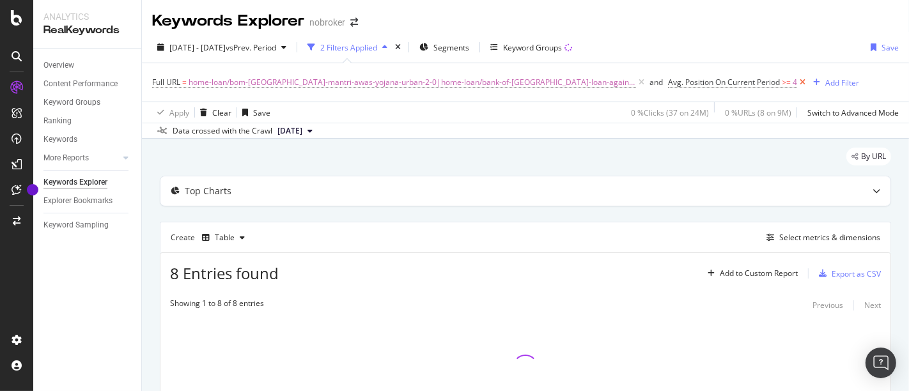
click at [797, 79] on icon at bounding box center [802, 82] width 11 height 13
click at [230, 234] on div "Table" at bounding box center [225, 238] width 20 height 8
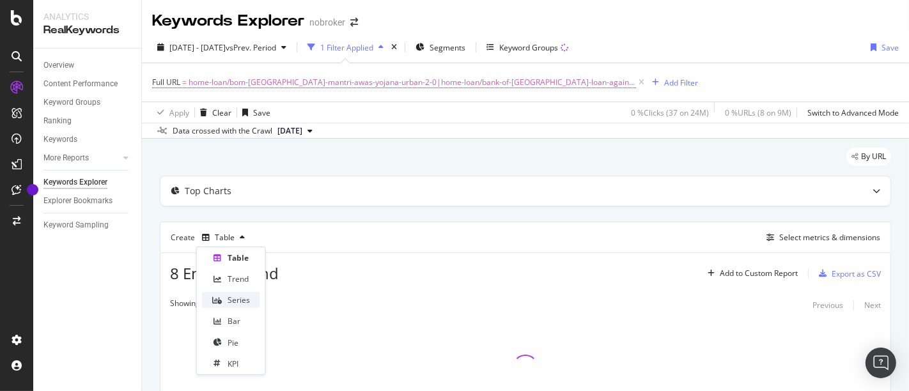
click at [240, 298] on div "Series" at bounding box center [238, 300] width 22 height 11
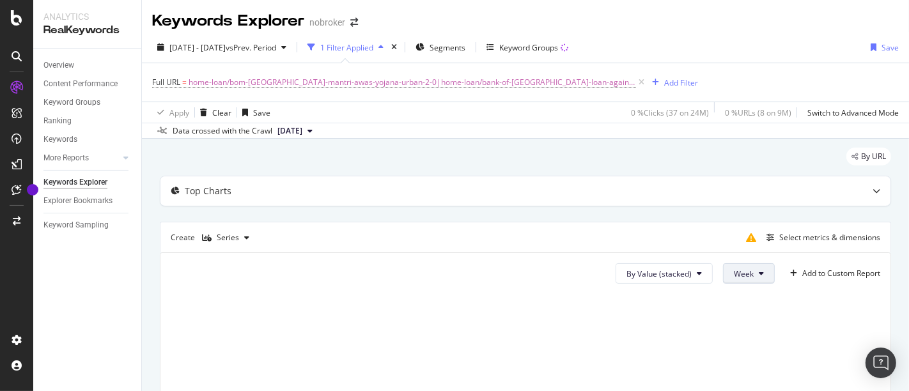
click at [734, 277] on span "Week" at bounding box center [744, 273] width 20 height 11
click at [732, 341] on span "Month" at bounding box center [734, 345] width 23 height 12
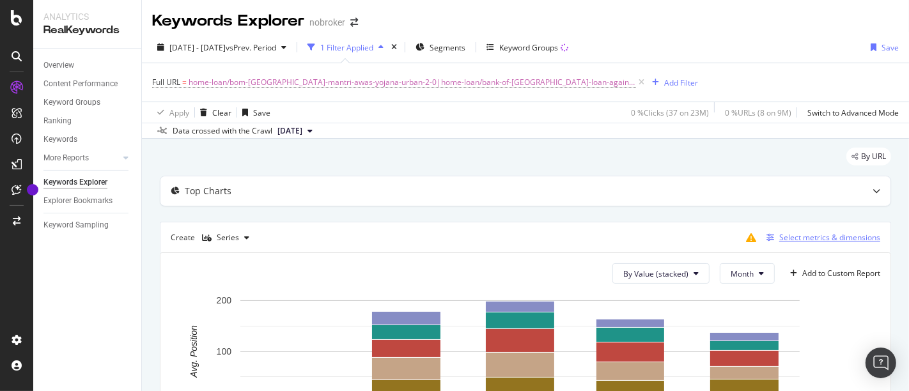
click at [783, 236] on div "Select metrics & dimensions" at bounding box center [829, 237] width 101 height 11
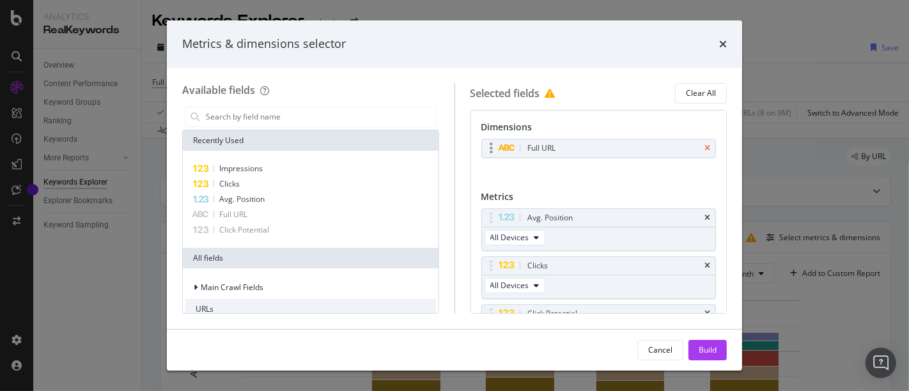
click at [704, 144] on icon "times" at bounding box center [707, 148] width 6 height 8
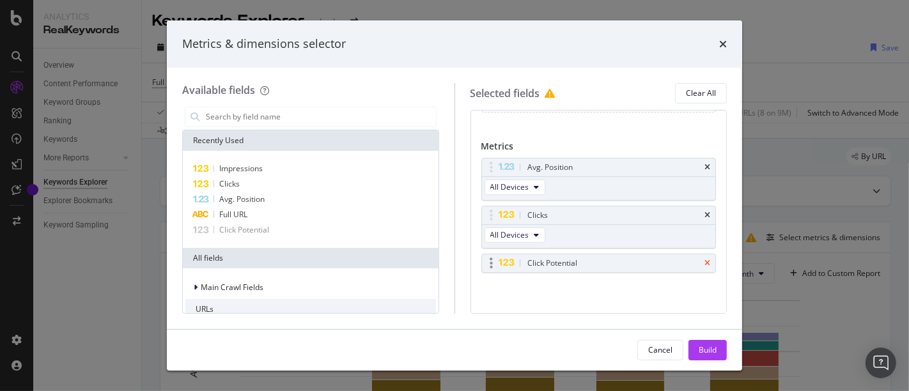
click at [704, 262] on icon "times" at bounding box center [707, 263] width 6 height 8
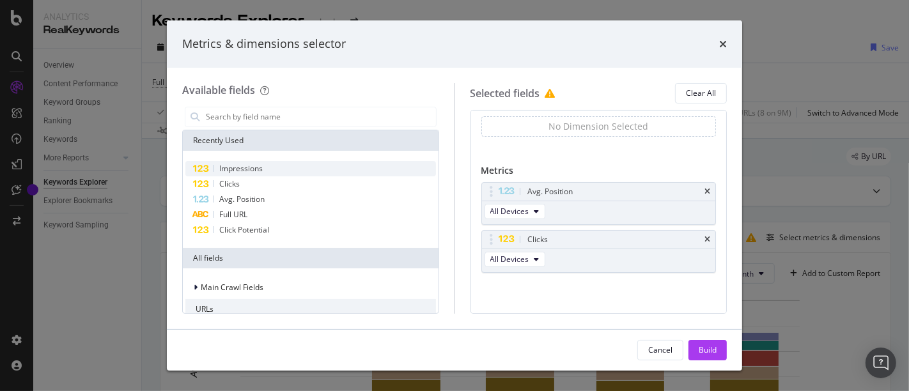
click at [318, 169] on div "Impressions" at bounding box center [310, 168] width 250 height 15
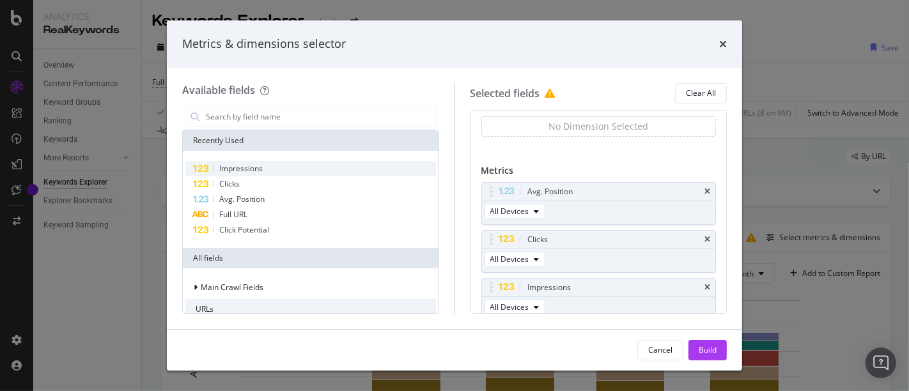
scroll to position [47, 0]
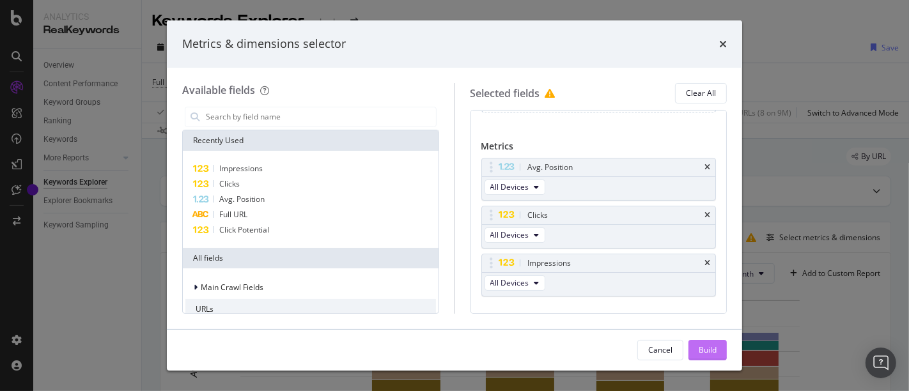
click at [705, 345] on div "Build" at bounding box center [707, 349] width 18 height 11
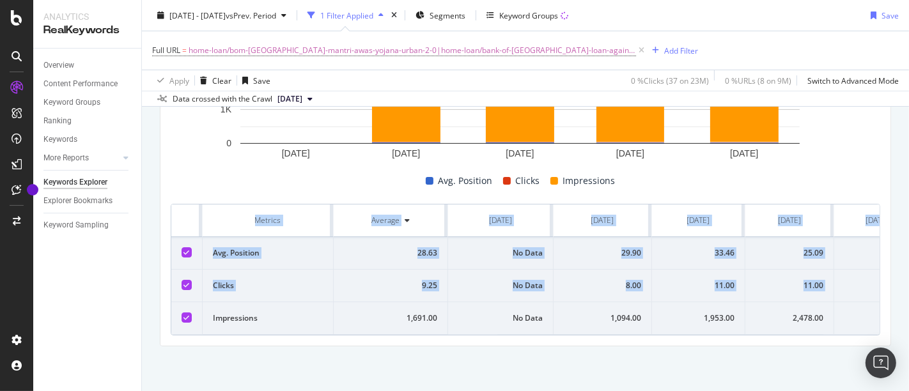
scroll to position [0, 49]
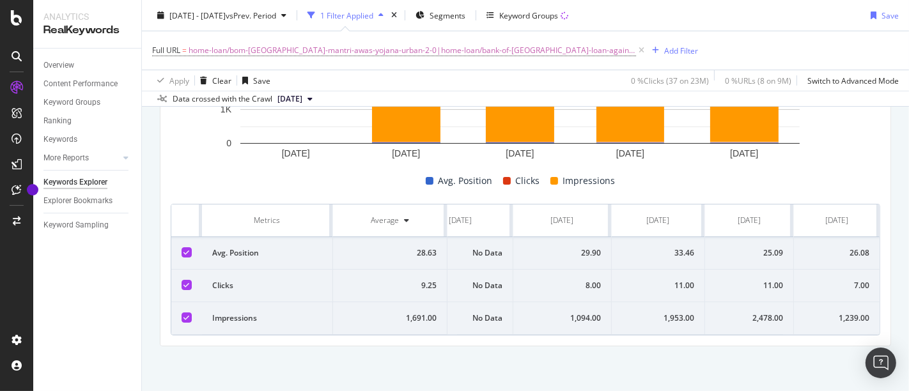
drag, startPoint x: 208, startPoint y: 209, endPoint x: 908, endPoint y: 330, distance: 710.2
click at [908, 330] on div "Keywords Explorer nobroker [DATE] - [DATE] vs Prev. Period 1 Filter Applied Seg…" at bounding box center [525, 195] width 767 height 391
copy thead
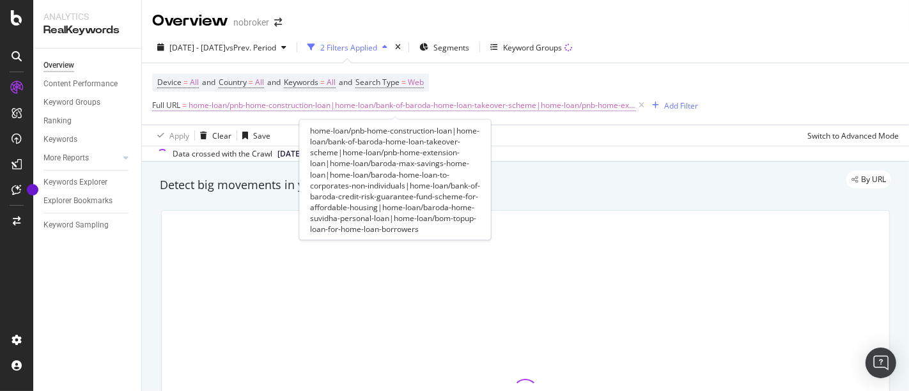
click at [516, 105] on span "home-loan/pnb-home-construction-loan|home-loan/bank-of-baroda-home-loan-takeove…" at bounding box center [412, 105] width 447 height 18
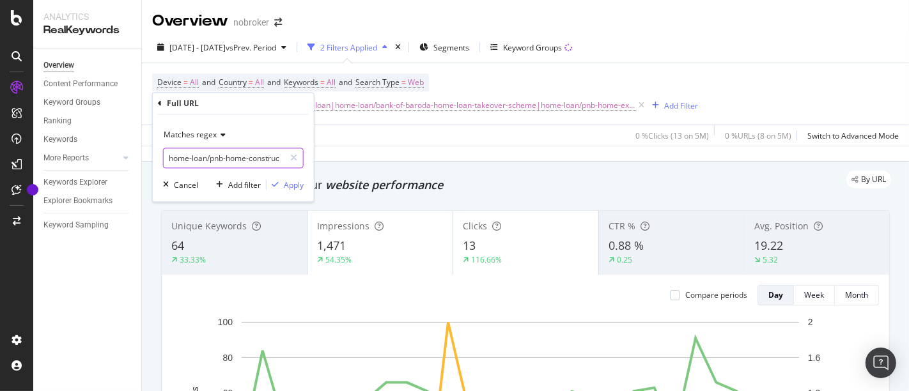
click at [259, 155] on input "home-loan/pnb-home-construction-loan|home-loan/bank-of-baroda-home-loan-takeove…" at bounding box center [224, 158] width 121 height 20
paste input "sundaram-home-finance-balance-transfer-loan|home-loan/sbi-vs-bank-of-baroda-hom…"
type input "home-loan/sundaram-home-finance-balance-transfer-loan|home-loan/sbi-vs-bank-of-…"
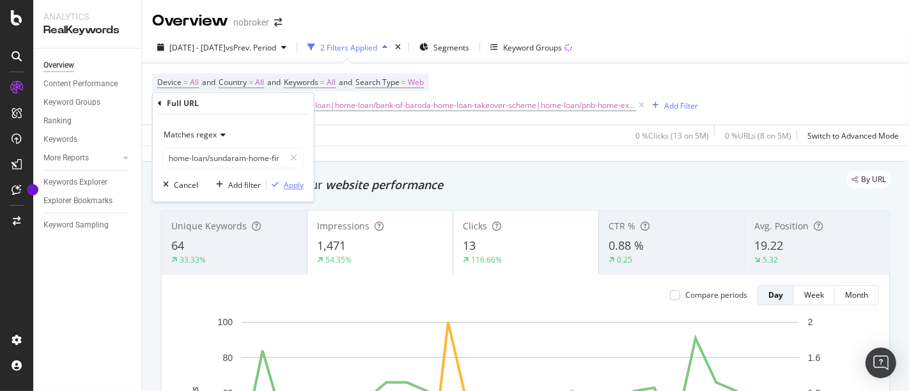
click at [291, 185] on div "Apply" at bounding box center [294, 185] width 20 height 11
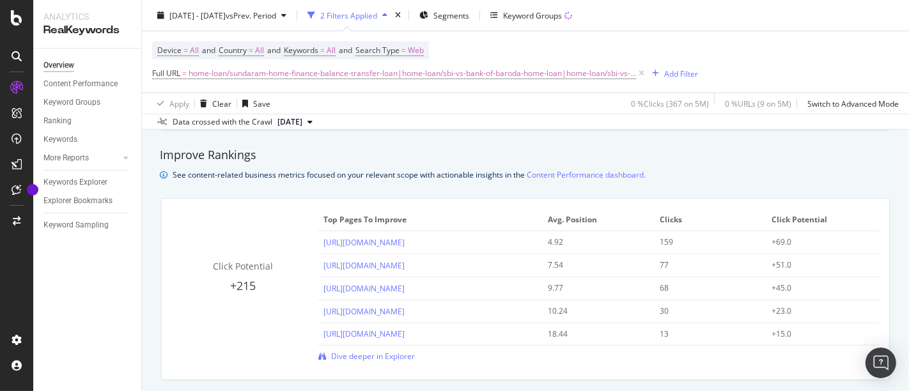
scroll to position [856, 0]
click at [390, 353] on span "Dive deeper in Explorer" at bounding box center [373, 355] width 84 height 11
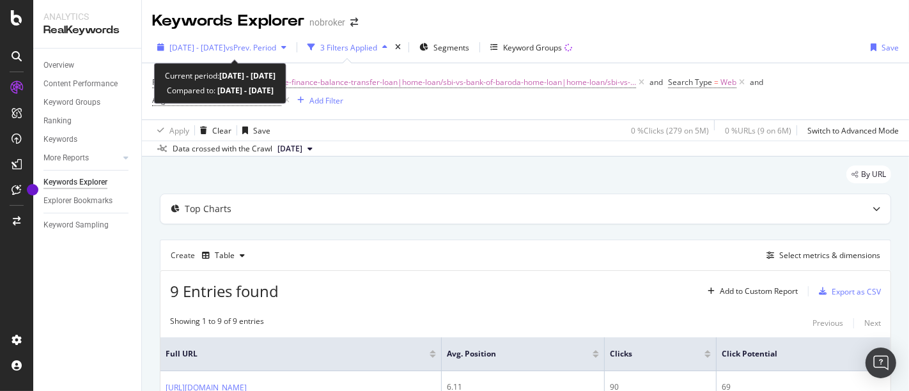
click at [229, 39] on div "[DATE] - [DATE] vs Prev. Period" at bounding box center [221, 47] width 139 height 19
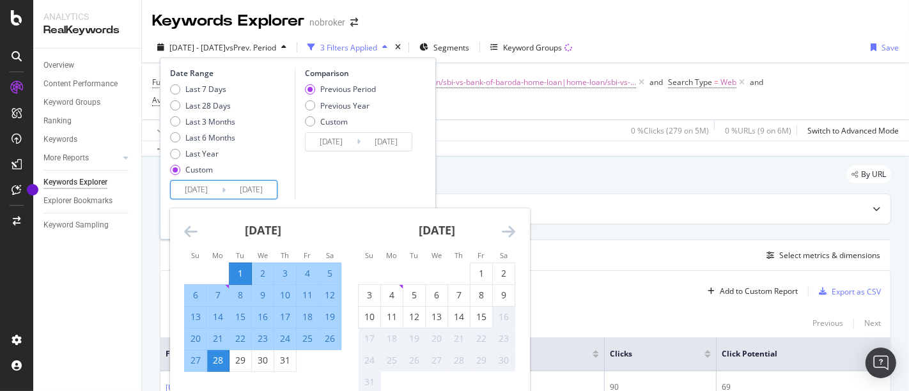
click at [191, 190] on input "[DATE]" at bounding box center [196, 190] width 51 height 18
click at [195, 231] on icon "Move backward to switch to the previous month." at bounding box center [190, 231] width 13 height 15
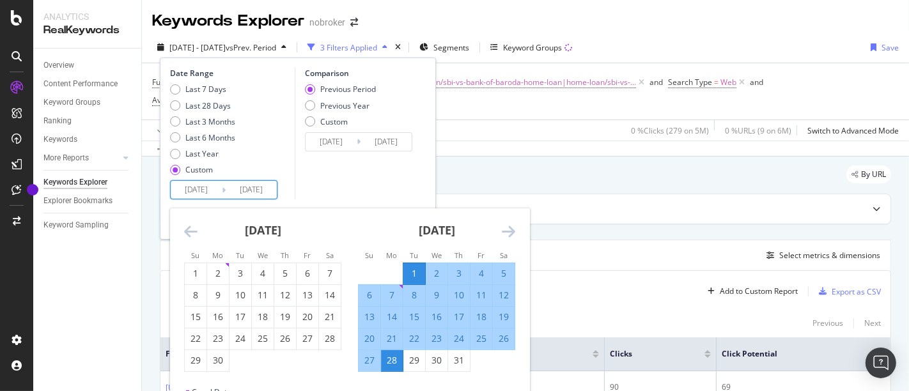
click at [195, 231] on icon "Move backward to switch to the previous month." at bounding box center [190, 231] width 13 height 15
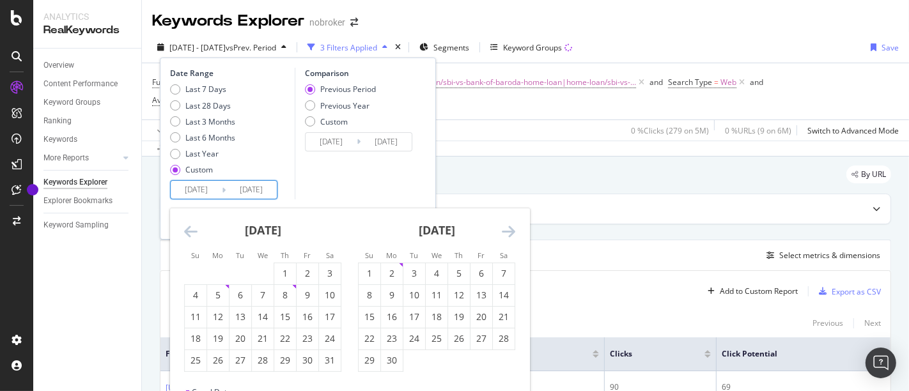
click at [184, 236] on icon "Move backward to switch to the previous month." at bounding box center [190, 231] width 13 height 15
click at [249, 271] on div "1" at bounding box center [240, 273] width 22 height 13
type input "[DATE]"
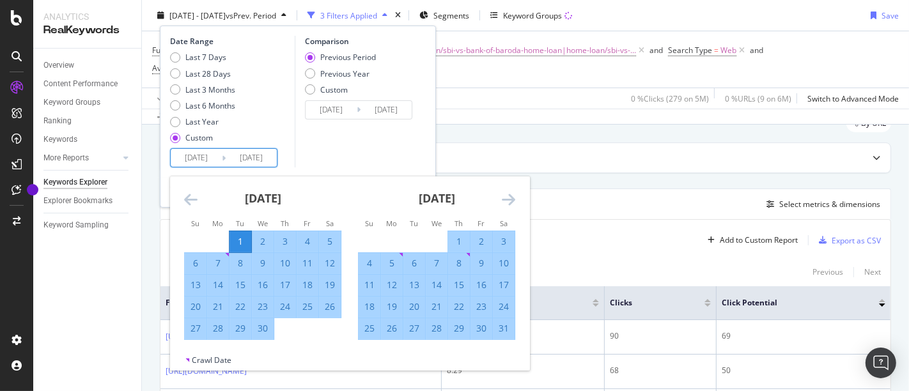
scroll to position [56, 0]
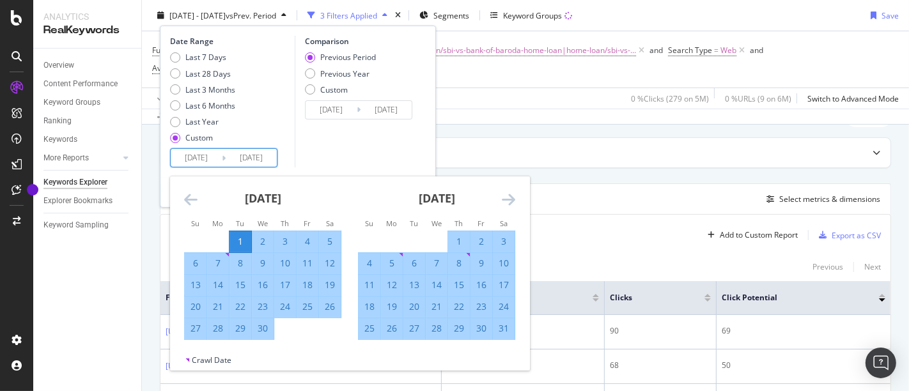
click at [509, 199] on icon "Move forward to switch to the next month." at bounding box center [508, 199] width 13 height 15
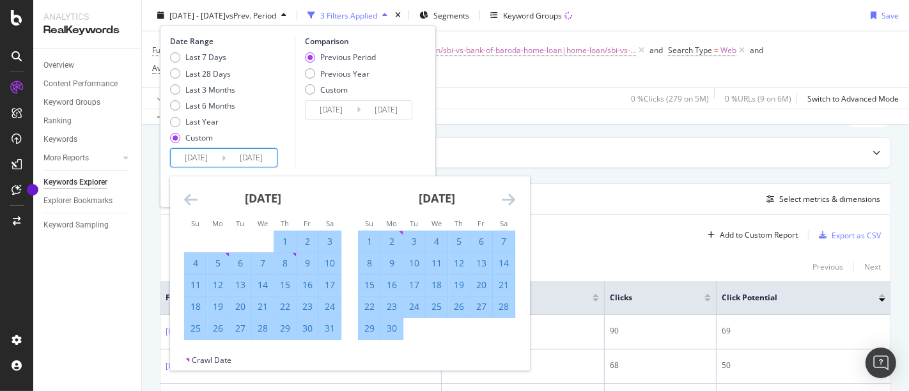
click at [509, 199] on icon "Move forward to switch to the next month." at bounding box center [508, 199] width 13 height 15
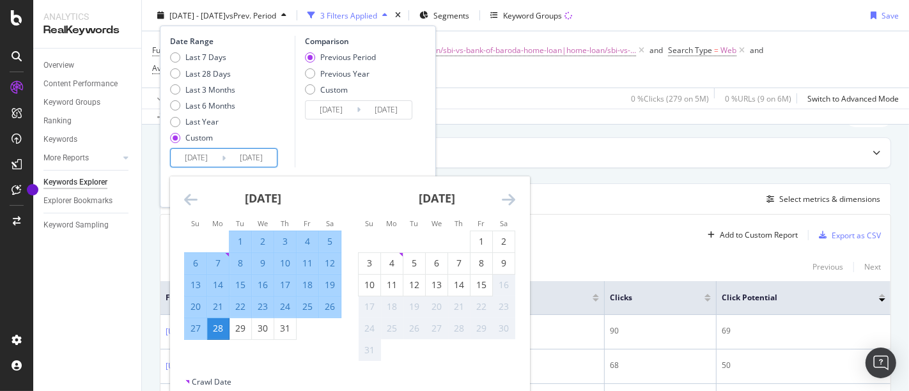
click at [509, 199] on icon "Move forward to switch to the next month." at bounding box center [508, 199] width 13 height 15
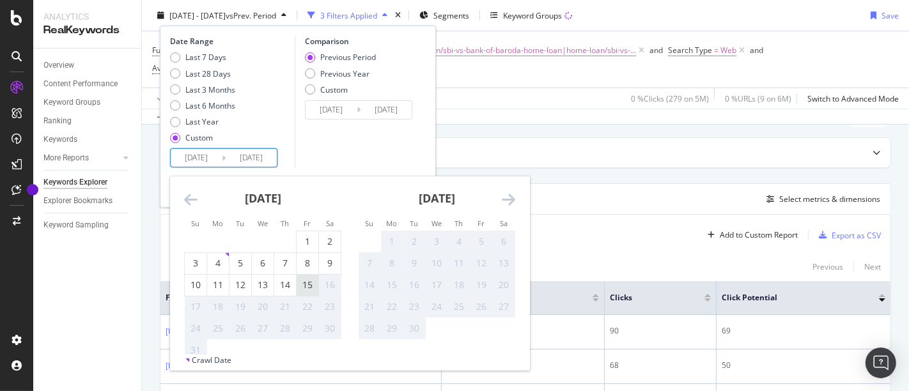
click at [304, 288] on div "15" at bounding box center [308, 285] width 22 height 13
type input "[DATE]"
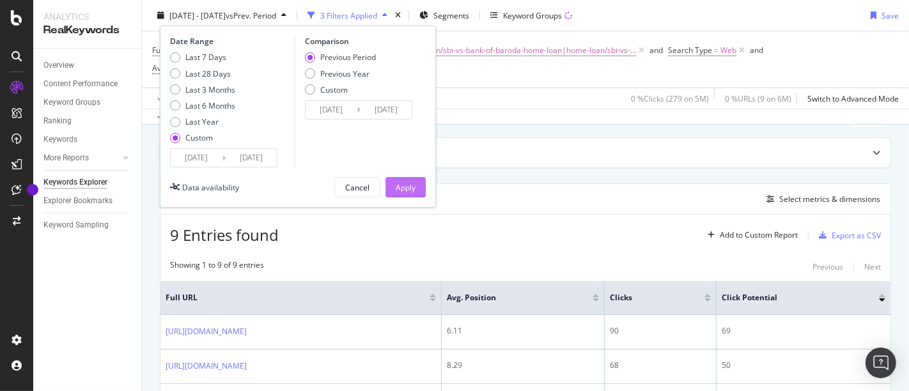
click at [408, 178] on div "Apply" at bounding box center [406, 187] width 20 height 19
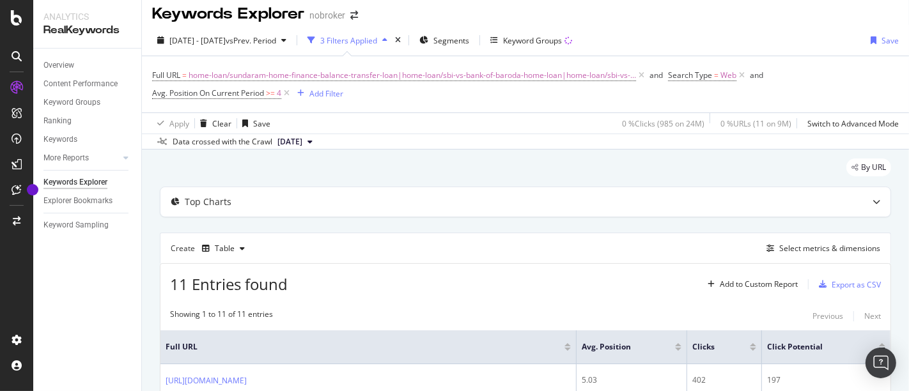
scroll to position [3, 0]
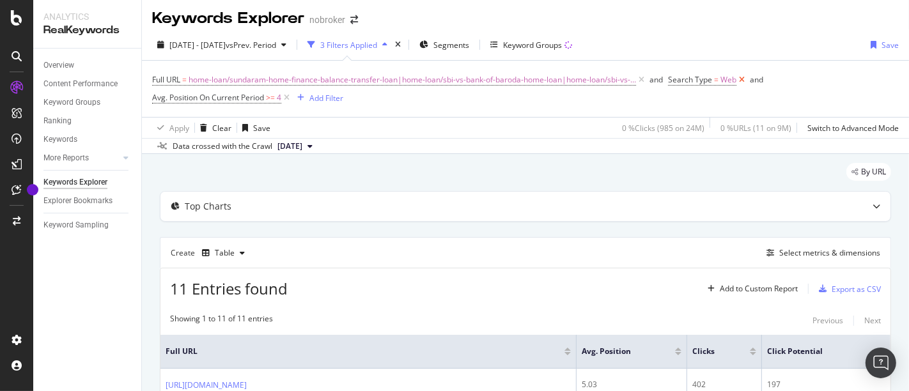
click at [736, 74] on icon at bounding box center [741, 79] width 11 height 13
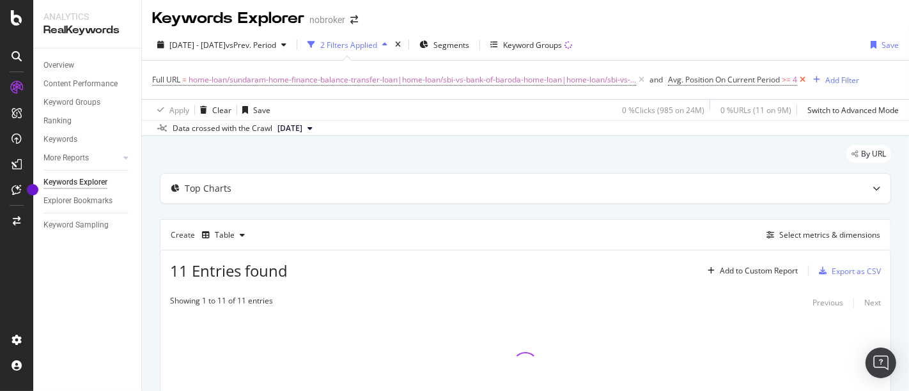
click at [797, 79] on icon at bounding box center [802, 79] width 11 height 13
click at [235, 231] on div "button" at bounding box center [242, 235] width 15 height 8
click at [245, 292] on div "Series" at bounding box center [238, 297] width 22 height 11
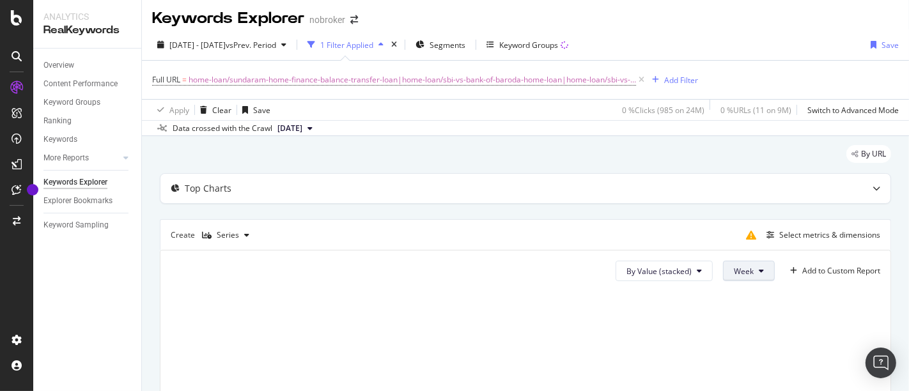
click at [746, 271] on button "Week" at bounding box center [749, 271] width 52 height 20
click at [739, 345] on span "Month" at bounding box center [734, 343] width 23 height 12
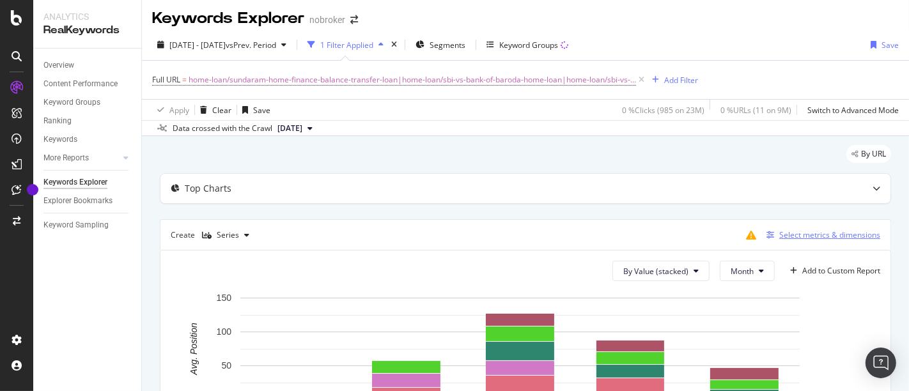
click at [779, 233] on div "Select metrics & dimensions" at bounding box center [829, 234] width 101 height 11
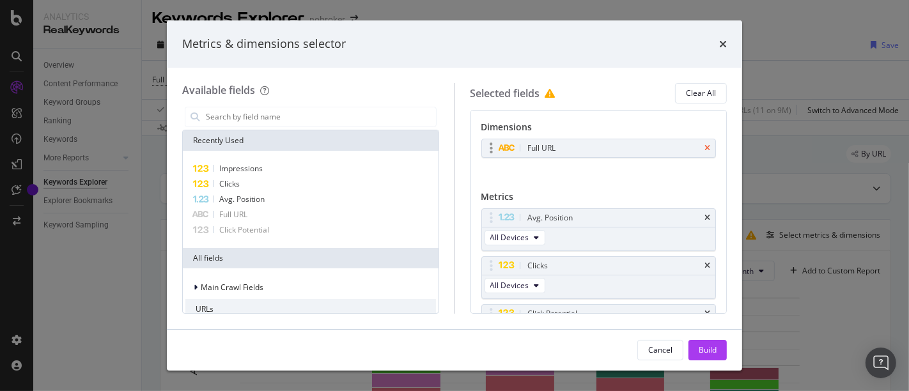
click at [704, 144] on icon "times" at bounding box center [707, 148] width 6 height 8
click at [700, 309] on div "Click Potential" at bounding box center [599, 310] width 234 height 18
click at [704, 307] on icon "times" at bounding box center [707, 310] width 6 height 8
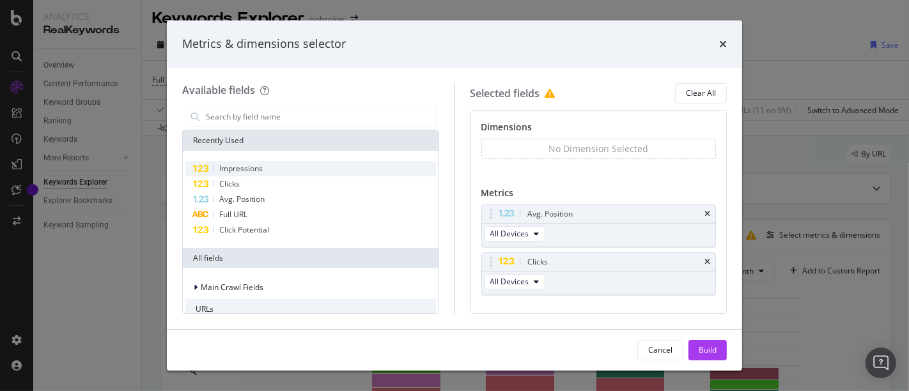
click at [319, 168] on div "Impressions" at bounding box center [310, 168] width 250 height 15
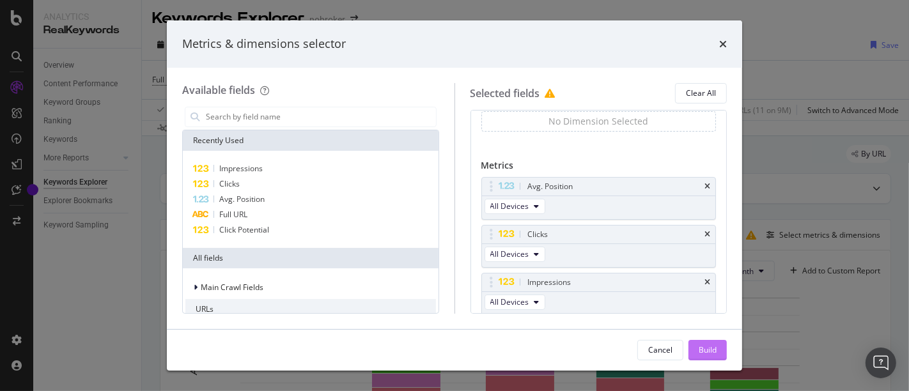
click at [708, 353] on div "Build" at bounding box center [707, 349] width 18 height 11
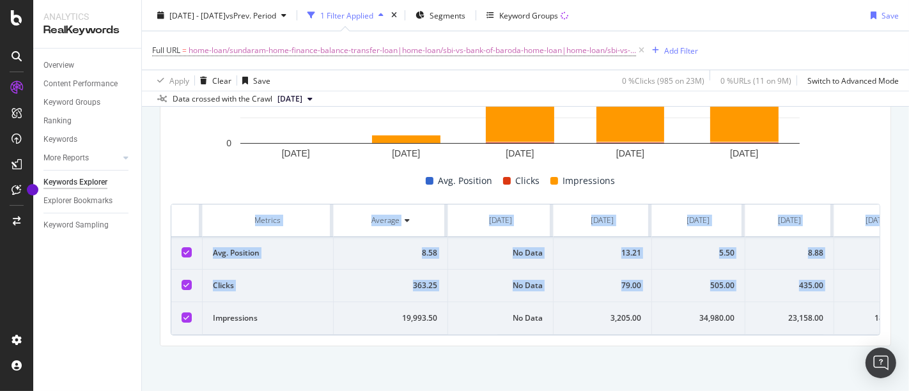
scroll to position [0, 49]
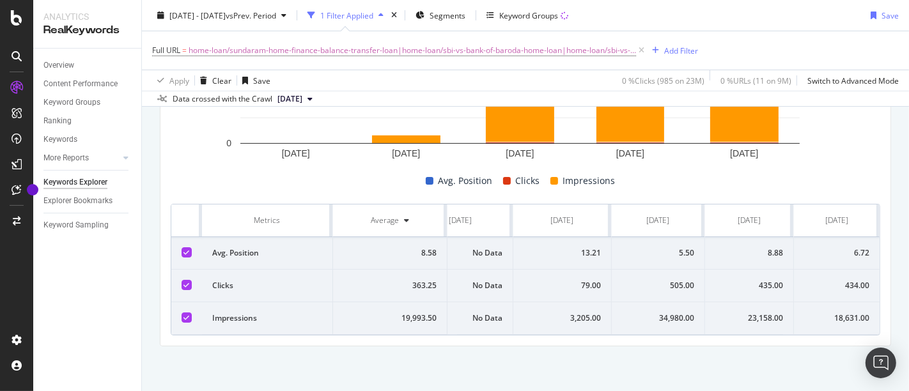
drag, startPoint x: 242, startPoint y: 205, endPoint x: 908, endPoint y: 307, distance: 674.3
click at [908, 307] on div "Keywords Explorer nobroker 2025 Apr. 1st - Aug. 15th vs Prev. Period 1 Filter A…" at bounding box center [525, 195] width 767 height 391
copy thead
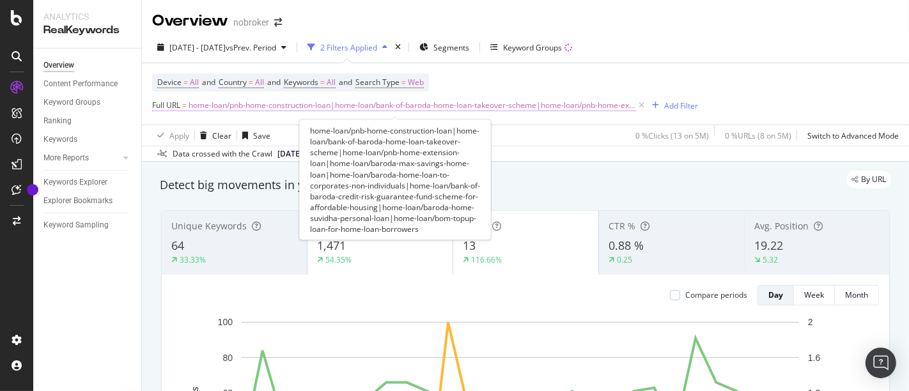
click at [597, 104] on span "home-loan/pnb-home-construction-loan|home-loan/bank-of-baroda-home-loan-takeove…" at bounding box center [412, 105] width 447 height 18
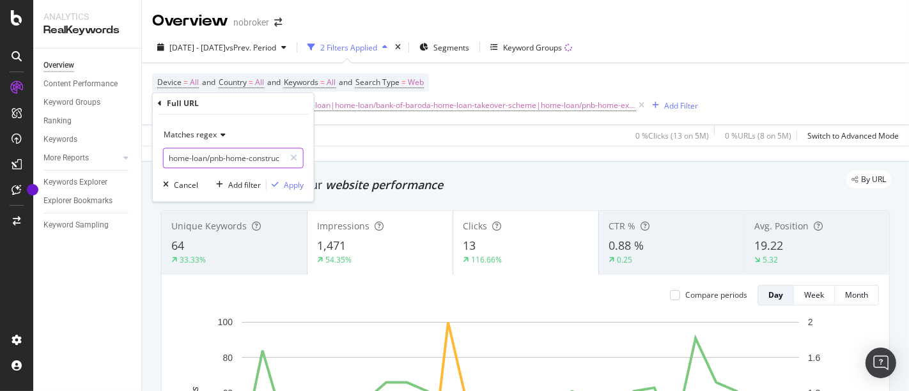
click at [263, 162] on input "home-loan/pnb-home-construction-loan|home-loan/bank-of-baroda-home-loan-takeove…" at bounding box center [224, 158] width 121 height 20
paste input "lic-vs-axis-bank-home-loan|home-loan/lic-vs-icici-bank-home-loan|home-loan/lic-…"
type input "home-loan/lic-vs-axis-bank-home-loan|home-loan/lic-vs-icici-bank-home-loan|home…"
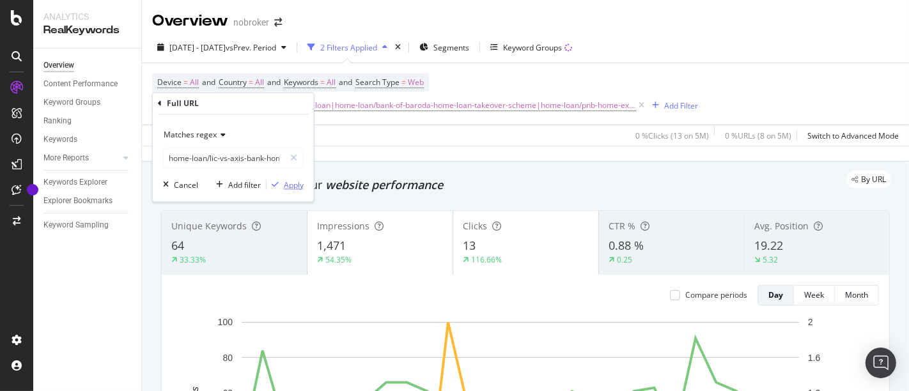
click at [299, 189] on div "Apply" at bounding box center [294, 185] width 20 height 11
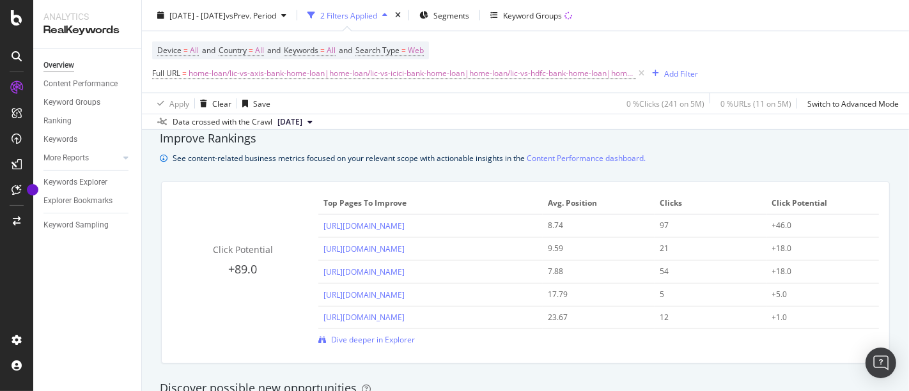
scroll to position [873, 0]
click at [372, 337] on span "Dive deeper in Explorer" at bounding box center [373, 339] width 84 height 11
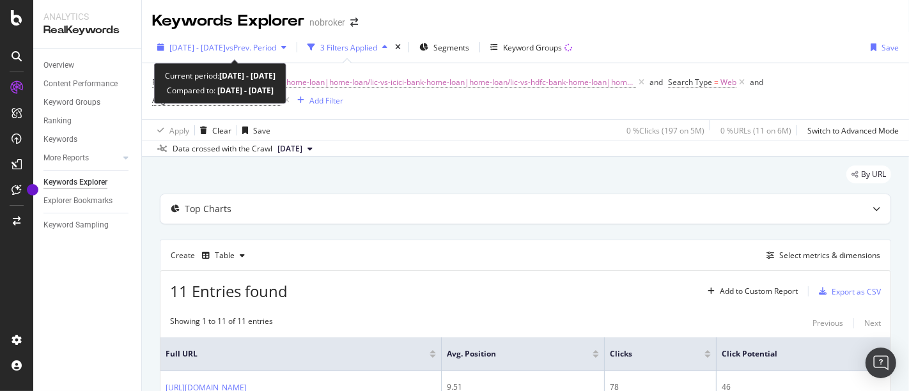
click at [276, 45] on span "vs Prev. Period" at bounding box center [251, 47] width 50 height 11
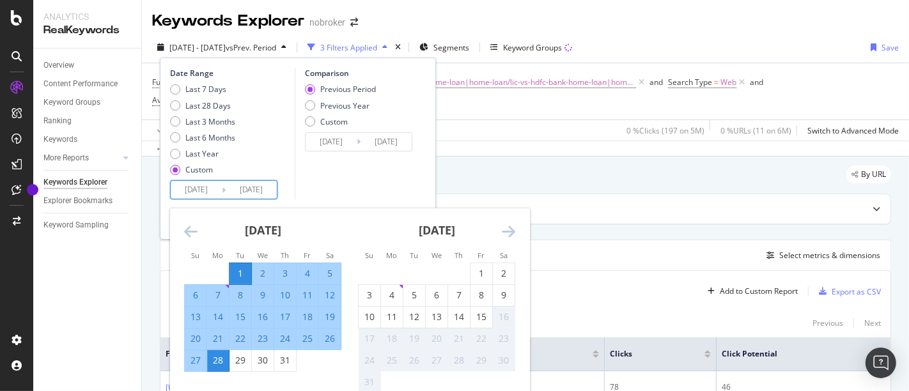
click at [194, 184] on input "[DATE]" at bounding box center [196, 190] width 51 height 18
click at [196, 231] on icon "Move backward to switch to the previous month." at bounding box center [190, 231] width 13 height 15
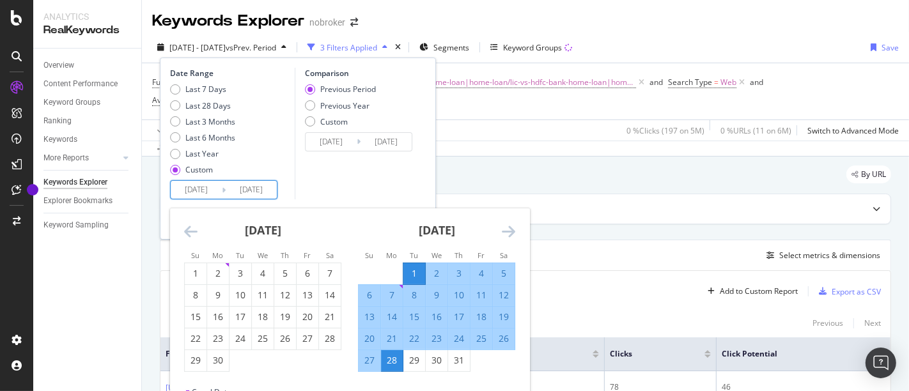
click at [196, 231] on icon "Move backward to switch to the previous month." at bounding box center [190, 231] width 13 height 15
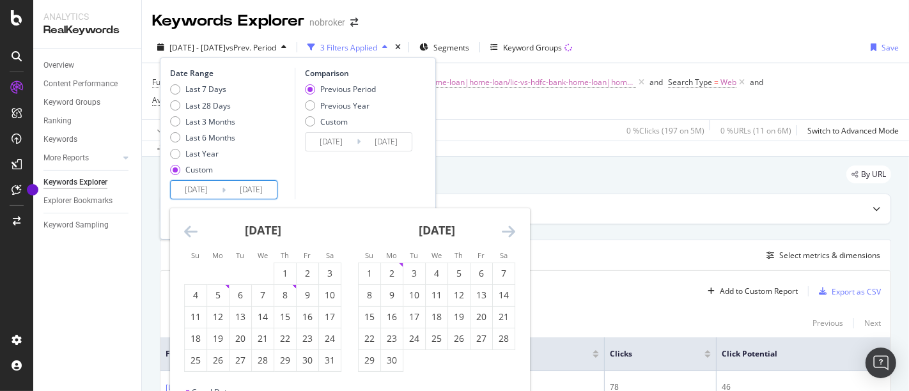
click at [189, 231] on icon "Move backward to switch to the previous month." at bounding box center [190, 231] width 13 height 15
click at [244, 270] on div "1" at bounding box center [240, 273] width 22 height 13
type input "[DATE]"
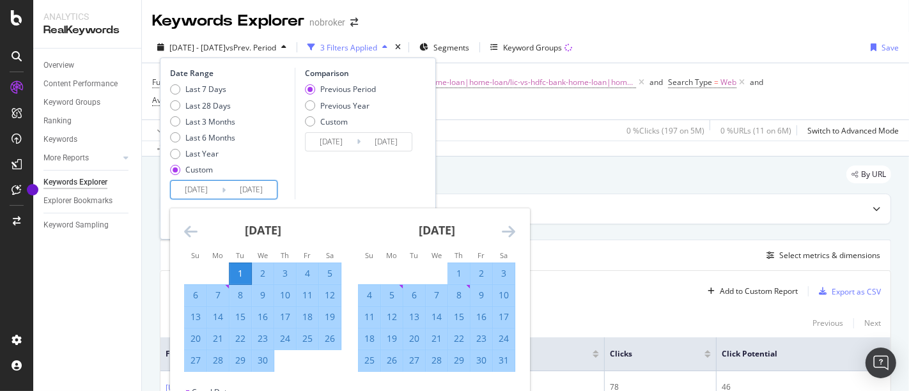
click at [509, 233] on icon "Move forward to switch to the next month." at bounding box center [508, 231] width 13 height 15
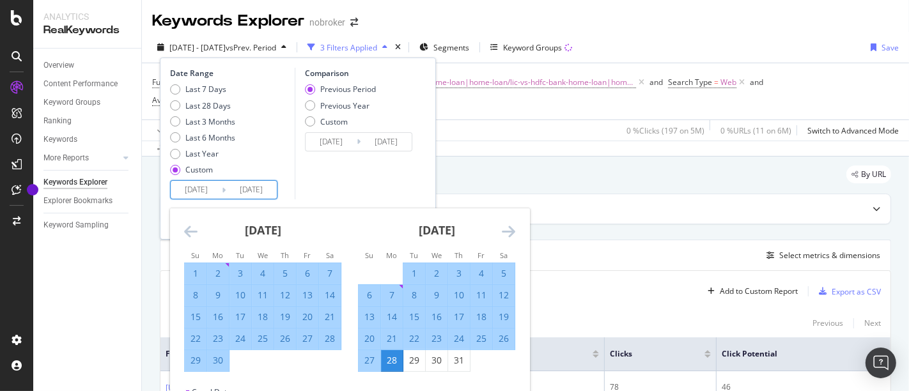
click at [509, 233] on icon "Move forward to switch to the next month." at bounding box center [508, 231] width 13 height 15
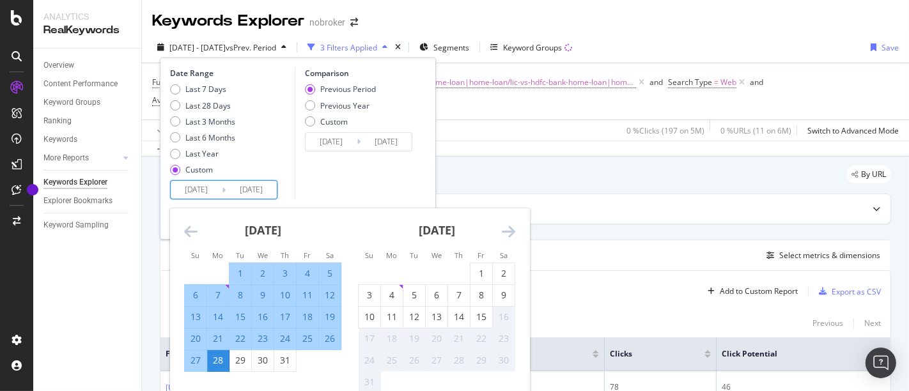
click at [509, 233] on icon "Move forward to switch to the next month." at bounding box center [508, 231] width 13 height 15
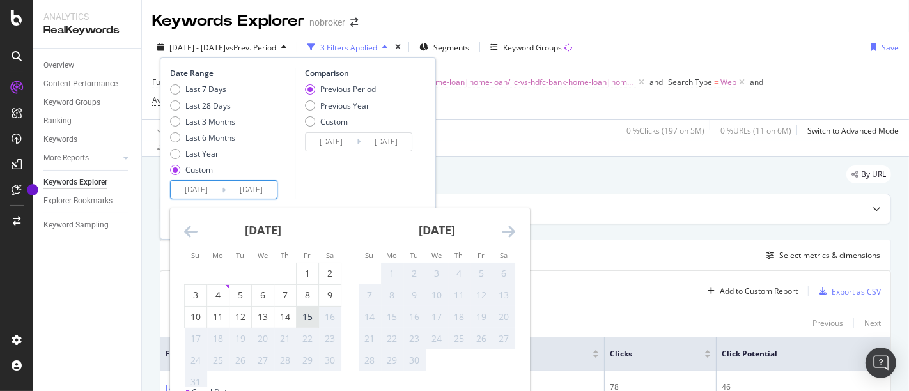
click at [308, 318] on div "15" at bounding box center [308, 317] width 22 height 13
type input "[DATE]"
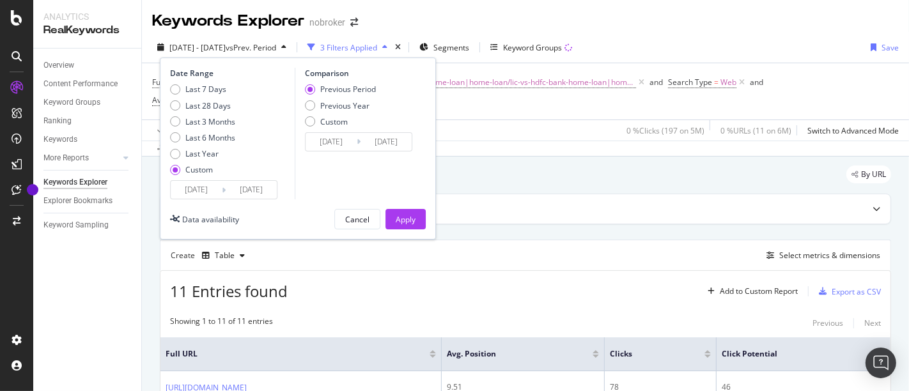
scroll to position [76, 0]
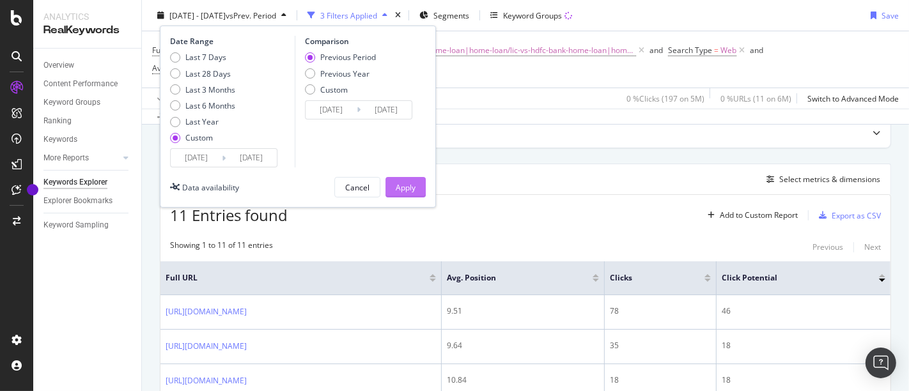
click at [414, 191] on div "Apply" at bounding box center [406, 186] width 20 height 11
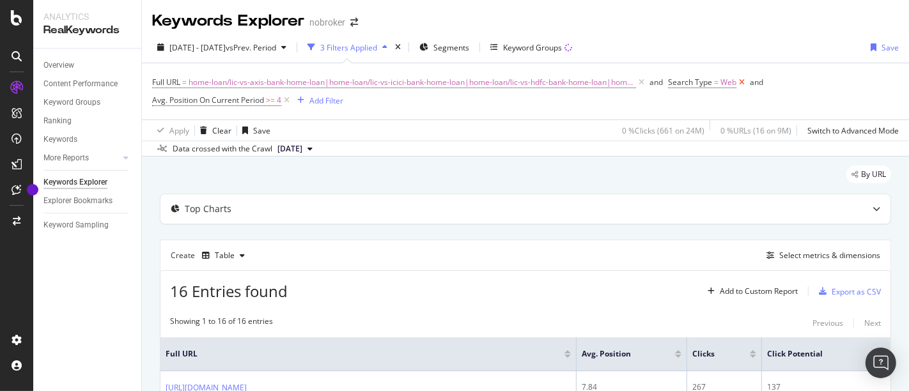
click at [736, 81] on icon at bounding box center [741, 82] width 11 height 13
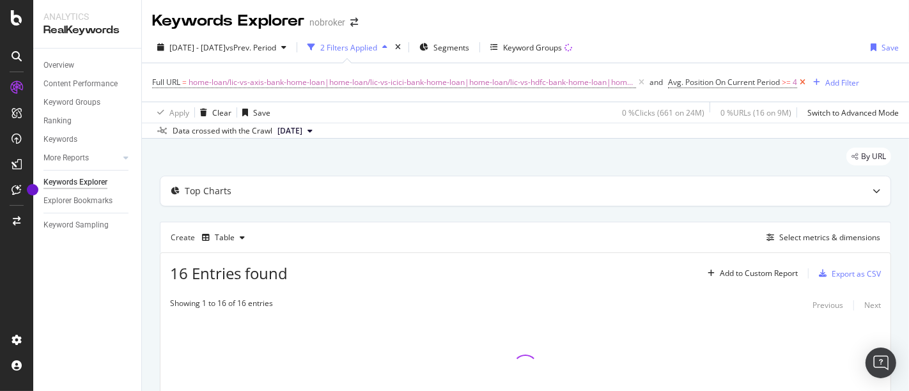
click at [797, 81] on icon at bounding box center [802, 82] width 11 height 13
click at [238, 240] on div "Table" at bounding box center [223, 237] width 53 height 19
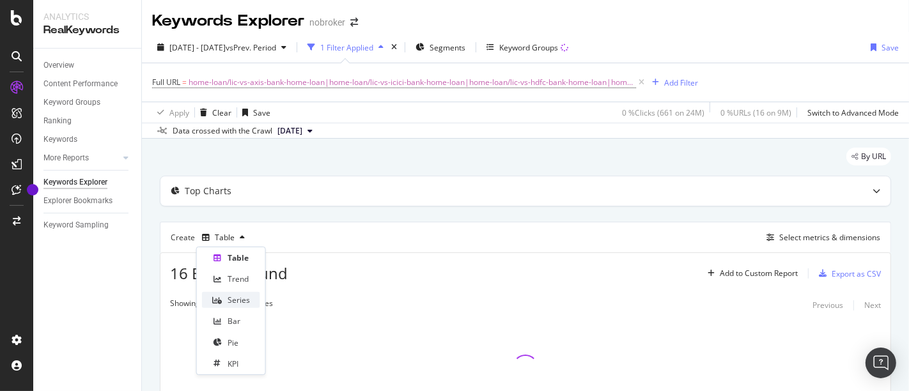
click at [240, 307] on div "Series" at bounding box center [231, 300] width 58 height 16
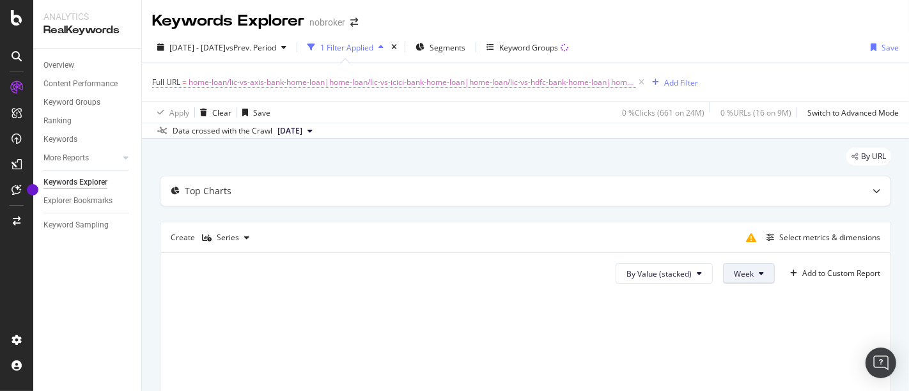
click at [734, 269] on span "Week" at bounding box center [744, 273] width 20 height 11
click at [739, 347] on span "Month" at bounding box center [734, 345] width 23 height 12
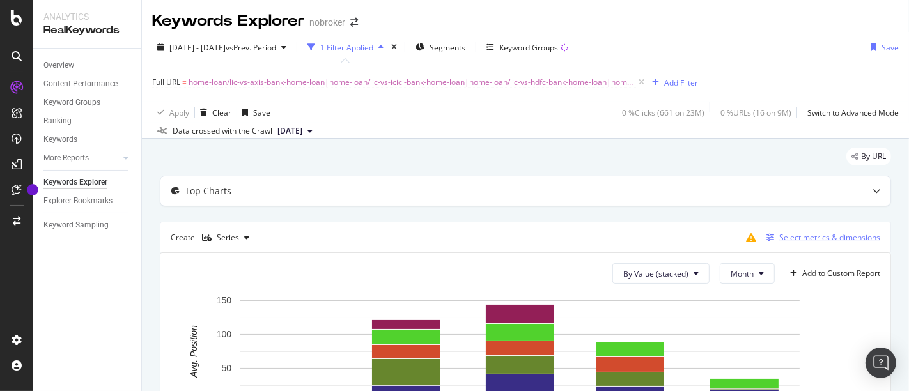
click at [765, 238] on div "button" at bounding box center [770, 238] width 18 height 8
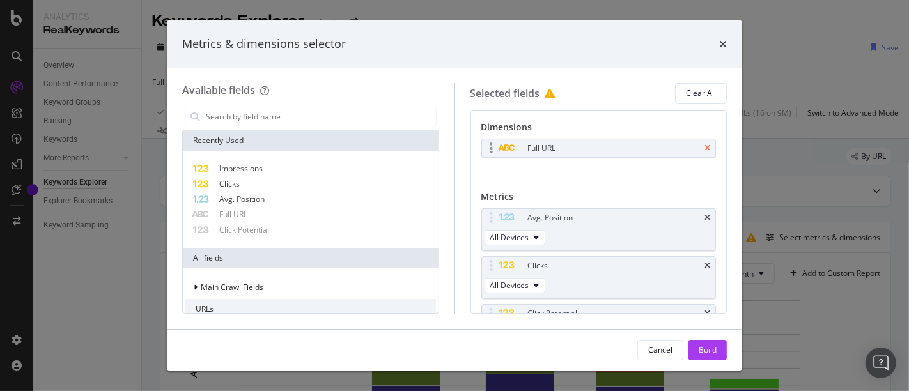
click at [704, 146] on icon "times" at bounding box center [707, 148] width 6 height 8
click at [704, 307] on icon "times" at bounding box center [707, 310] width 6 height 8
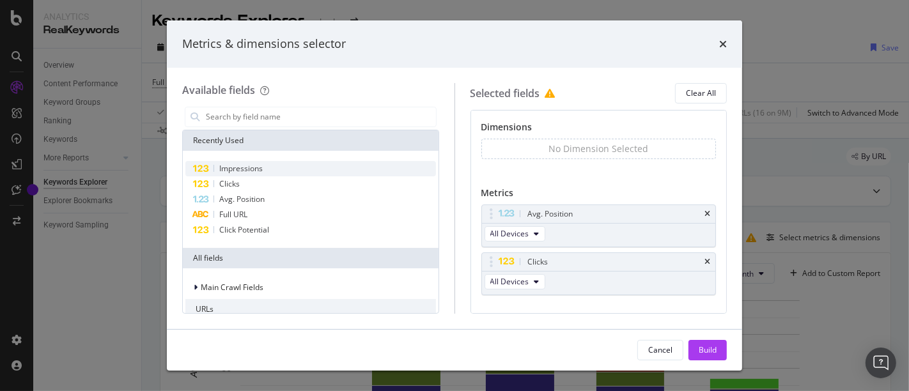
click at [245, 167] on span "Impressions" at bounding box center [240, 168] width 43 height 11
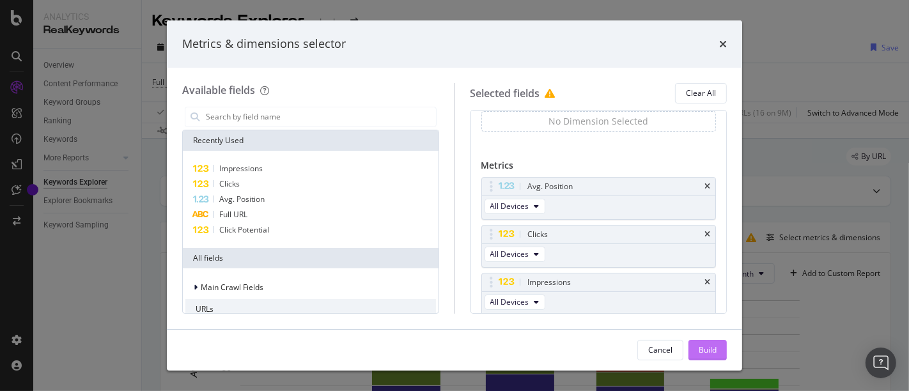
click at [708, 348] on div "Build" at bounding box center [707, 349] width 18 height 11
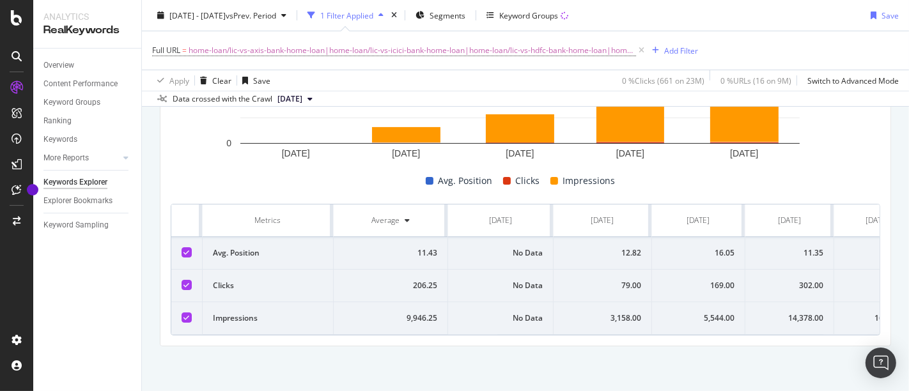
scroll to position [0, 49]
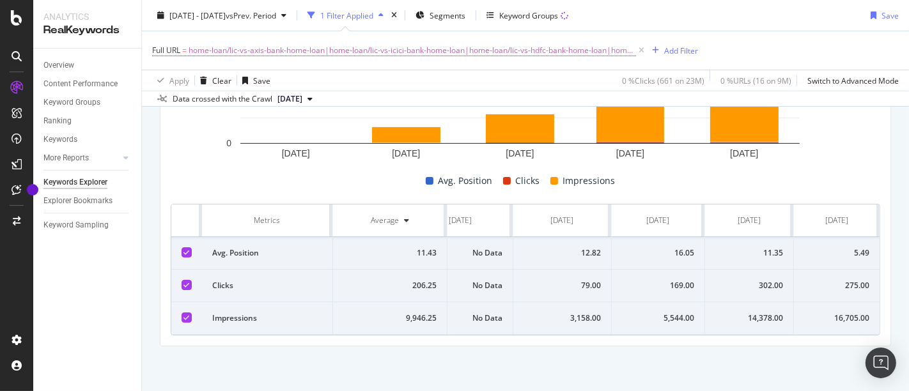
drag, startPoint x: 245, startPoint y: 206, endPoint x: 908, endPoint y: 352, distance: 679.2
click at [908, 352] on div "Keywords Explorer nobroker [DATE] - [DATE] vs Prev. Period 1 Filter Applied Seg…" at bounding box center [525, 195] width 767 height 391
copy thead
